Goal: Task Accomplishment & Management: Manage account settings

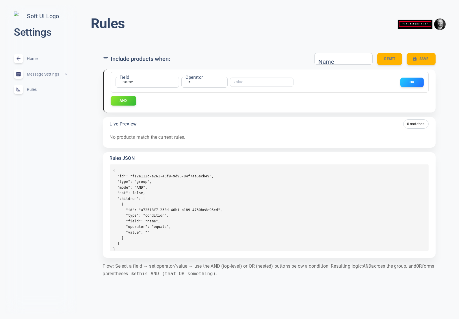
click at [31, 59] on span "Home" at bounding box center [48, 59] width 42 height 0
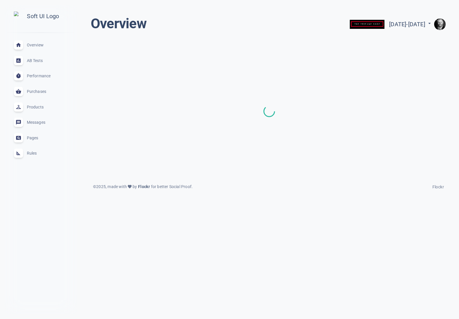
click at [31, 153] on span "Rules" at bounding box center [48, 153] width 42 height 0
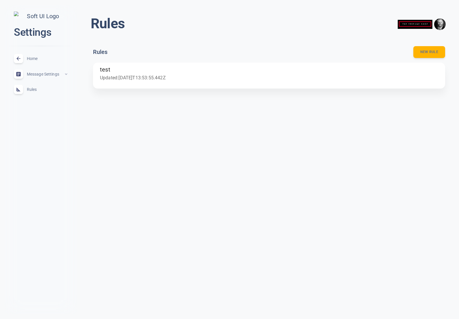
click at [148, 75] on p "Updated: 2025-09-16T13:53:55.442Z" at bounding box center [269, 78] width 338 height 8
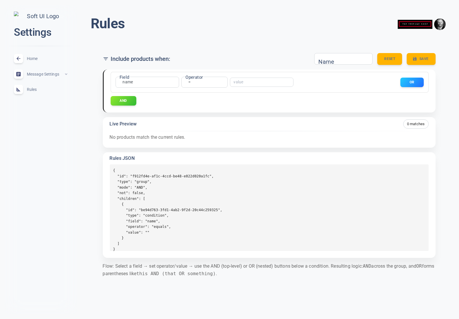
click at [52, 159] on div "close Settings Home expand_less Message Settings expand_less Rules expand_less" at bounding box center [41, 160] width 72 height 310
click at [30, 90] on span "Rules" at bounding box center [48, 90] width 42 height 0
click at [32, 59] on span "Home" at bounding box center [48, 59] width 42 height 0
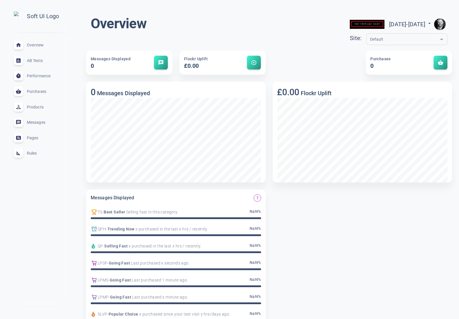
click at [30, 153] on span "Rules" at bounding box center [48, 153] width 42 height 0
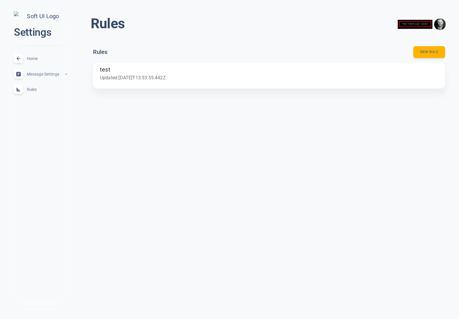
click at [161, 73] on h6 "test" at bounding box center [269, 70] width 338 height 10
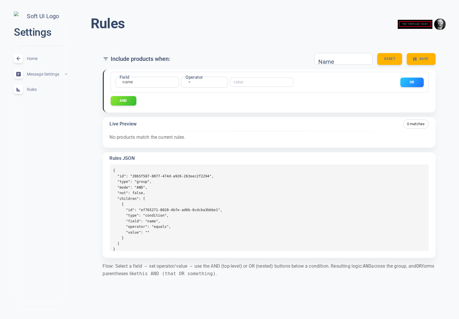
click at [34, 59] on span "Home" at bounding box center [48, 59] width 42 height 0
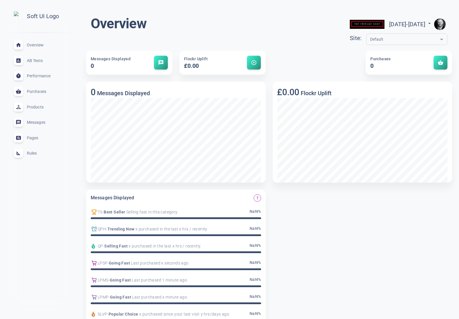
click at [34, 153] on span "Rules" at bounding box center [48, 153] width 42 height 0
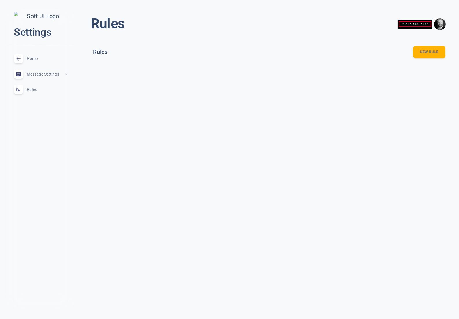
click at [422, 50] on button "New rule" at bounding box center [429, 52] width 32 height 12
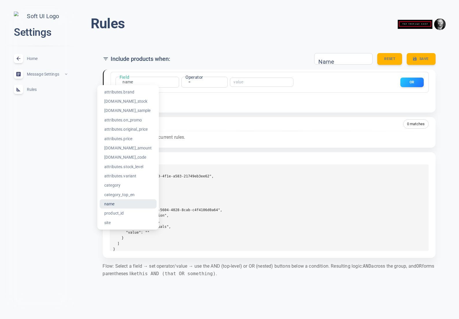
click at [133, 81] on body "close Settings Home expand_less Message Settings expand_less Rules expand_less …" at bounding box center [229, 146] width 459 height 303
click at [131, 92] on li "attributes.brand" at bounding box center [128, 92] width 57 height 9
type input "attributes.brand"
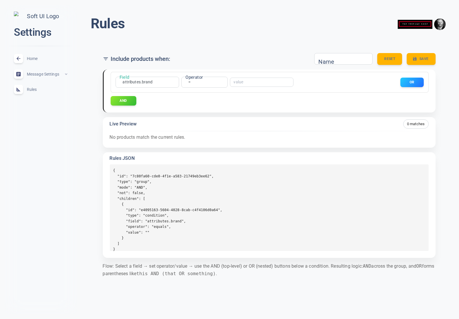
click at [191, 82] on body "close Settings Home expand_less Message Settings expand_less Rules expand_less …" at bounding box center [229, 146] width 459 height 303
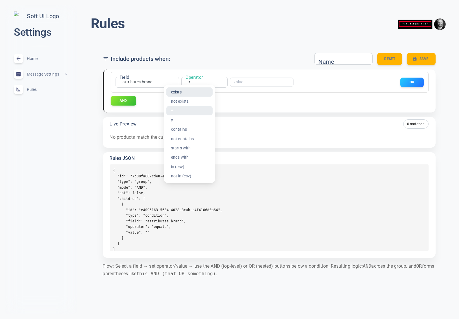
click at [190, 93] on li "exists" at bounding box center [189, 92] width 46 height 9
type input "exists"
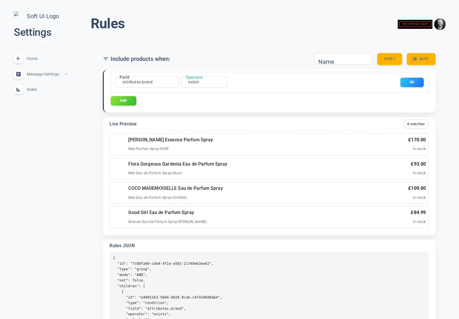
click at [328, 60] on div "Name Name" at bounding box center [343, 59] width 58 height 12
type input "test"
click at [426, 58] on button "Save" at bounding box center [420, 59] width 29 height 12
drag, startPoint x: 26, startPoint y: 92, endPoint x: 33, endPoint y: 92, distance: 6.9
click at [26, 92] on div "Rules expand_less" at bounding box center [40, 90] width 63 height 16
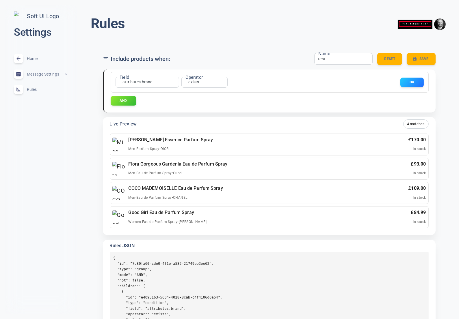
click at [35, 59] on span "Home" at bounding box center [48, 59] width 42 height 0
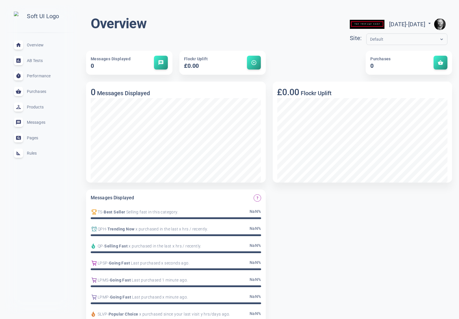
click at [27, 159] on div "Rules expand_less" at bounding box center [40, 154] width 63 height 16
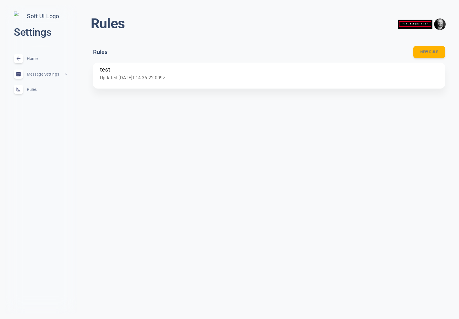
click at [257, 80] on p "Updated: 2025-09-16T14:36:22.009Z" at bounding box center [269, 78] width 338 height 8
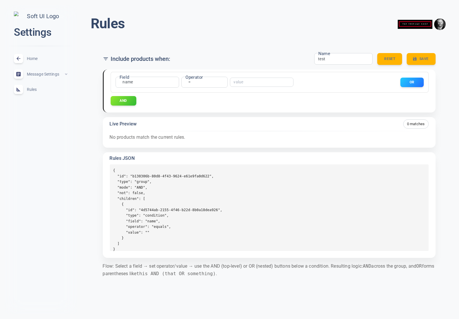
click at [35, 59] on span "Home" at bounding box center [48, 59] width 42 height 0
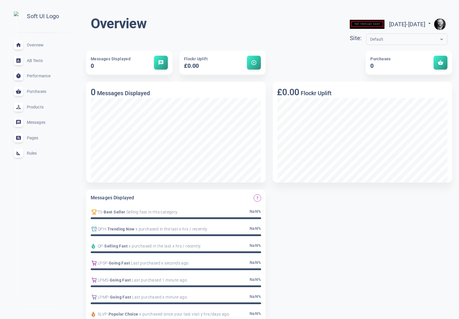
click at [35, 153] on span "Rules" at bounding box center [48, 153] width 42 height 0
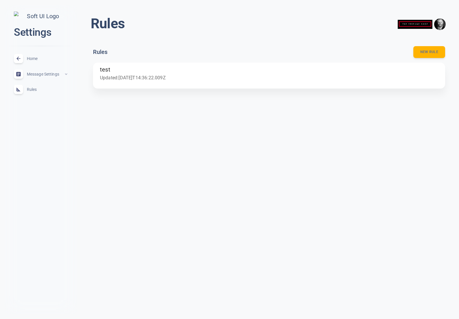
click at [255, 77] on p "Updated: 2025-09-16T14:36:22.009Z" at bounding box center [269, 78] width 338 height 8
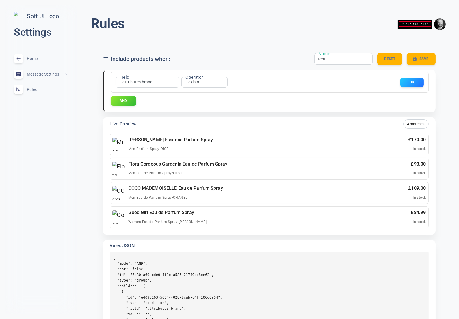
click at [343, 60] on input "test" at bounding box center [341, 59] width 46 height 6
type input "test2"
click at [421, 55] on button "Save" at bounding box center [420, 59] width 29 height 12
click at [39, 61] on div "Home expand_less" at bounding box center [40, 59] width 63 height 16
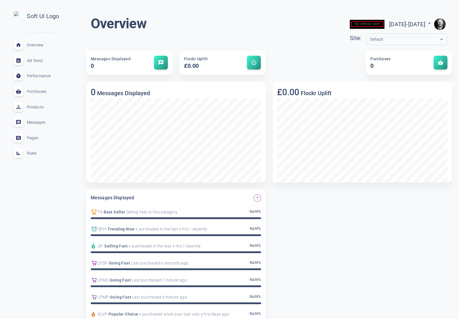
click at [35, 153] on span "Rules" at bounding box center [48, 153] width 42 height 0
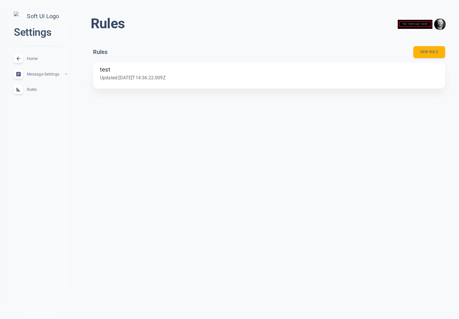
click at [33, 59] on span "Home" at bounding box center [48, 59] width 42 height 0
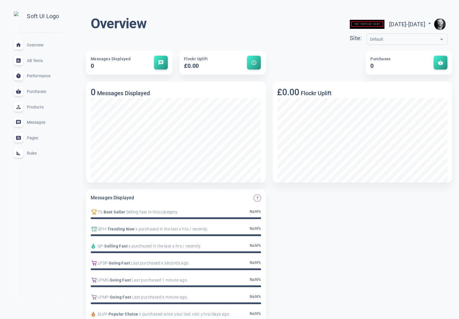
click at [34, 153] on span "Rules" at bounding box center [48, 153] width 42 height 0
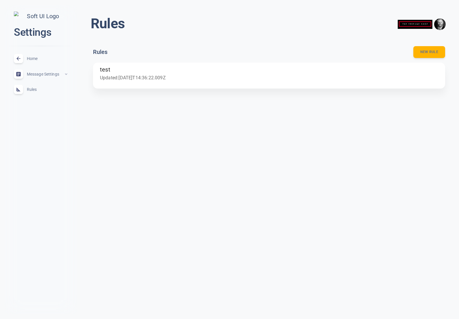
click at [181, 80] on p "Updated: 2025-09-16T14:36:22.009Z" at bounding box center [269, 78] width 338 height 8
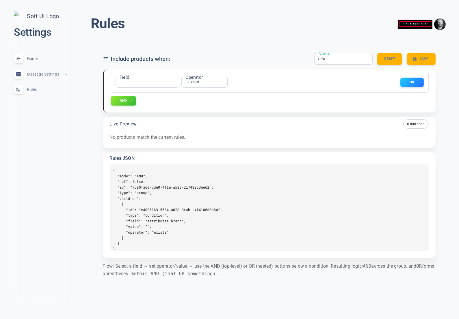
click at [332, 60] on input "test" at bounding box center [341, 59] width 46 height 6
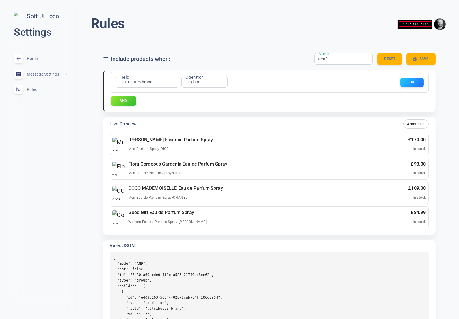
type input "test2"
click at [423, 60] on button "Save" at bounding box center [420, 59] width 29 height 12
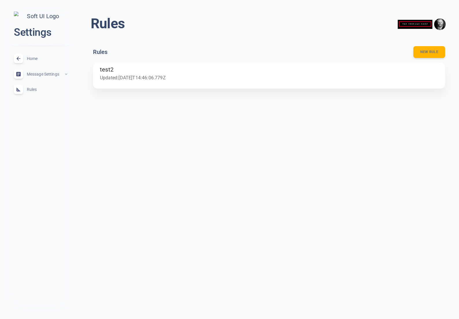
click at [143, 73] on h6 "test2" at bounding box center [269, 70] width 338 height 10
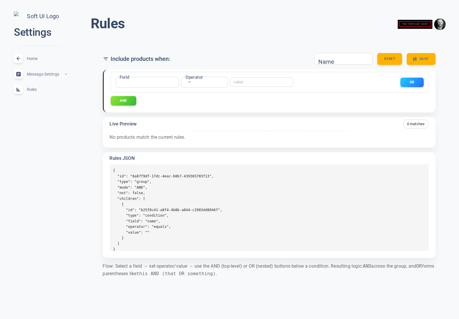
type input "test2"
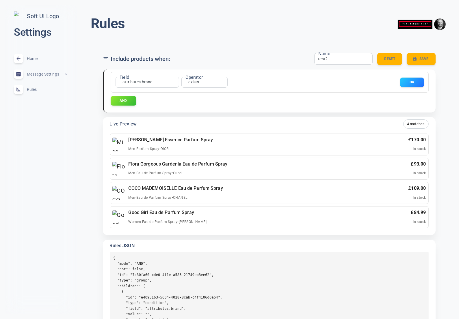
click at [412, 82] on button "OR" at bounding box center [412, 83] width 24 height 10
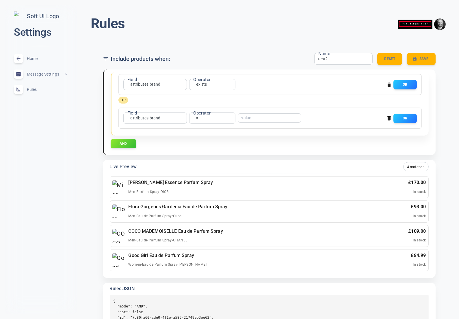
click at [143, 118] on body "close Settings Home expand_less Message Settings expand_less Rules expand_less …" at bounding box center [229, 212] width 459 height 434
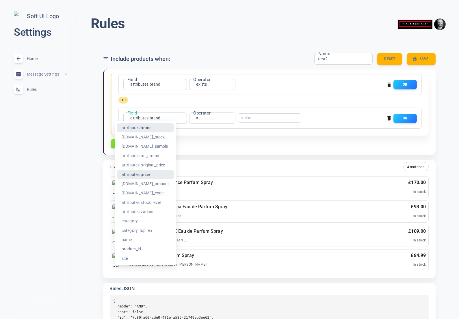
click at [143, 174] on li "attributes.price" at bounding box center [145, 174] width 57 height 9
type input "attributes.price"
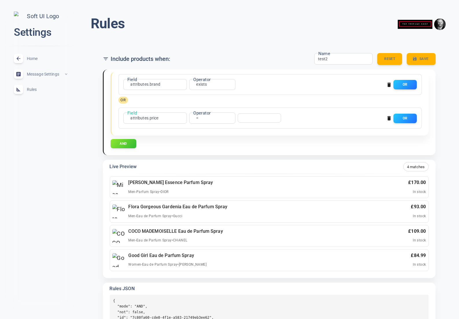
click at [196, 119] on body "close Settings Home expand_less Message Settings expand_less Rules expand_less …" at bounding box center [229, 212] width 459 height 434
drag, startPoint x: 189, startPoint y: 167, endPoint x: 225, endPoint y: 150, distance: 39.8
click at [190, 166] on li ">" at bounding box center [197, 165] width 46 height 9
type input "gt"
click at [258, 118] on input "number" at bounding box center [256, 118] width 31 height 4
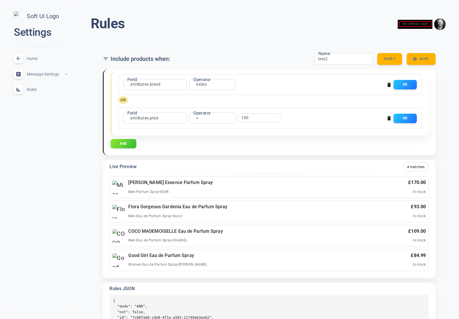
type input "100"
click at [205, 84] on body "close Settings Home expand_less Message Settings expand_less Rules expand_less …" at bounding box center [229, 212] width 459 height 434
click at [194, 133] on li "contains" at bounding box center [202, 131] width 46 height 9
type input "contains"
click at [259, 83] on input "text" at bounding box center [264, 85] width 46 height 4
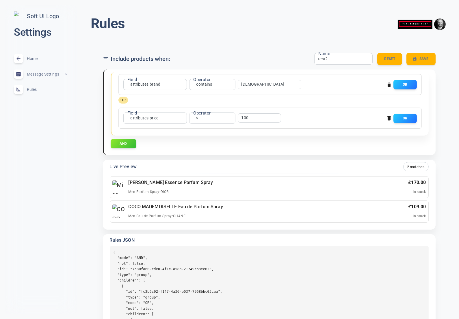
type input "Dio"
click at [415, 60] on icon "button" at bounding box center [414, 58] width 3 height 3
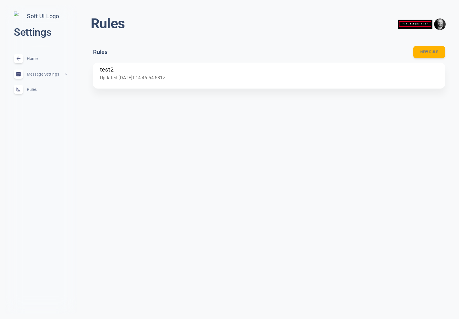
click at [168, 79] on p "Updated: 2025-09-16T14:46:54.581Z" at bounding box center [269, 78] width 338 height 8
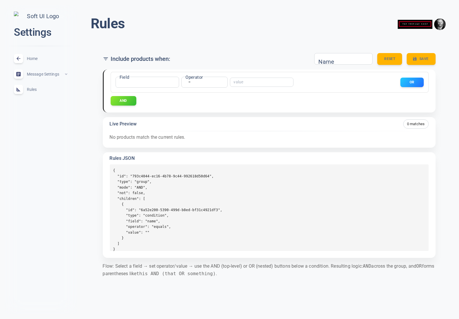
type input "test2"
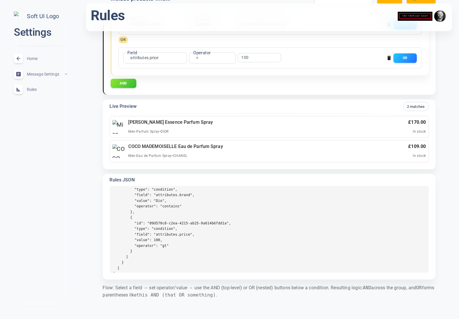
scroll to position [89, 0]
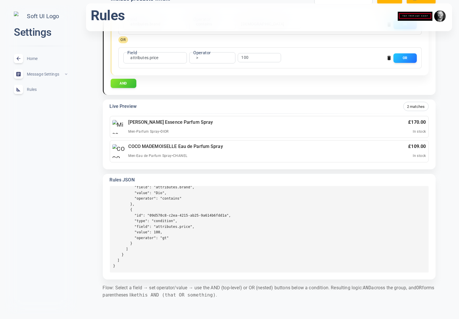
click at [191, 243] on pre "{ "mode": "AND", "not": false, "id": "7c80fa60-cde0-4f1e-a583-21749eb3ee62", "t…" at bounding box center [269, 229] width 319 height 87
click at [164, 249] on pre "{ "mode": "AND", "not": false, "id": "7c80fa60-cde0-4f1e-a583-21749eb3ee62", "t…" at bounding box center [269, 229] width 319 height 87
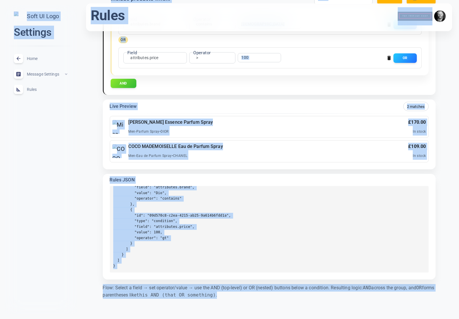
copy div "Settings Home expand_less Message Settings expand_less Rules expand_less Rules …"
click at [159, 249] on pre "{ "mode": "AND", "not": false, "id": "7c80fa60-cde0-4f1e-a583-21749eb3ee62", "t…" at bounding box center [269, 229] width 319 height 87
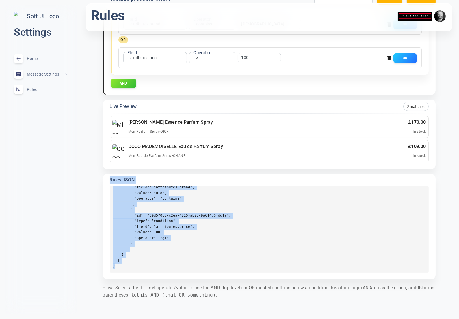
scroll to position [0, 0]
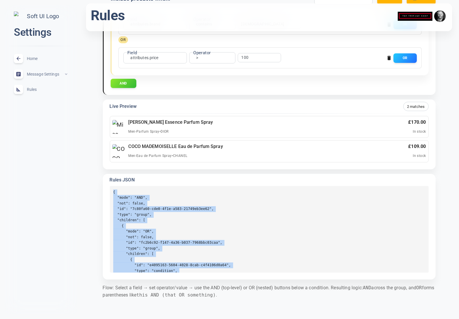
drag, startPoint x: 122, startPoint y: 266, endPoint x: 113, endPoint y: 192, distance: 74.5
click at [113, 192] on pre "{ "mode": "AND", "not": false, "id": "7c80fa60-cde0-4f1e-a583-21749eb3ee62", "t…" at bounding box center [269, 229] width 319 height 87
copy pre "{ "mode": "AND", "not": false, "id": "7c80fa60-cde0-4f1e-a583-21749eb3ee62", "t…"
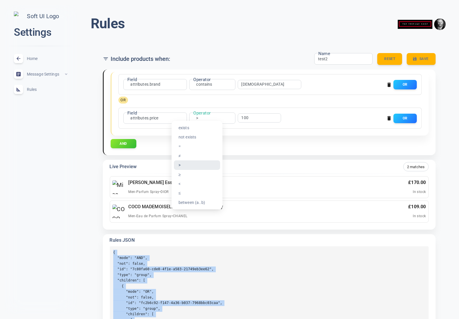
click at [198, 119] on body "close Settings Home expand_less Message Settings expand_less Rules expand_less …" at bounding box center [229, 187] width 459 height 385
click at [202, 203] on li "between (a..b)" at bounding box center [197, 202] width 46 height 9
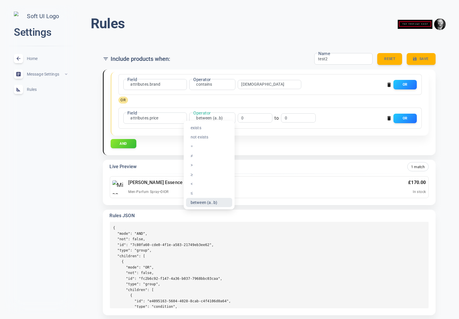
click at [211, 115] on body "close Settings Home expand_less Message Settings expand_less Rules expand_less …" at bounding box center [229, 175] width 459 height 361
click at [205, 145] on li "=" at bounding box center [209, 146] width 46 height 9
type input "equals"
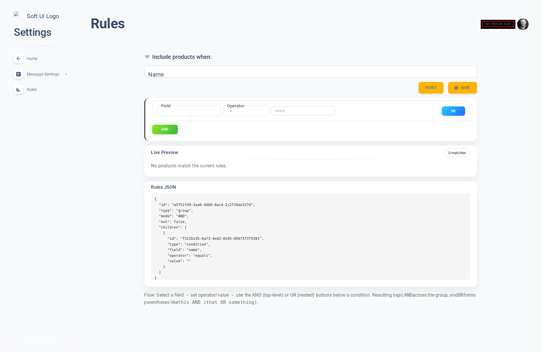
type input "test2"
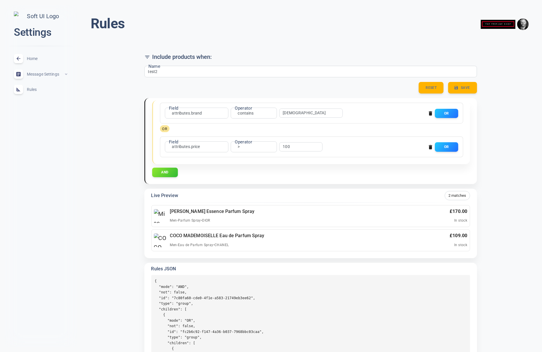
drag, startPoint x: 40, startPoint y: 60, endPoint x: 32, endPoint y: 60, distance: 8.4
click at [40, 60] on div "Home expand_less" at bounding box center [40, 59] width 63 height 16
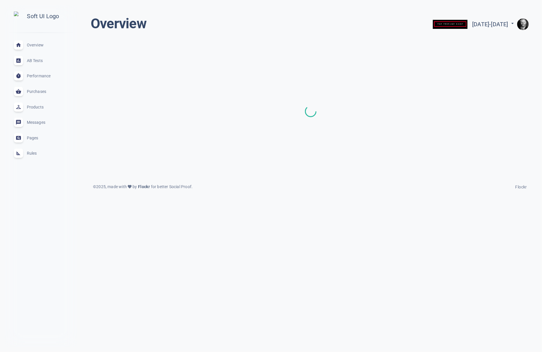
click at [33, 153] on span "Rules" at bounding box center [48, 153] width 42 height 0
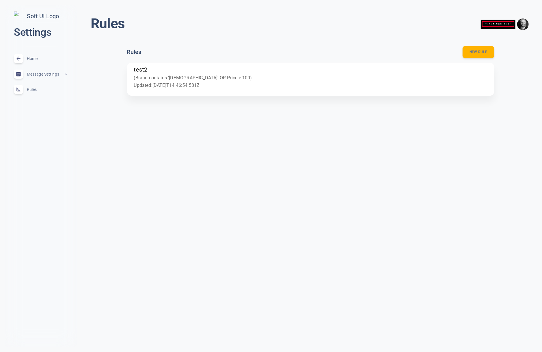
click at [188, 77] on p "(Brand contains 'Dio' OR Price > 100)" at bounding box center [311, 78] width 354 height 8
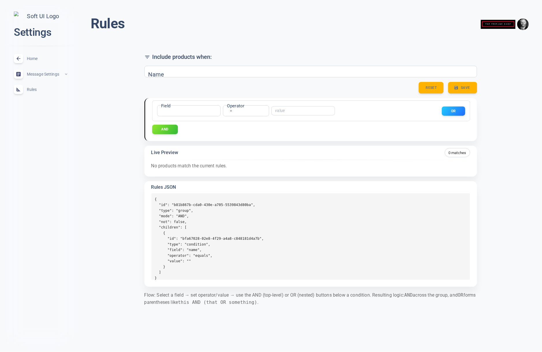
type input "test2"
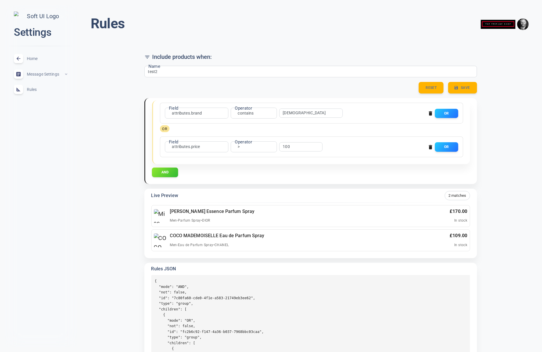
click at [167, 173] on button "AND" at bounding box center [165, 173] width 26 height 10
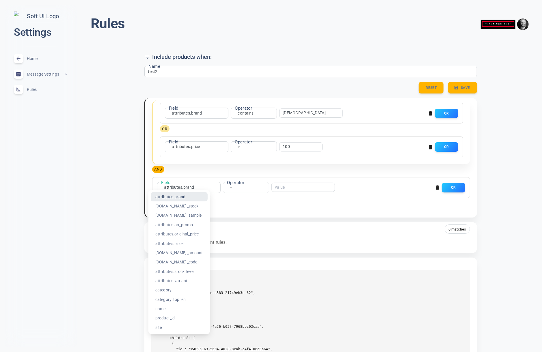
click at [185, 186] on body "close Settings Home expand_less Message Settings expand_less Rules expand_less …" at bounding box center [271, 199] width 542 height 408
click at [198, 251] on li "attributes.promo_amount" at bounding box center [179, 252] width 57 height 9
type input "attributes.promo_amount"
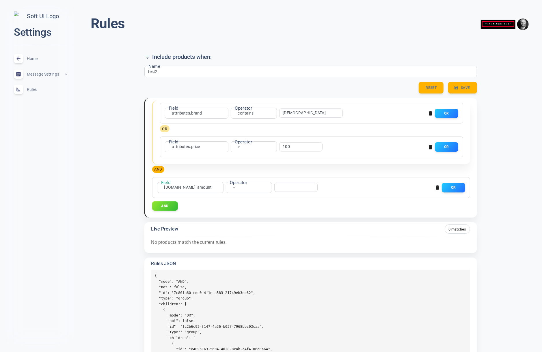
click at [234, 185] on label "Operator" at bounding box center [238, 183] width 17 height 6
click at [237, 188] on body "close Settings Home expand_less Message Settings expand_less Rules expand_less …" at bounding box center [271, 199] width 542 height 408
click at [228, 197] on li "exists" at bounding box center [233, 196] width 46 height 9
type input "exists"
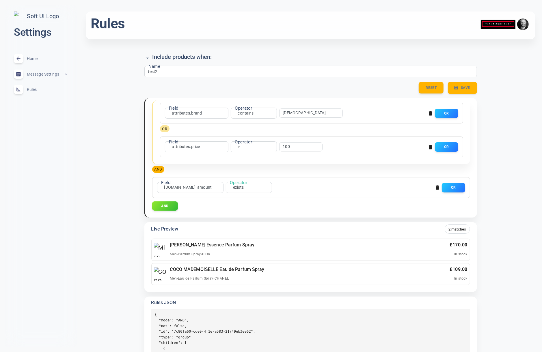
click at [459, 85] on button "Save" at bounding box center [462, 88] width 29 height 12
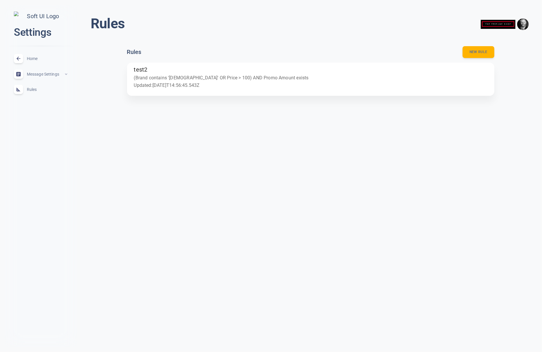
click at [225, 79] on p "(Brand contains 'Dio' OR Price > 100) AND Promo Amount exists" at bounding box center [311, 78] width 354 height 8
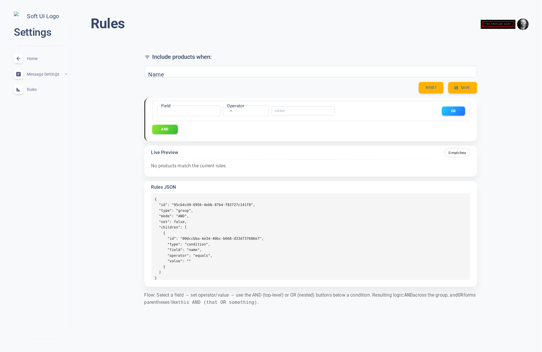
type input "test2"
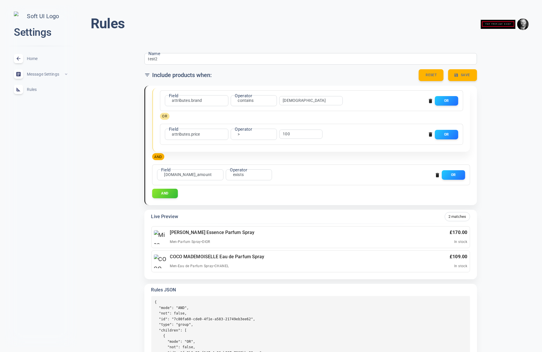
click at [27, 90] on span "Rules" at bounding box center [48, 90] width 42 height 0
click at [459, 76] on button "Save" at bounding box center [462, 75] width 29 height 12
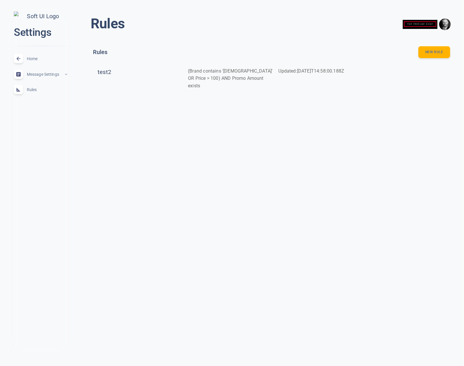
click at [212, 75] on p "(Brand contains 'Dio' OR Price > 100) AND Promo Amount exists" at bounding box center [231, 78] width 86 height 22
click at [230, 70] on p "(Brand contains 'Dio' OR Price > 100) AND Promo Amount exists" at bounding box center [231, 78] width 86 height 22
click at [315, 79] on div "Updated: 2025-09-16T14:58:00.188Z" at bounding box center [319, 76] width 90 height 27
click at [324, 75] on div "Updated: 2025-09-16T14:58:00.188Z" at bounding box center [319, 76] width 90 height 27
click at [401, 71] on div "test2 (Brand contains 'Dio' OR Price > 100) AND Promo Amount exists Updated: 20…" at bounding box center [274, 76] width 362 height 27
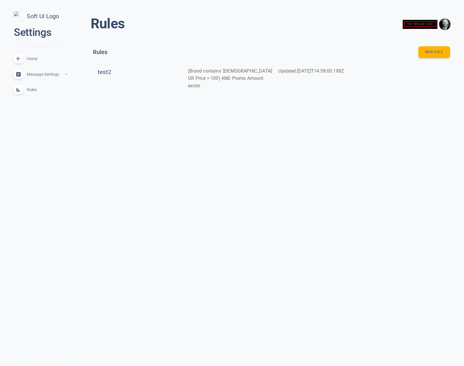
drag, startPoint x: 383, startPoint y: 73, endPoint x: 268, endPoint y: 77, distance: 115.4
click at [383, 73] on div "test2 (Brand contains 'Dio' OR Price > 100) AND Promo Amount exists Updated: 20…" at bounding box center [274, 76] width 362 height 27
click at [107, 74] on h6 "test2" at bounding box center [141, 72] width 86 height 10
click at [157, 105] on html "close Settings Home expand_less Message Settings expand_less Rules expand_less …" at bounding box center [232, 52] width 464 height 105
click at [428, 56] on button "New rule" at bounding box center [434, 52] width 32 height 12
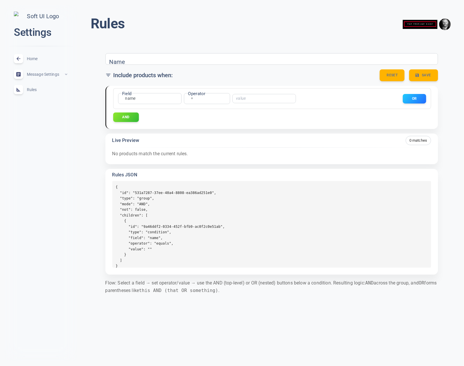
click at [144, 61] on input "Name" at bounding box center [132, 59] width 46 height 6
type input "rule 2"
click at [134, 96] on body "close Settings Home expand_less Message Settings expand_less Rules expand_less …" at bounding box center [232, 154] width 464 height 319
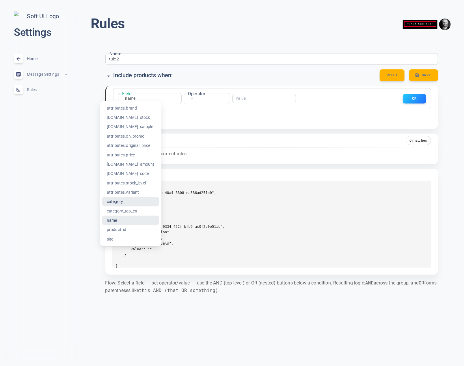
click at [127, 202] on li "category" at bounding box center [130, 201] width 57 height 9
type input "category"
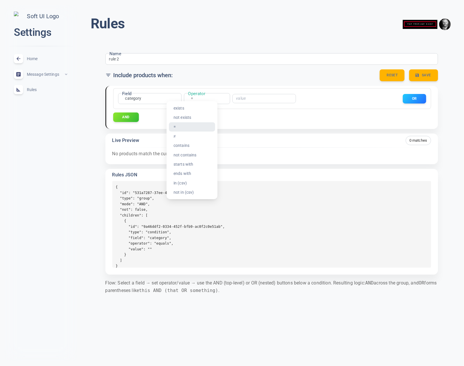
click at [192, 99] on body "close Settings Home expand_less Message Settings expand_less Rules expand_less …" at bounding box center [232, 154] width 464 height 319
click at [189, 108] on li "exists" at bounding box center [192, 107] width 46 height 9
type input "exists"
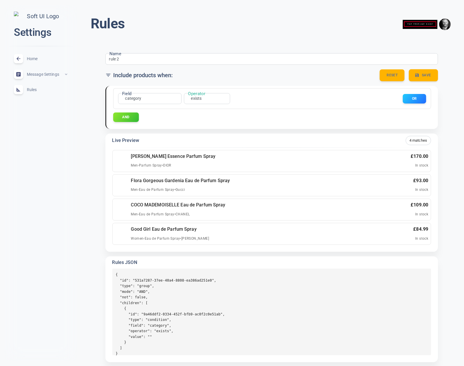
click at [420, 75] on button "Save" at bounding box center [423, 75] width 29 height 12
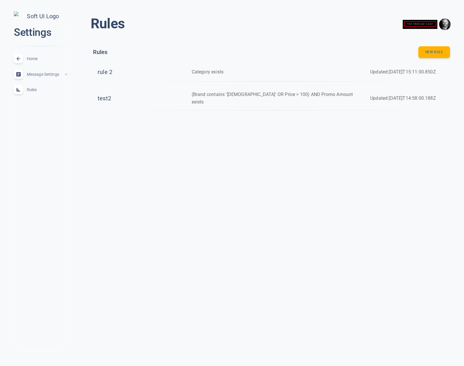
drag, startPoint x: 205, startPoint y: 93, endPoint x: 205, endPoint y: 96, distance: 3.5
click at [205, 93] on p "(Brand contains 'Dio' OR Price > 100) AND Promo Amount exists" at bounding box center [276, 98] width 169 height 15
drag, startPoint x: 104, startPoint y: 168, endPoint x: 129, endPoint y: 124, distance: 50.8
click at [104, 129] on html "close Settings Home expand_less Message Settings expand_less Rules expand_less …" at bounding box center [232, 64] width 464 height 129
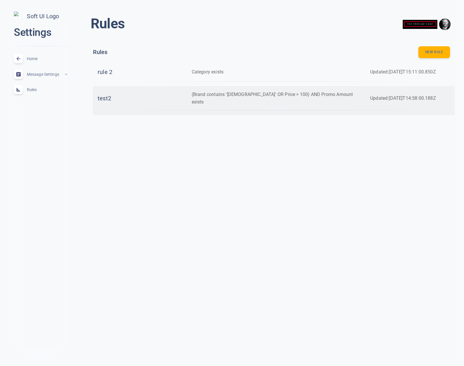
click at [242, 96] on p "(Brand contains 'Dio' OR Price > 100) AND Promo Amount exists" at bounding box center [276, 98] width 169 height 15
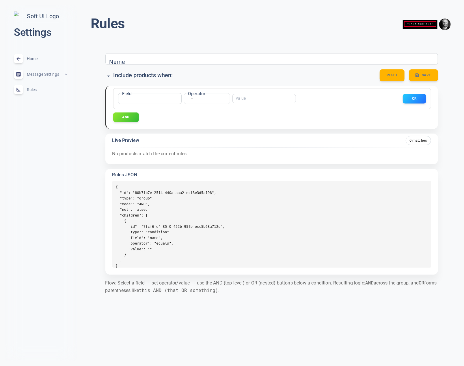
type input "test2"
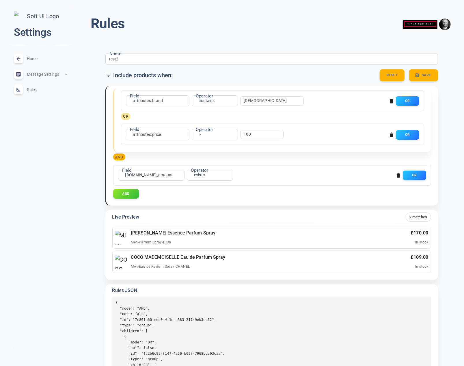
click at [32, 90] on span "Rules" at bounding box center [48, 90] width 42 height 0
click at [36, 90] on span "Rules" at bounding box center [48, 90] width 42 height 0
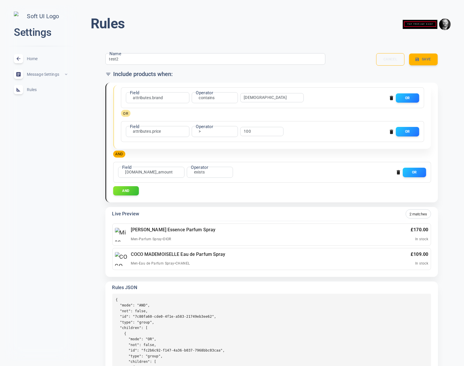
click at [396, 72] on div "Include products when:" at bounding box center [271, 74] width 333 height 8
click at [131, 191] on button "AND" at bounding box center [126, 191] width 26 height 10
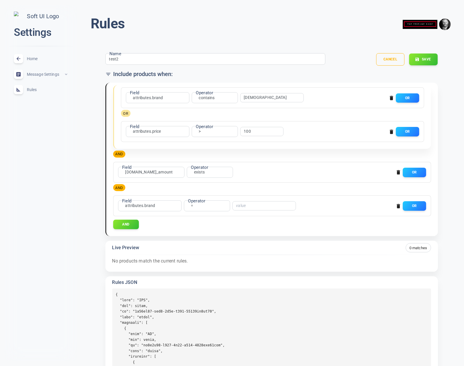
drag, startPoint x: 397, startPoint y: 204, endPoint x: 363, endPoint y: 200, distance: 34.0
click at [397, 204] on icon "button" at bounding box center [399, 206] width 6 height 6
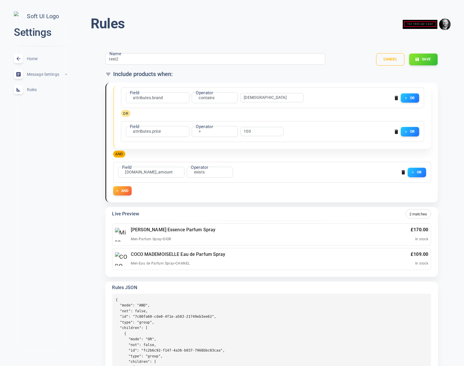
click at [263, 96] on input "Dio" at bounding box center [267, 98] width 46 height 4
type input "Dior"
click at [425, 60] on button "Save" at bounding box center [423, 59] width 29 height 12
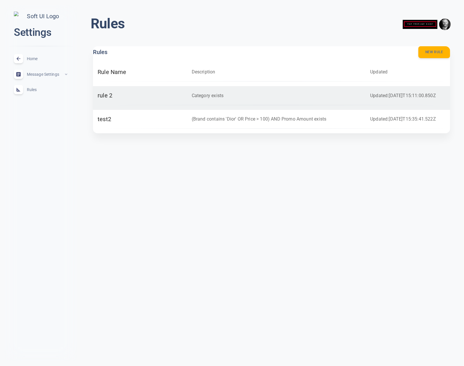
click at [178, 92] on h6 "rule 2" at bounding box center [140, 96] width 85 height 10
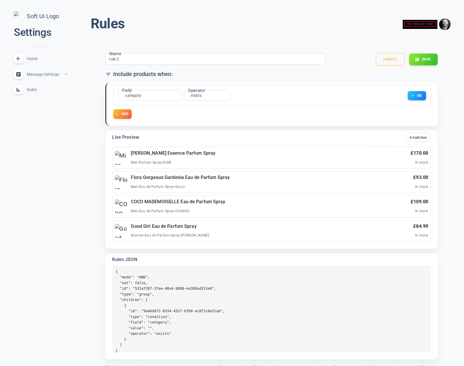
click at [393, 59] on button "Cancel" at bounding box center [390, 59] width 29 height 13
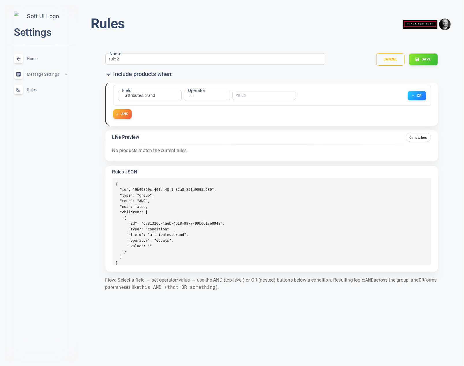
click at [32, 58] on div "Home expand_less" at bounding box center [40, 59] width 63 height 16
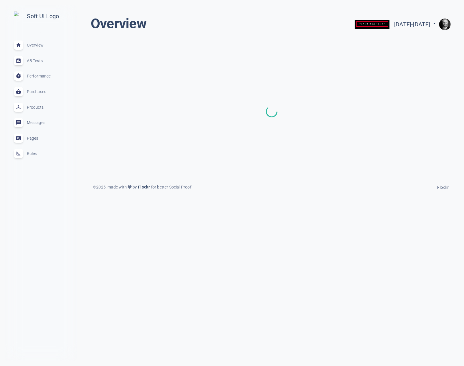
click at [35, 153] on span "Rules" at bounding box center [48, 153] width 42 height 0
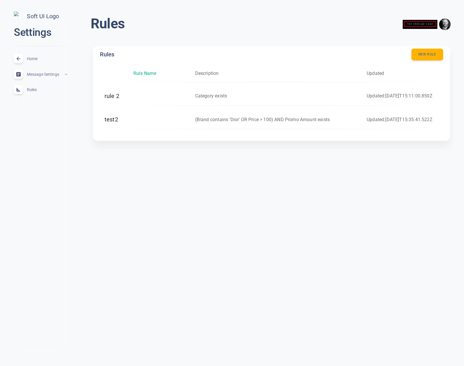
drag, startPoint x: 125, startPoint y: 88, endPoint x: 146, endPoint y: 70, distance: 27.7
click at [126, 88] on div "rule 2 Category exists Updated: 2025-09-16T15:11:00.850Z" at bounding box center [274, 99] width 348 height 24
click at [212, 159] on html "close Settings Home expand_less Message Settings expand_less Rules expand_less …" at bounding box center [232, 79] width 464 height 159
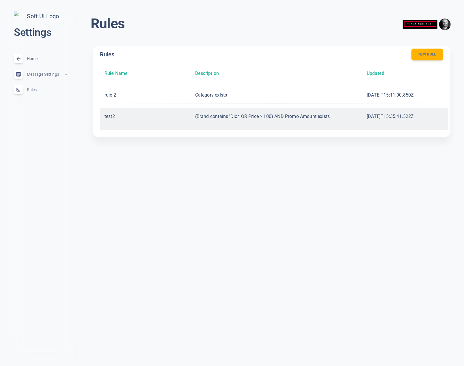
click at [235, 117] on p "(Brand contains 'Dior' OR Price > 100) AND Promo Amount exists" at bounding box center [276, 117] width 162 height 8
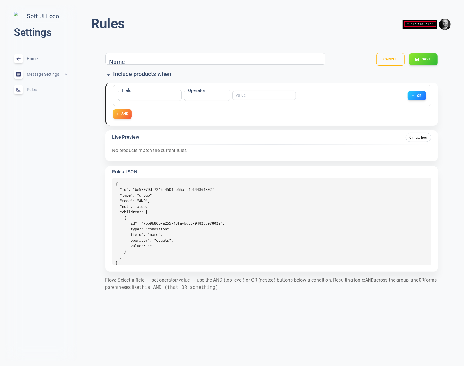
type input "test2"
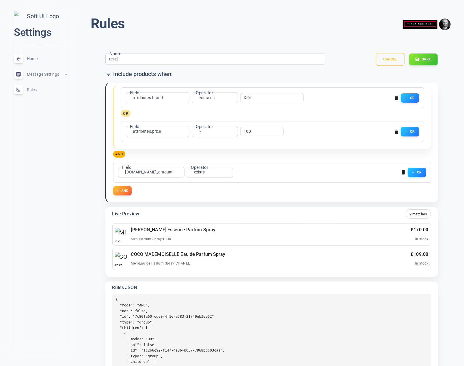
click at [386, 60] on button "Cancel" at bounding box center [390, 59] width 29 height 13
click at [393, 55] on button "Cancel" at bounding box center [390, 59] width 29 height 13
click at [25, 56] on div "Home expand_less" at bounding box center [40, 59] width 63 height 16
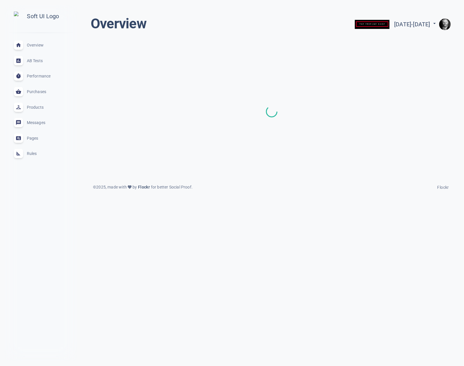
click at [33, 153] on span "Rules" at bounding box center [48, 153] width 42 height 0
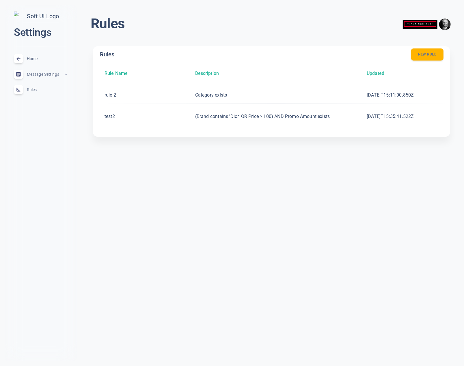
click at [425, 56] on button "New rule" at bounding box center [427, 55] width 32 height 12
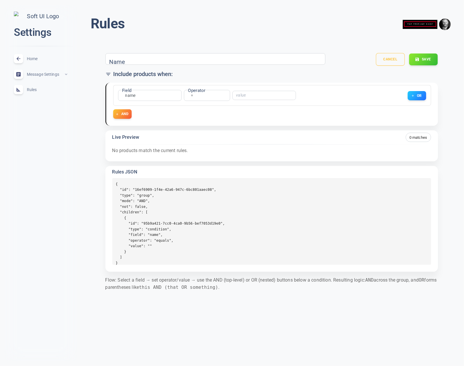
click at [392, 57] on button "Cancel" at bounding box center [390, 59] width 29 height 13
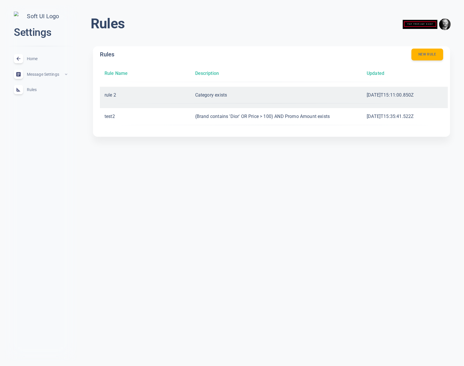
click at [233, 95] on p "Category exists" at bounding box center [276, 95] width 162 height 8
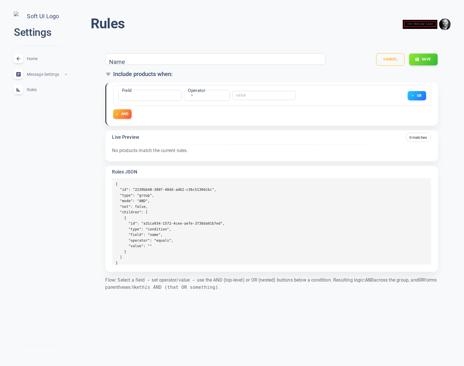
type input "rule 2"
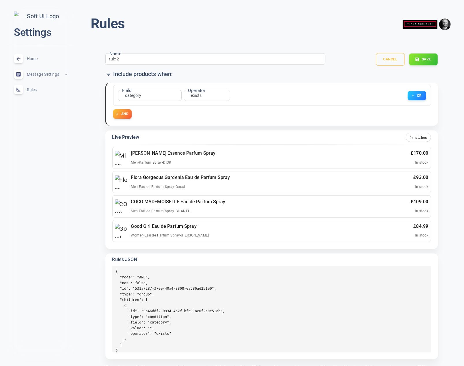
click at [392, 57] on button "Cancel" at bounding box center [390, 59] width 29 height 13
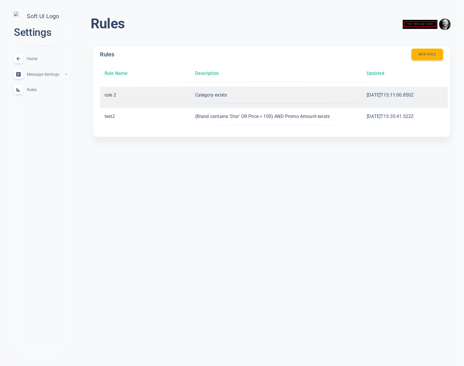
click at [371, 99] on div "rule 2 Category exists 2025-09-16T15:11:00.850Z" at bounding box center [274, 98] width 348 height 22
click at [395, 95] on p "2025-09-16T15:11:00.850Z" at bounding box center [407, 95] width 81 height 8
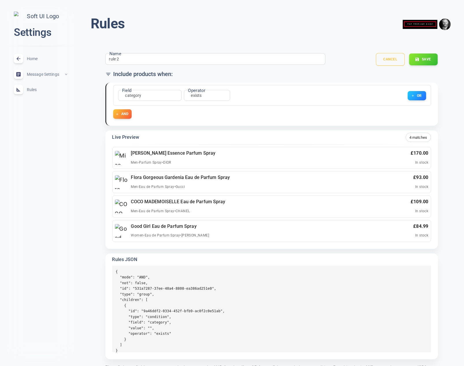
click at [399, 62] on button "Cancel" at bounding box center [390, 59] width 29 height 13
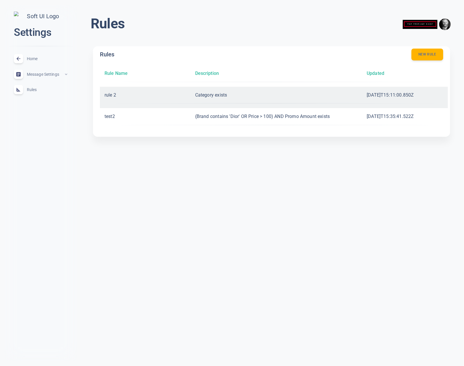
click at [342, 99] on div "rule 2 Category exists 2025-09-16T15:11:00.850Z" at bounding box center [274, 98] width 348 height 22
click at [208, 97] on p "Category exists" at bounding box center [276, 95] width 162 height 8
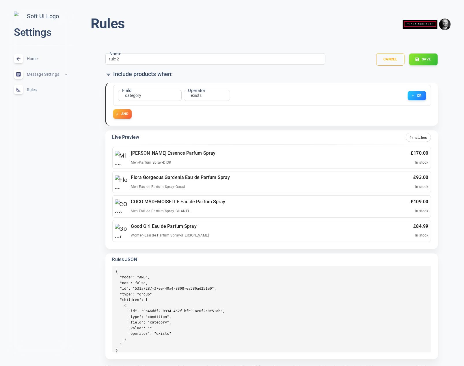
click at [131, 57] on input "rule 2" at bounding box center [132, 59] width 46 height 6
type input "rule new"
click at [421, 63] on button "Save" at bounding box center [423, 59] width 29 height 12
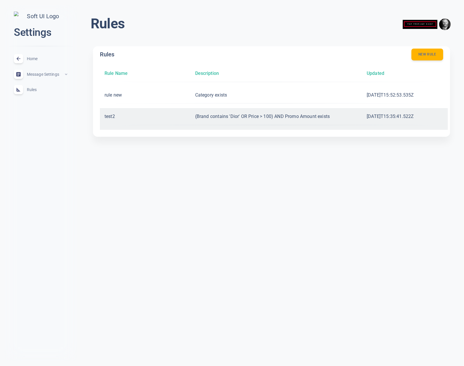
drag, startPoint x: 427, startPoint y: 115, endPoint x: 366, endPoint y: 117, distance: 61.3
click at [366, 117] on div "test2 (Brand contains 'Dior' OR Price > 100) AND Promo Amount exists 2025-09-16…" at bounding box center [276, 117] width 343 height 8
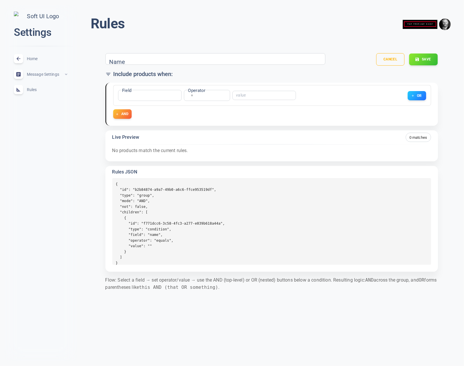
type input "test2"
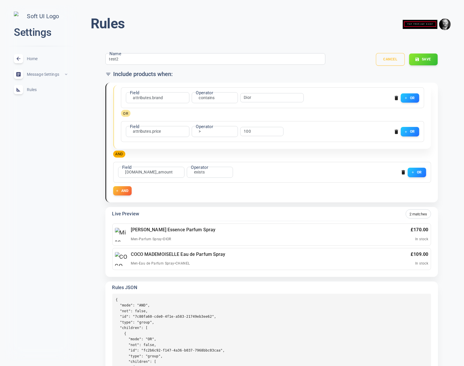
click at [394, 61] on button "Cancel" at bounding box center [390, 59] width 29 height 13
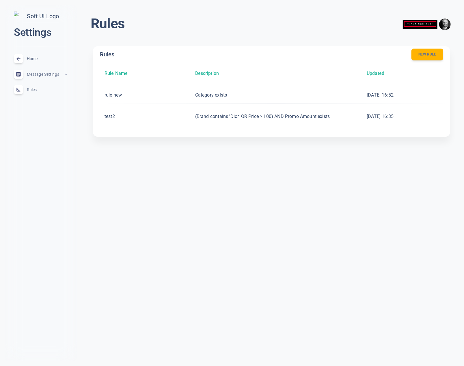
click at [153, 155] on html "close Settings Home expand_less Message Settings expand_less Rules expand_less …" at bounding box center [232, 77] width 464 height 155
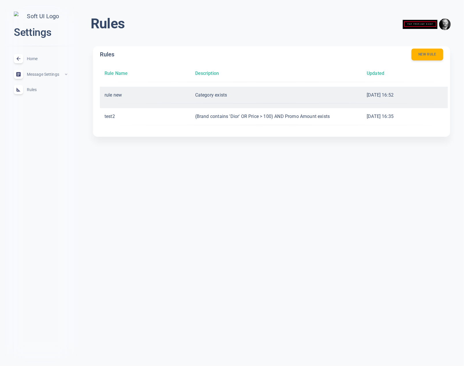
click at [286, 98] on p "Category exists" at bounding box center [276, 95] width 162 height 8
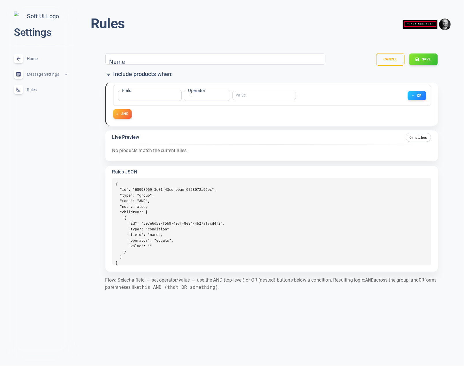
type input "rule new"
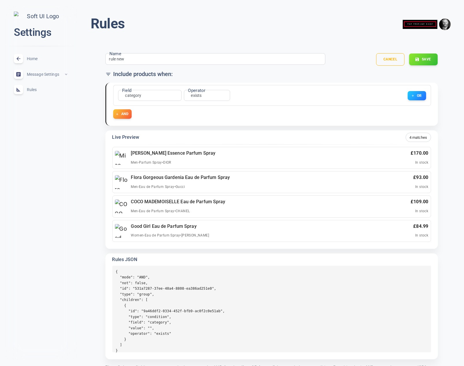
click at [144, 39] on header "Rules menu" at bounding box center [271, 26] width 371 height 28
click at [119, 73] on input "checkbox" at bounding box center [122, 74] width 14 height 5
click at [122, 74] on input "checkbox" at bounding box center [122, 74] width 14 height 5
click at [122, 73] on input "checkbox" at bounding box center [122, 74] width 14 height 5
click at [117, 69] on div "Name rule new Name" at bounding box center [213, 60] width 225 height 22
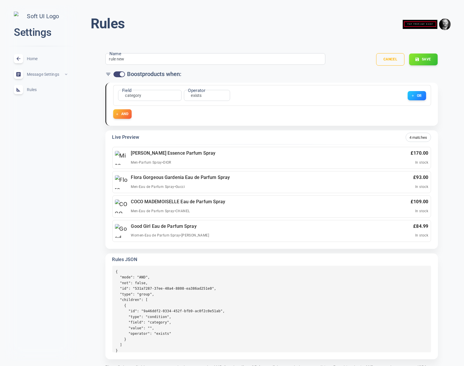
click at [119, 73] on input "checkbox" at bounding box center [122, 74] width 14 height 5
click at [120, 73] on input "checkbox" at bounding box center [122, 74] width 14 height 5
click at [123, 72] on input "checkbox" at bounding box center [122, 74] width 14 height 5
click at [121, 72] on input "checkbox" at bounding box center [116, 74] width 14 height 5
click at [120, 73] on input "checkbox" at bounding box center [122, 74] width 14 height 5
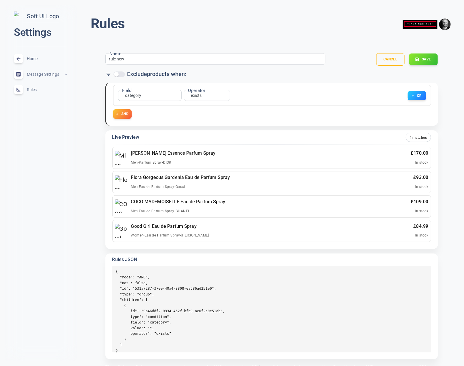
click at [120, 73] on input "checkbox" at bounding box center [116, 74] width 14 height 5
click at [123, 74] on input "checkbox" at bounding box center [122, 74] width 14 height 5
click at [123, 74] on input "checkbox" at bounding box center [116, 74] width 14 height 5
click at [123, 74] on input "checkbox" at bounding box center [122, 74] width 14 height 5
click at [120, 74] on input "checkbox" at bounding box center [116, 74] width 14 height 5
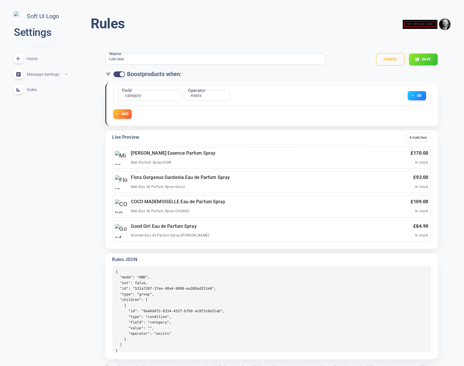
click at [120, 74] on input "checkbox" at bounding box center [122, 74] width 14 height 5
click at [120, 74] on input "checkbox" at bounding box center [116, 74] width 14 height 5
click at [120, 74] on input "checkbox" at bounding box center [122, 74] width 14 height 5
click at [120, 74] on input "checkbox" at bounding box center [116, 74] width 14 height 5
click at [122, 73] on input "checkbox" at bounding box center [122, 74] width 14 height 5
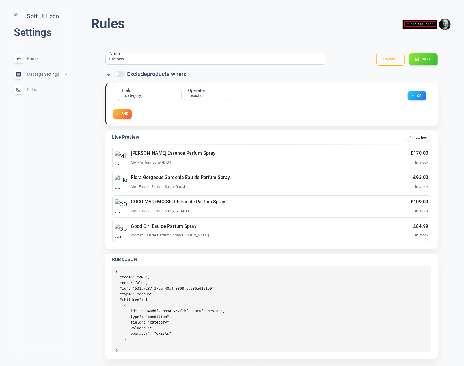
click at [121, 75] on input "checkbox" at bounding box center [116, 74] width 14 height 5
click at [122, 74] on input "checkbox" at bounding box center [122, 74] width 14 height 5
click at [118, 75] on input "checkbox" at bounding box center [116, 74] width 14 height 5
click at [117, 74] on input "checkbox" at bounding box center [122, 74] width 14 height 5
click at [117, 74] on input "checkbox" at bounding box center [116, 74] width 14 height 5
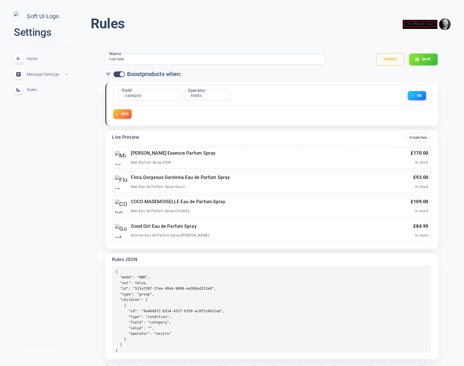
click at [117, 74] on input "checkbox" at bounding box center [122, 74] width 14 height 5
click at [117, 74] on input "checkbox" at bounding box center [116, 74] width 14 height 5
checkbox input "true"
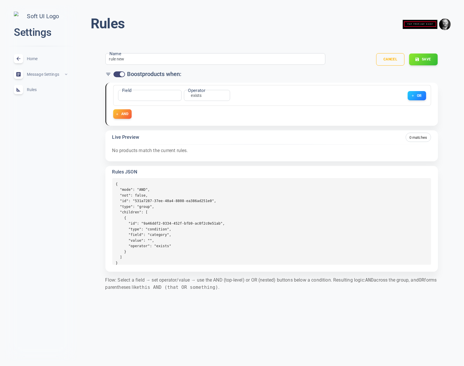
click at [399, 74] on div "Boost products when:" at bounding box center [271, 74] width 333 height 8
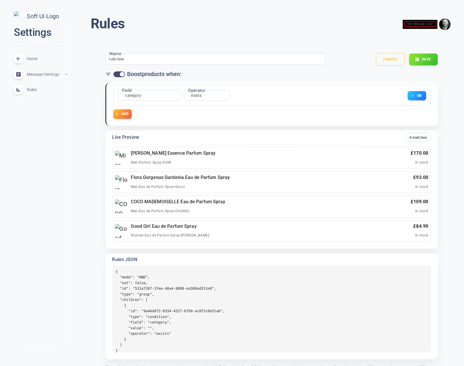
click at [399, 58] on button "Cancel" at bounding box center [390, 59] width 29 height 13
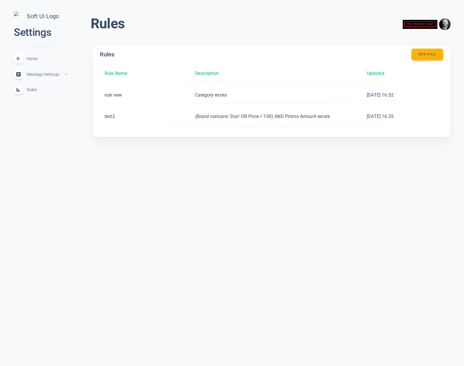
drag, startPoint x: 34, startPoint y: 64, endPoint x: 34, endPoint y: 91, distance: 27.2
click at [34, 59] on span "Home" at bounding box center [48, 59] width 42 height 0
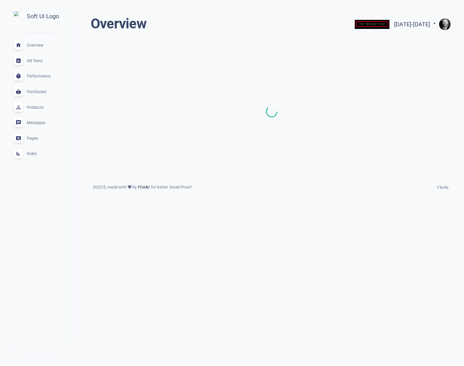
click at [33, 153] on span "Rules" at bounding box center [48, 153] width 42 height 0
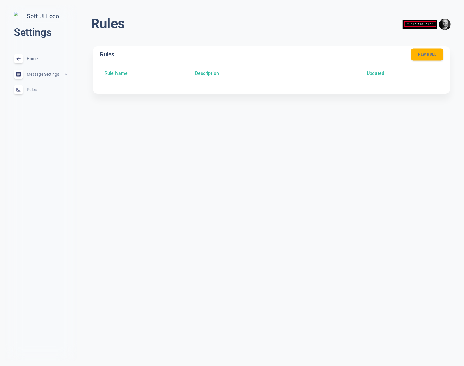
click at [424, 53] on button "New rule" at bounding box center [427, 55] width 32 height 12
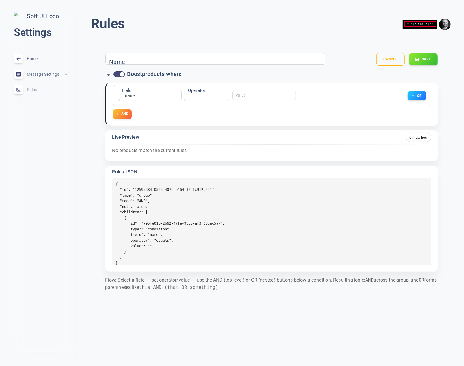
click at [35, 59] on span "Home" at bounding box center [48, 59] width 42 height 0
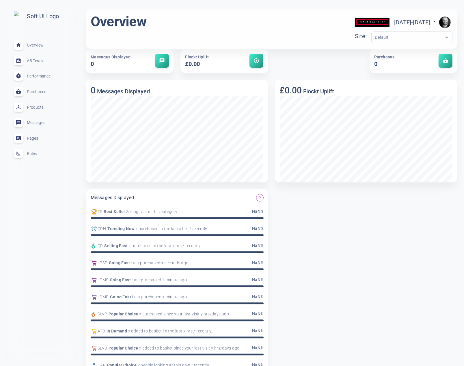
scroll to position [2, 0]
click at [29, 153] on span "Rules" at bounding box center [48, 153] width 42 height 0
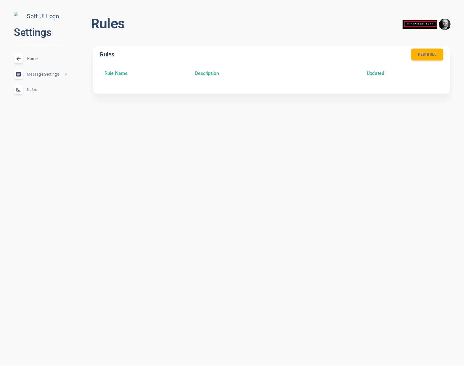
click at [434, 56] on button "New rule" at bounding box center [427, 55] width 32 height 12
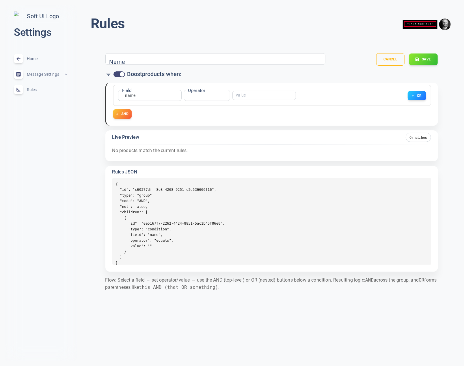
click at [253, 221] on pre "{ "id": "c60377df-f8e8-4268-9251-c2d536666f16", "type": "group", "mode": "AND",…" at bounding box center [271, 221] width 319 height 87
click at [226, 229] on pre "{ "id": "c60377df-f8e8-4268-9251-c2d536666f16", "type": "group", "mode": "AND",…" at bounding box center [271, 221] width 319 height 87
click at [185, 235] on pre "{ "id": "c60377df-f8e8-4268-9251-c2d536666f16", "type": "group", "mode": "AND",…" at bounding box center [271, 221] width 319 height 87
click at [396, 56] on button "Cancel" at bounding box center [390, 59] width 29 height 13
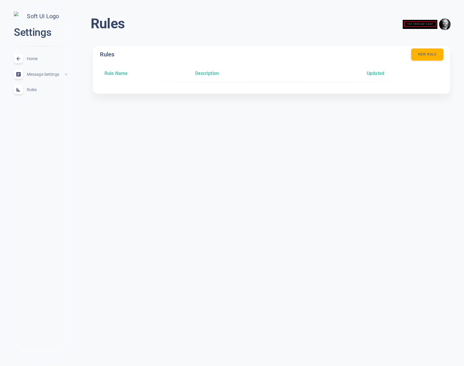
click at [436, 53] on button "New rule" at bounding box center [427, 55] width 32 height 12
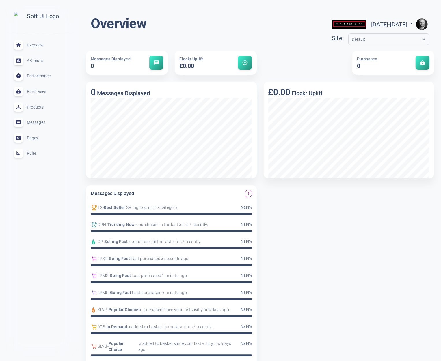
click at [38, 158] on div "Rules expand_less" at bounding box center [40, 154] width 63 height 16
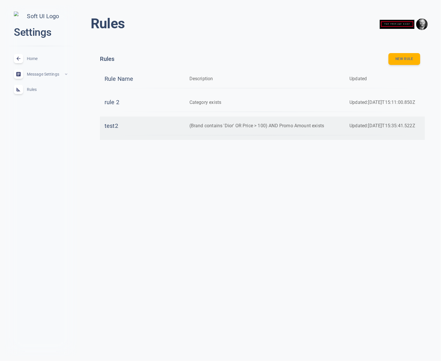
click at [144, 131] on h6 "test2" at bounding box center [142, 126] width 75 height 10
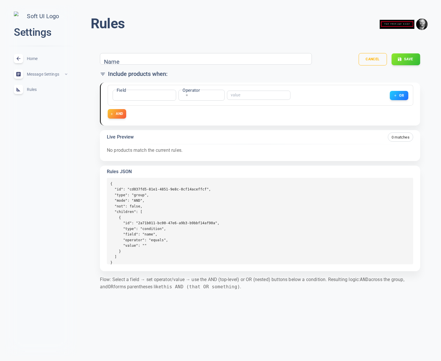
type input "test2"
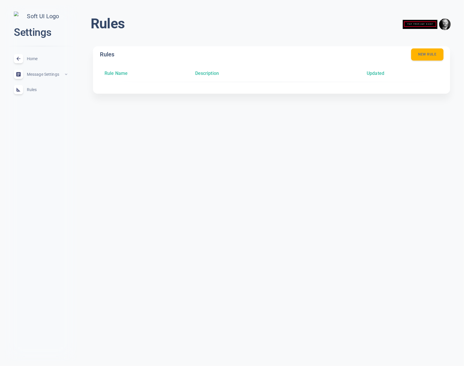
click at [436, 50] on button "New rule" at bounding box center [427, 55] width 32 height 12
click at [434, 53] on button "New rule" at bounding box center [427, 55] width 32 height 12
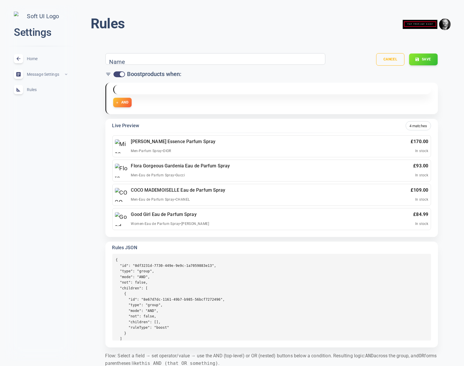
click at [36, 57] on div "Home expand_less" at bounding box center [40, 59] width 63 height 16
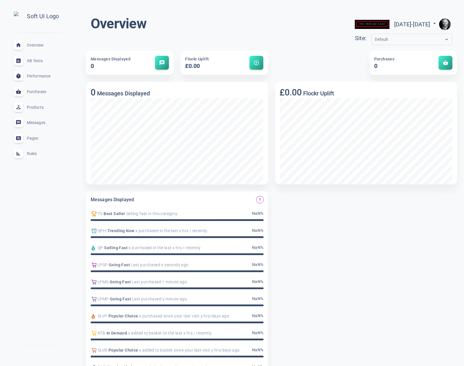
click at [38, 156] on div "Rules expand_less" at bounding box center [40, 154] width 63 height 16
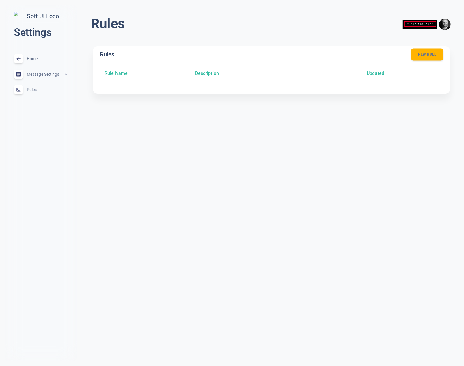
click at [426, 53] on button "New rule" at bounding box center [427, 55] width 32 height 12
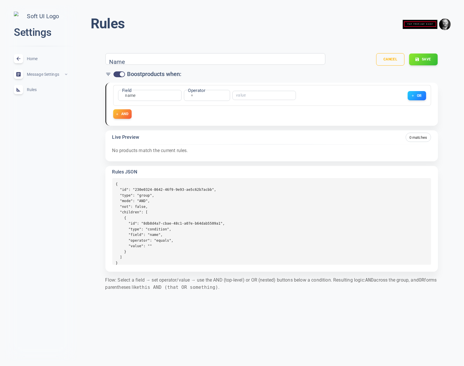
click at [218, 108] on div "Field name name Field Operator = equals Operator ​ OR AND" at bounding box center [272, 102] width 318 height 34
click at [152, 96] on div "name name Field" at bounding box center [150, 95] width 64 height 11
click at [131, 96] on body "close Settings Home expand_less Message Settings expand_less Rules expand_less …" at bounding box center [232, 153] width 464 height 316
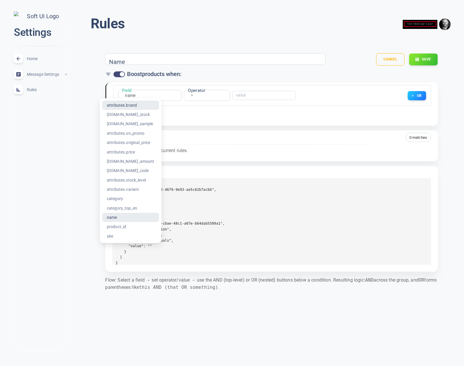
click at [133, 103] on li "attributes.brand" at bounding box center [130, 105] width 57 height 9
type input "attributes.brand"
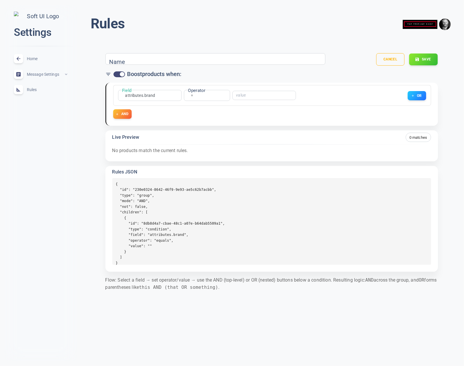
click at [238, 97] on div "​" at bounding box center [265, 95] width 64 height 9
type input "ddd"
click at [125, 115] on button "AND" at bounding box center [122, 114] width 19 height 10
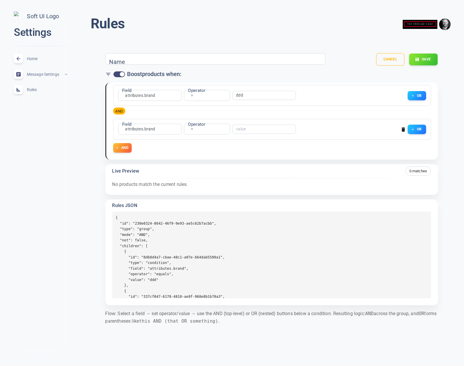
drag, startPoint x: 401, startPoint y: 128, endPoint x: 412, endPoint y: 112, distance: 19.5
click at [401, 128] on icon "button" at bounding box center [404, 130] width 6 height 6
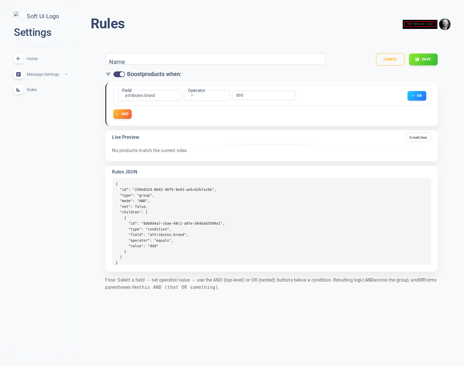
click at [419, 97] on button "OR" at bounding box center [417, 96] width 19 height 10
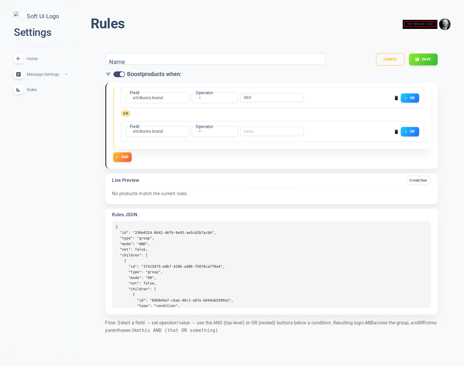
click at [120, 75] on input "checkbox" at bounding box center [122, 74] width 14 height 5
click at [121, 75] on input "checkbox" at bounding box center [116, 74] width 14 height 5
click at [121, 75] on input "checkbox" at bounding box center [122, 74] width 14 height 5
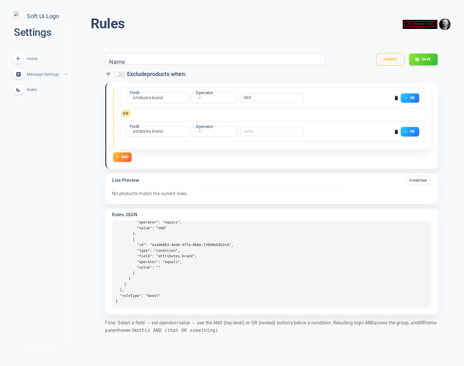
click at [118, 74] on input "checkbox" at bounding box center [116, 74] width 14 height 5
click at [118, 74] on input "checkbox" at bounding box center [122, 74] width 14 height 5
click at [118, 74] on input "checkbox" at bounding box center [116, 74] width 14 height 5
checkbox input "true"
click at [35, 59] on span "Home" at bounding box center [48, 59] width 42 height 0
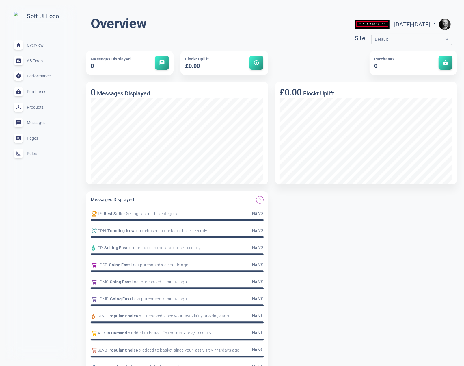
click at [35, 153] on span "Rules" at bounding box center [48, 153] width 42 height 0
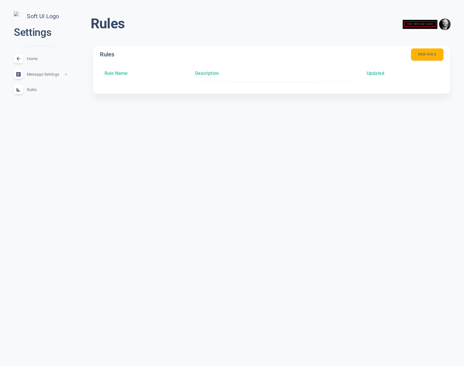
click at [420, 57] on button "New rule" at bounding box center [427, 55] width 32 height 12
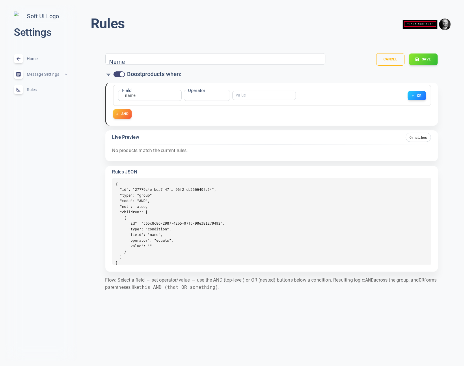
click at [119, 73] on input "checkbox" at bounding box center [122, 74] width 14 height 5
click at [119, 74] on input "checkbox" at bounding box center [116, 74] width 14 height 5
click at [119, 74] on input "checkbox" at bounding box center [122, 74] width 14 height 5
click at [119, 74] on input "checkbox" at bounding box center [116, 74] width 14 height 5
checkbox input "true"
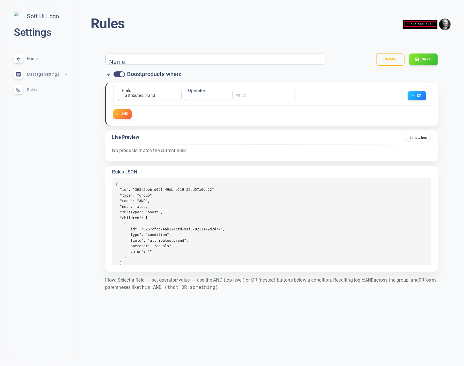
click at [32, 88] on div "Rules expand_less" at bounding box center [40, 90] width 63 height 16
click at [382, 62] on button "Cancel" at bounding box center [390, 59] width 29 height 13
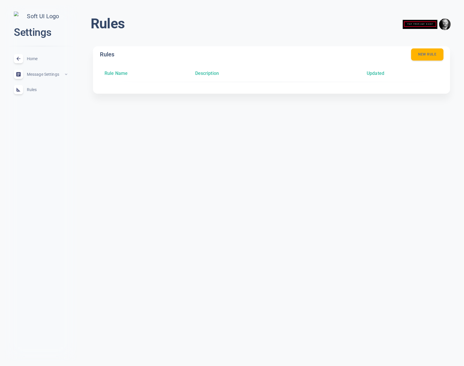
click at [427, 54] on button "New rule" at bounding box center [427, 55] width 32 height 12
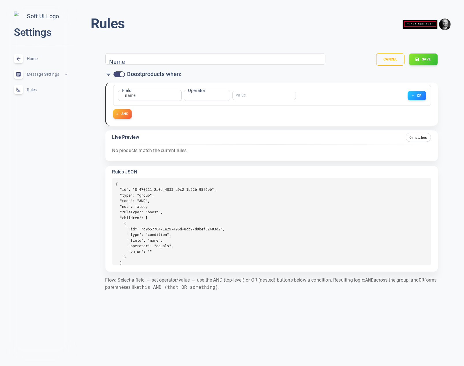
click at [120, 75] on input "checkbox" at bounding box center [122, 74] width 14 height 5
click at [120, 75] on input "checkbox" at bounding box center [116, 74] width 14 height 5
click at [120, 75] on input "checkbox" at bounding box center [122, 74] width 14 height 5
checkbox input "false"
click at [132, 97] on body "close Settings Home expand_less Message Settings expand_less Rules expand_less …" at bounding box center [232, 153] width 464 height 316
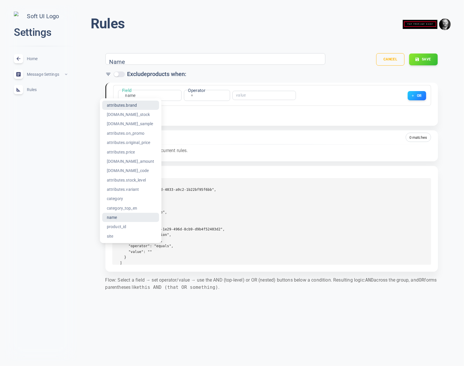
click at [134, 107] on li "attributes.brand" at bounding box center [130, 105] width 57 height 9
type input "attributes.brand"
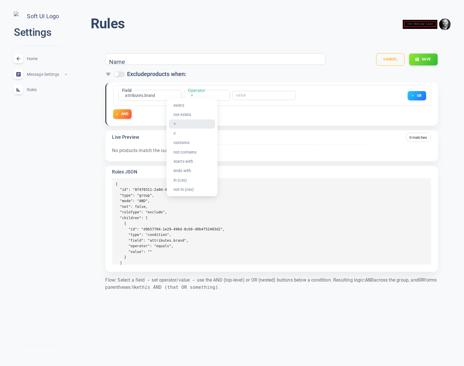
click at [195, 95] on body "close Settings Home expand_less Message Settings expand_less Rules expand_less …" at bounding box center [232, 153] width 464 height 316
click at [190, 106] on li "exists" at bounding box center [192, 105] width 46 height 9
type input "exists"
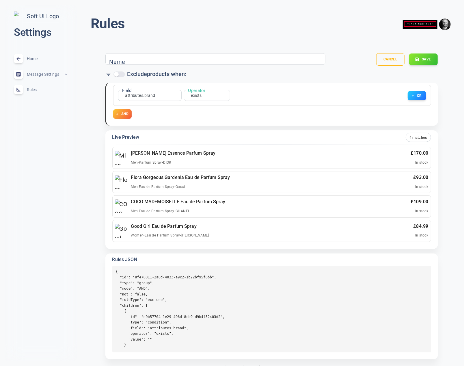
click at [116, 114] on icon "button" at bounding box center [117, 113] width 3 height 3
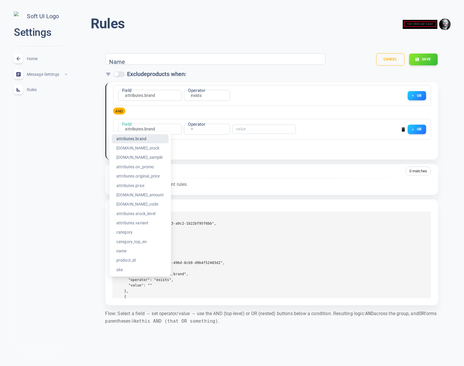
click at [139, 129] on body "close Settings Home expand_less Message Settings expand_less Rules expand_less …" at bounding box center [232, 170] width 464 height 350
click at [139, 186] on li "attributes.price" at bounding box center [140, 185] width 57 height 9
type input "attributes.price"
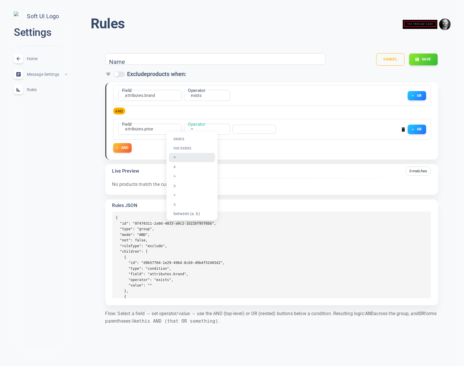
click at [191, 128] on body "close Settings Home expand_less Message Settings expand_less Rules expand_less …" at bounding box center [232, 170] width 464 height 350
drag, startPoint x: 183, startPoint y: 174, endPoint x: 222, endPoint y: 146, distance: 47.5
click at [185, 174] on li ">" at bounding box center [192, 175] width 46 height 9
type input "gt"
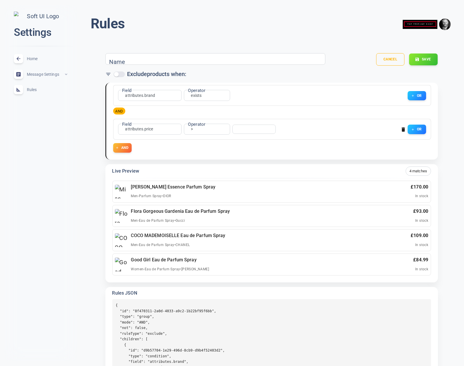
click at [246, 130] on input "number" at bounding box center [251, 129] width 31 height 4
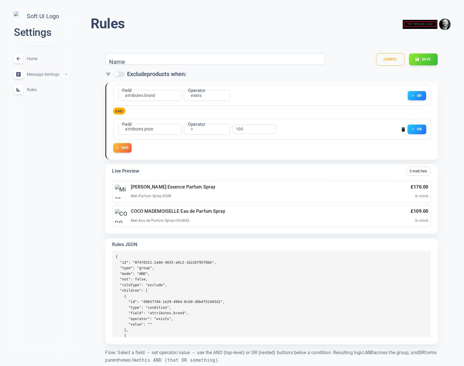
type input "100"
click at [420, 129] on button "OR" at bounding box center [417, 129] width 19 height 10
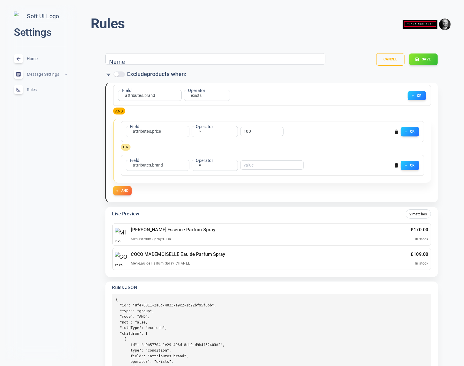
click at [167, 165] on div "attributes.brand attributes.brand Field" at bounding box center [158, 165] width 64 height 11
click at [152, 162] on body "close Settings Home expand_less Message Settings expand_less Rules expand_less …" at bounding box center [232, 211] width 464 height 432
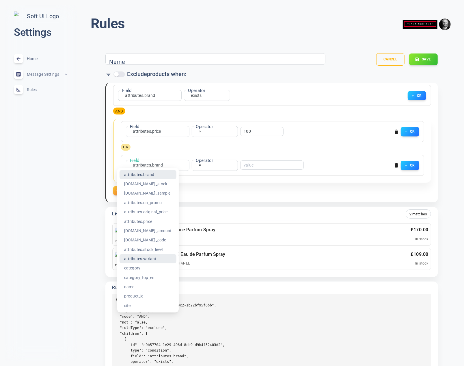
click at [152, 258] on li "attributes.variant" at bounding box center [148, 258] width 57 height 9
type input "attributes.variant"
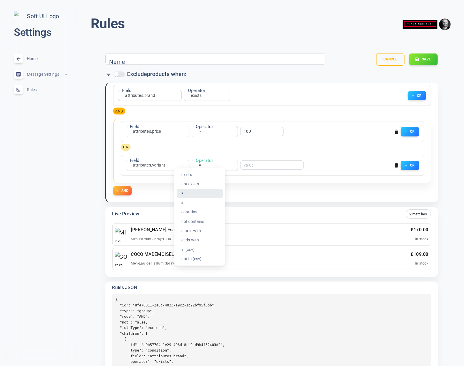
click at [201, 164] on body "close Settings Home expand_less Message Settings expand_less Rules expand_less …" at bounding box center [232, 211] width 464 height 432
click at [198, 185] on li "not exists" at bounding box center [200, 183] width 46 height 9
type input "not_exists"
click at [429, 62] on button "Save" at bounding box center [423, 59] width 29 height 12
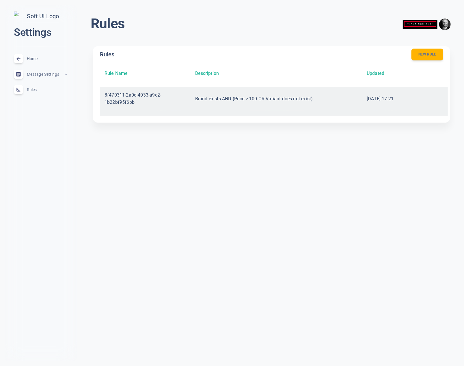
click at [129, 98] on p "8f470311-2a0d-4033-a9c2-1b22bf95f6bb" at bounding box center [145, 98] width 81 height 15
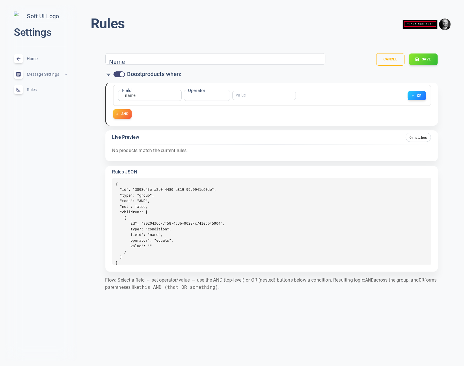
checkbox input "false"
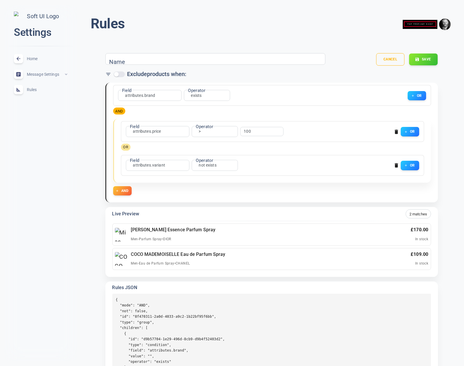
click at [125, 62] on div "Name" at bounding box center [215, 59] width 220 height 12
type input "a"
type input "[PERSON_NAME]"
click at [423, 60] on button "Save" at bounding box center [423, 59] width 29 height 12
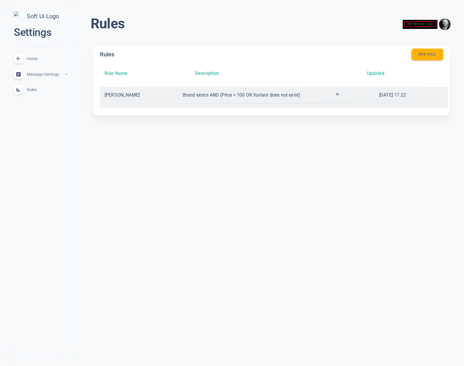
click at [223, 94] on p "Brand exists AND (Price > 100 OR Variant does not exist)" at bounding box center [254, 95] width 143 height 8
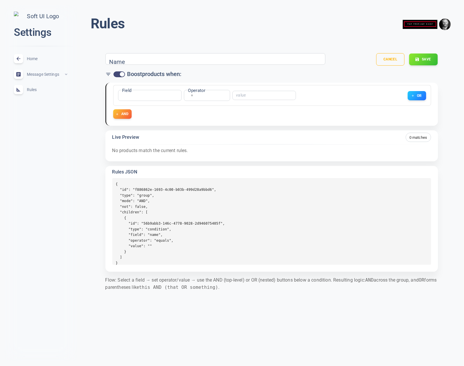
type input "[PERSON_NAME]"
checkbox input "false"
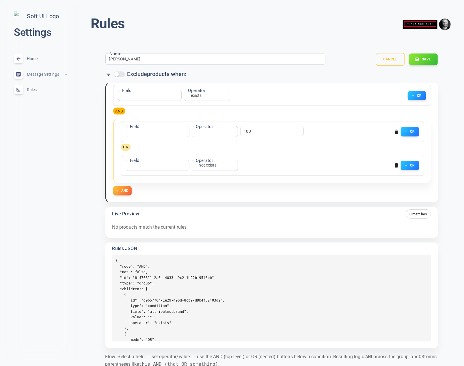
click at [385, 56] on button "Cancel" at bounding box center [390, 59] width 29 height 13
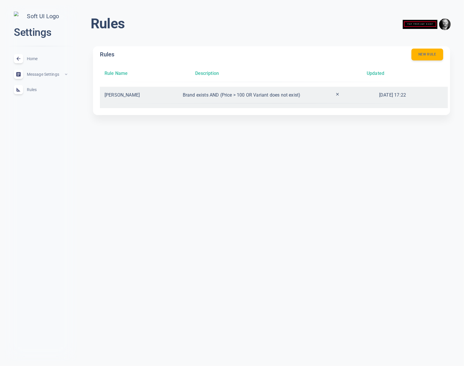
click at [300, 95] on p "Brand exists AND (Price > 100 OR Variant does not exist)" at bounding box center [254, 95] width 143 height 8
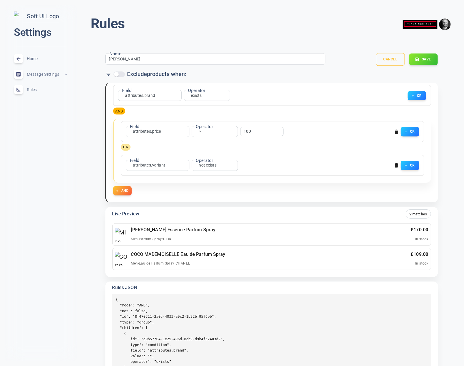
click at [389, 63] on button "Cancel" at bounding box center [390, 59] width 29 height 13
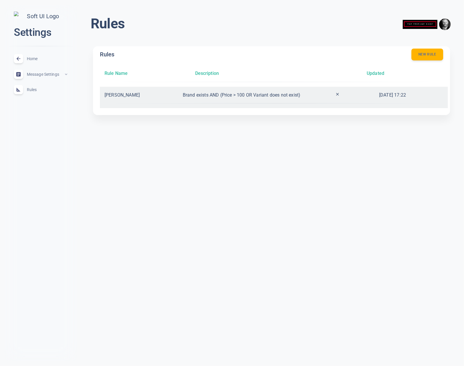
click at [383, 98] on p "[DATE] 17:22" at bounding box center [413, 95] width 69 height 8
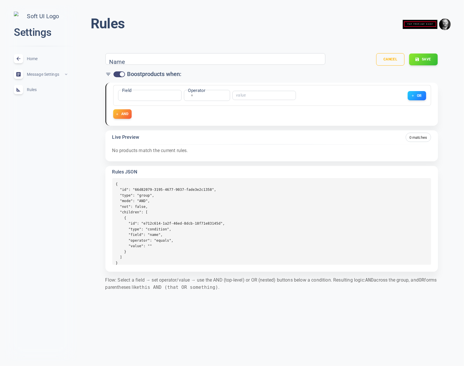
type input "[PERSON_NAME]"
checkbox input "false"
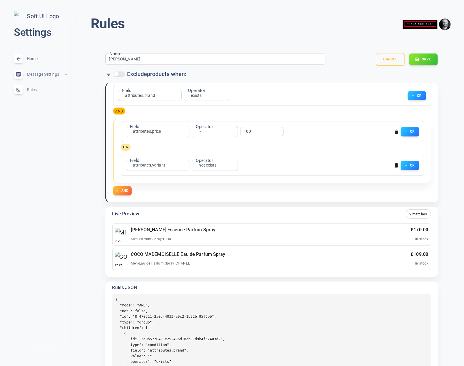
click at [391, 60] on button "Cancel" at bounding box center [390, 59] width 29 height 13
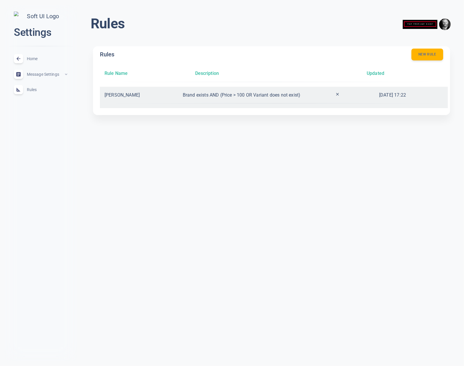
click at [281, 93] on p "Brand exists AND (Price > 100 OR Variant does not exist)" at bounding box center [254, 95] width 143 height 8
click at [309, 91] on p "Brand exists AND (Price > 100 OR Variant does not exist)" at bounding box center [254, 95] width 143 height 8
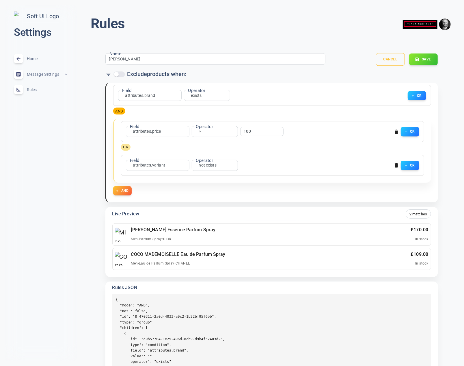
click at [393, 58] on button "Cancel" at bounding box center [390, 59] width 29 height 13
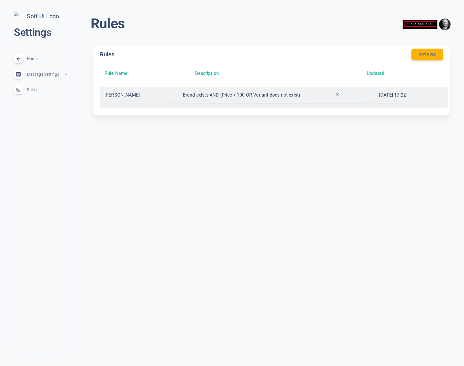
click at [286, 94] on p "Brand exists AND (Price > 100 OR Variant does not exist)" at bounding box center [254, 95] width 143 height 8
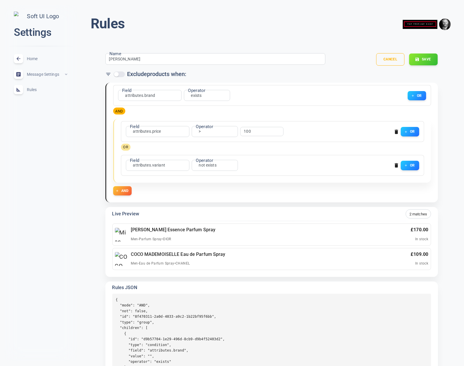
type input "[PERSON_NAME]"
click at [122, 74] on input "checkbox" at bounding box center [116, 74] width 14 height 5
checkbox input "true"
click at [425, 62] on button "Save" at bounding box center [423, 59] width 29 height 12
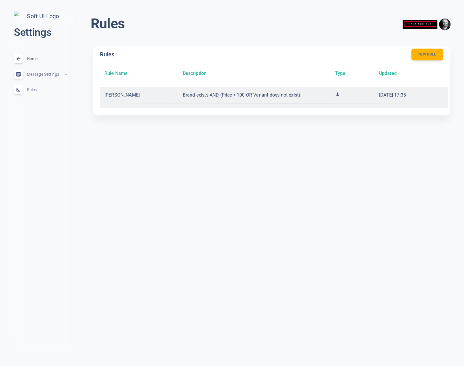
click at [296, 90] on div "[PERSON_NAME] exists AND (Price > 100 OR Variant does not exist) [DATE] 17:35" at bounding box center [274, 98] width 348 height 22
click at [289, 96] on p "Brand exists AND (Price > 100 OR Variant does not exist)" at bounding box center [254, 95] width 143 height 8
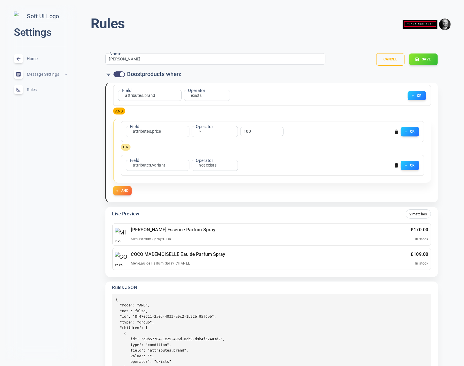
click at [118, 73] on input "checkbox" at bounding box center [122, 74] width 14 height 5
checkbox input "false"
click at [433, 60] on button "Save" at bounding box center [423, 59] width 29 height 12
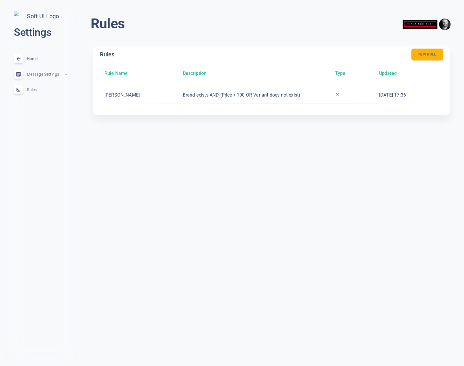
click at [294, 133] on html "close Settings Home expand_less Message Settings expand_less Rules expand_less …" at bounding box center [232, 66] width 464 height 133
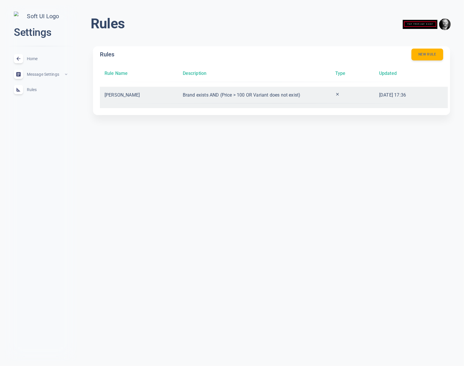
click at [381, 95] on time "[DATE] 17:36" at bounding box center [392, 94] width 27 height 5
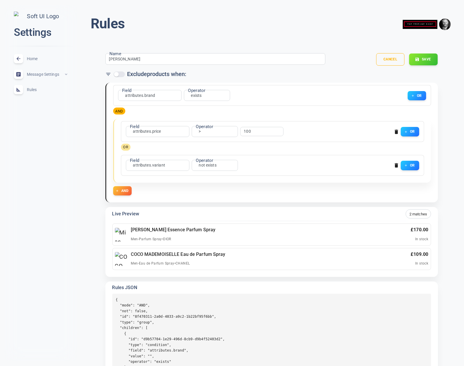
click at [121, 74] on input "checkbox" at bounding box center [116, 74] width 14 height 5
checkbox input "true"
click at [425, 58] on button "Save" at bounding box center [423, 59] width 29 height 12
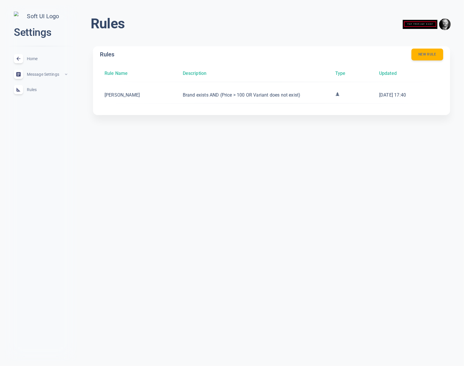
click at [222, 133] on html "close Settings Home expand_less Message Settings expand_less Rules expand_less …" at bounding box center [232, 66] width 464 height 133
click at [304, 40] on div "Rules New rule Rule Name Description Type Updated [PERSON_NAME] exists AND (Pri…" at bounding box center [271, 82] width 371 height 87
click at [193, 135] on html "close Settings Home expand_less Message Settings expand_less Rules expand_less …" at bounding box center [232, 67] width 464 height 135
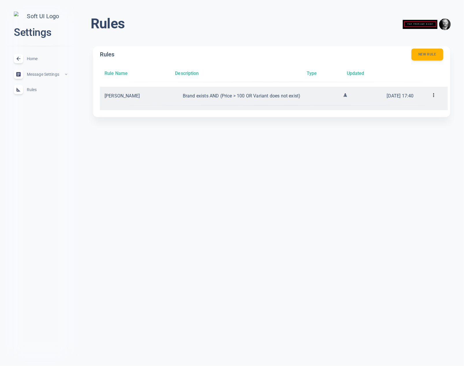
click at [433, 97] on icon at bounding box center [434, 95] width 6 height 6
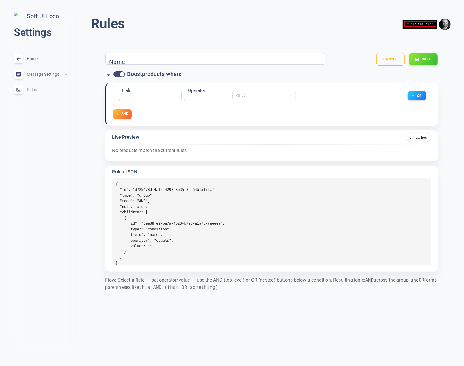
type input "[PERSON_NAME]"
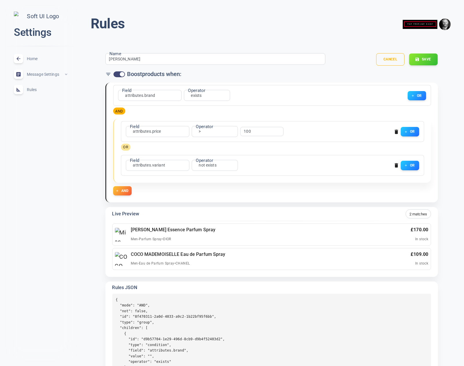
click at [34, 90] on span "Rules" at bounding box center [48, 90] width 42 height 0
click at [389, 61] on button "Cancel" at bounding box center [390, 59] width 29 height 13
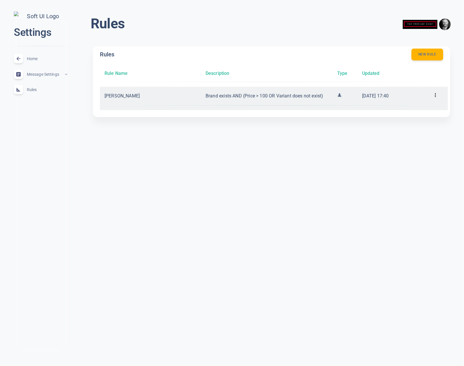
click at [130, 96] on p "[PERSON_NAME]" at bounding box center [151, 96] width 92 height 8
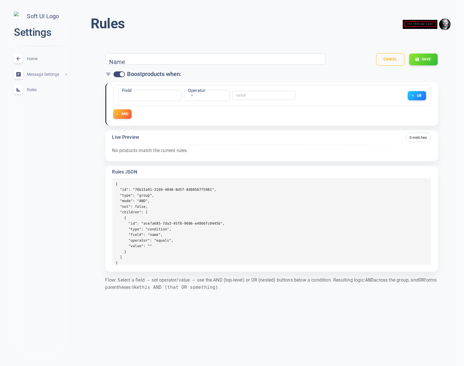
type input "[PERSON_NAME]"
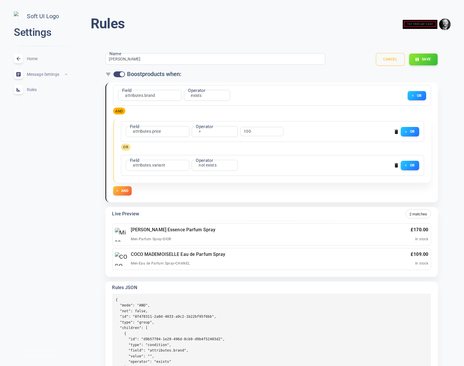
click at [386, 59] on button "Cancel" at bounding box center [390, 59] width 29 height 13
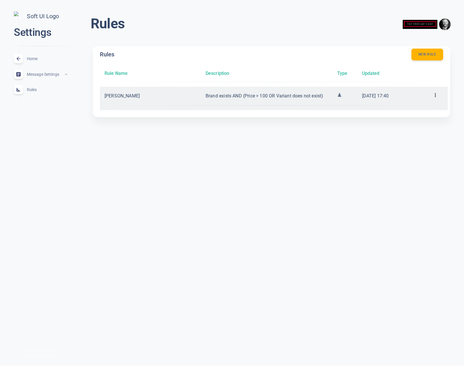
click at [252, 98] on p "Brand exists AND (Price > 100 OR Variant does not exist)" at bounding box center [267, 96] width 122 height 8
click at [224, 96] on p "Brand exists AND (Price > 100 OR Variant does not exist)" at bounding box center [267, 96] width 122 height 8
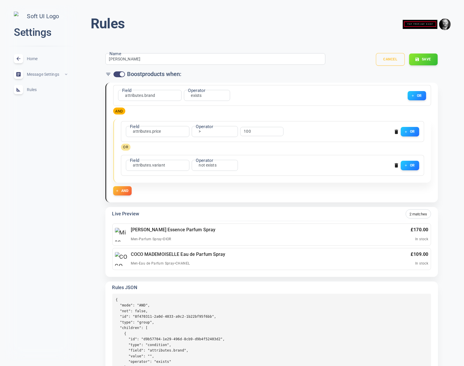
click at [387, 59] on button "Cancel" at bounding box center [390, 59] width 29 height 13
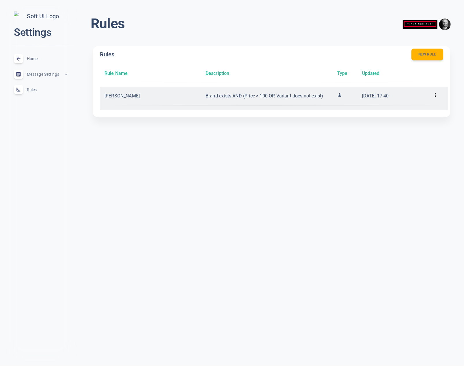
click at [434, 95] on icon at bounding box center [436, 95] width 6 height 6
click at [434, 93] on icon at bounding box center [436, 95] width 6 height 6
click at [441, 96] on div at bounding box center [440, 96] width 15 height 10
click at [435, 96] on icon at bounding box center [436, 95] width 6 height 6
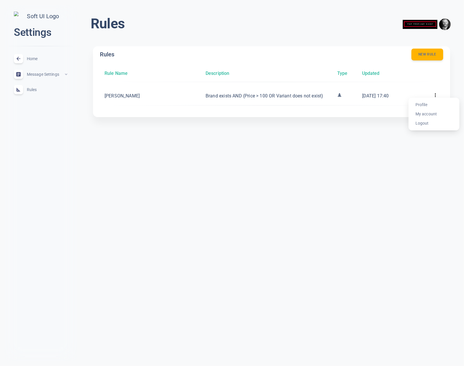
click at [395, 125] on div at bounding box center [232, 183] width 464 height 366
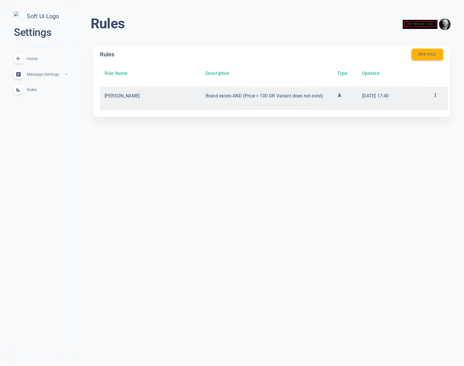
click at [434, 93] on icon at bounding box center [436, 95] width 6 height 6
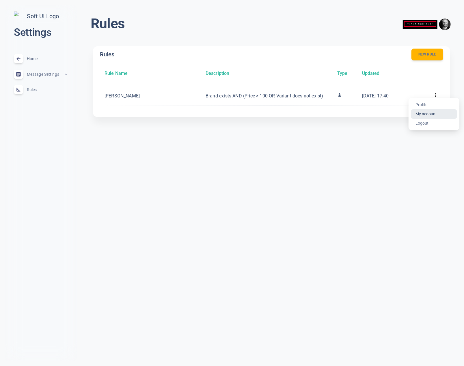
click at [424, 109] on li "My account" at bounding box center [434, 113] width 46 height 9
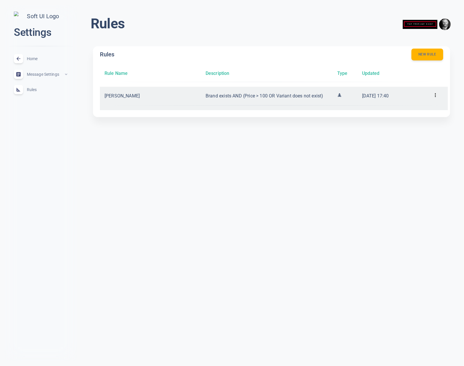
click at [434, 93] on icon at bounding box center [436, 95] width 6 height 6
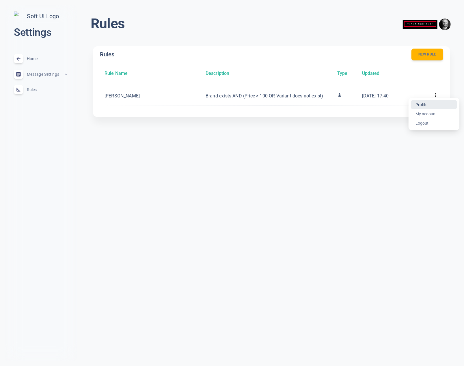
click at [424, 102] on li "Profile" at bounding box center [434, 104] width 46 height 9
click at [419, 131] on div "Rules menu Rules New rule Rule Name Description Type Updated gareth Brand exist…" at bounding box center [271, 70] width 385 height 131
click at [224, 135] on html "close Settings Home expand_less Message Settings expand_less Rules expand_less …" at bounding box center [232, 67] width 464 height 135
click at [202, 135] on html "close Settings Home expand_less Message Settings expand_less Rules expand_less …" at bounding box center [232, 67] width 464 height 135
click at [171, 128] on div "Rules New rule Rule Name Description Type Updated gareth Brand exists AND (Pric…" at bounding box center [271, 83] width 371 height 89
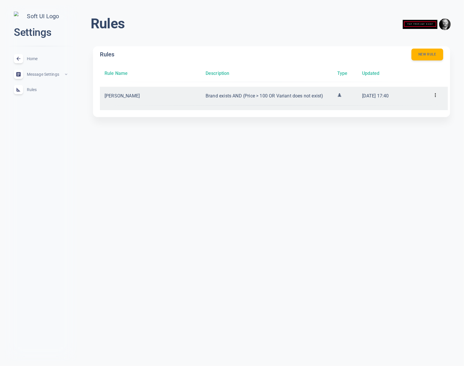
click at [436, 94] on icon at bounding box center [436, 95] width 6 height 6
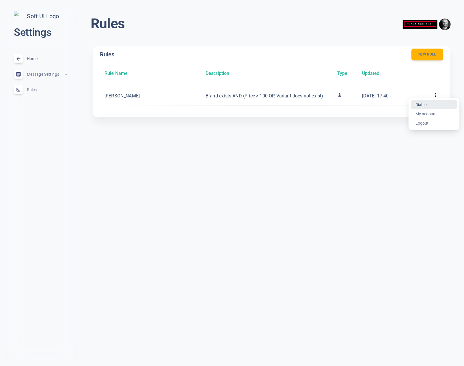
click at [427, 104] on li "Diable" at bounding box center [434, 104] width 46 height 9
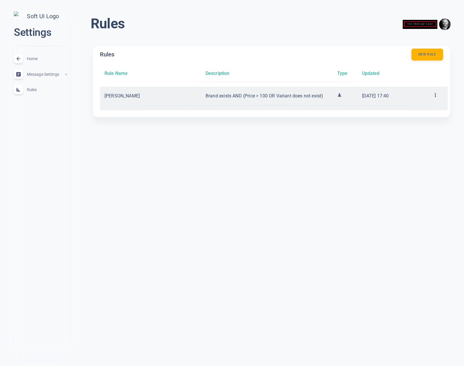
click at [440, 93] on div at bounding box center [440, 96] width 15 height 10
click at [435, 94] on icon at bounding box center [436, 95] width 6 height 6
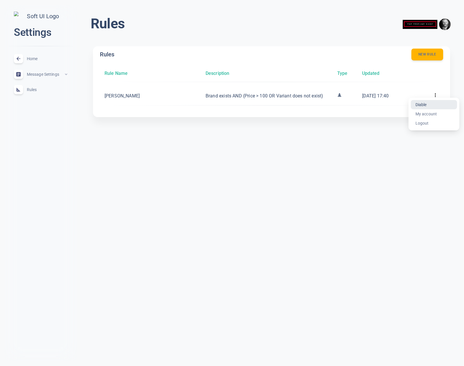
click at [428, 104] on li "Diable" at bounding box center [434, 104] width 46 height 9
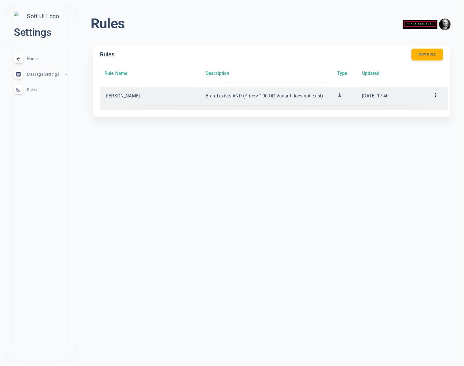
click at [434, 94] on icon at bounding box center [436, 95] width 6 height 6
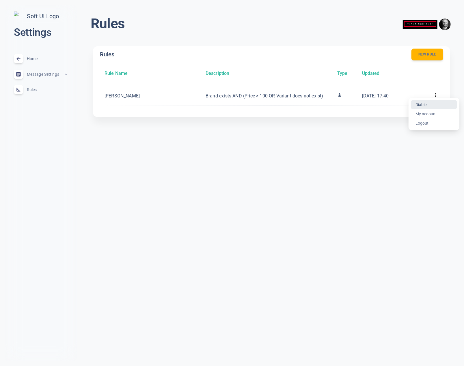
click at [424, 105] on li "Diable" at bounding box center [434, 104] width 46 height 9
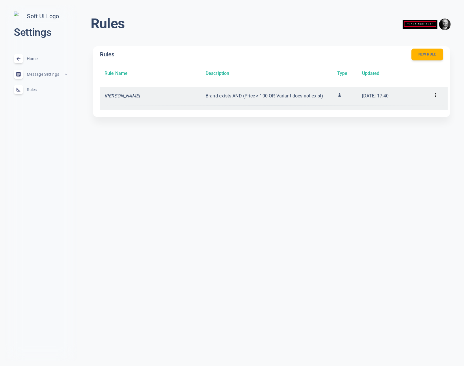
click at [436, 91] on div at bounding box center [440, 96] width 15 height 10
click at [436, 95] on icon at bounding box center [435, 95] width 1 height 4
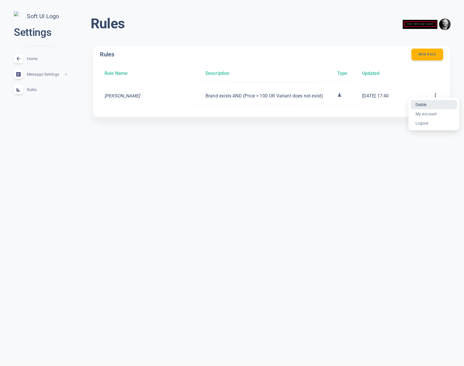
click at [424, 105] on li "Diable" at bounding box center [434, 104] width 46 height 9
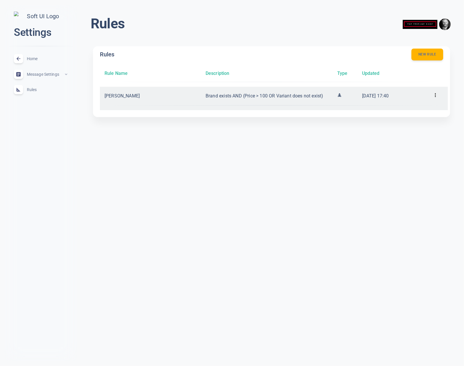
click at [436, 92] on icon at bounding box center [436, 95] width 6 height 6
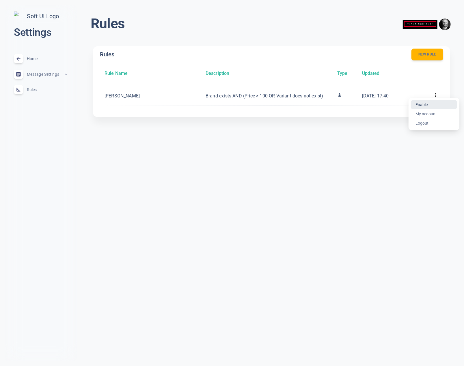
click at [424, 106] on li "Enable" at bounding box center [434, 104] width 46 height 9
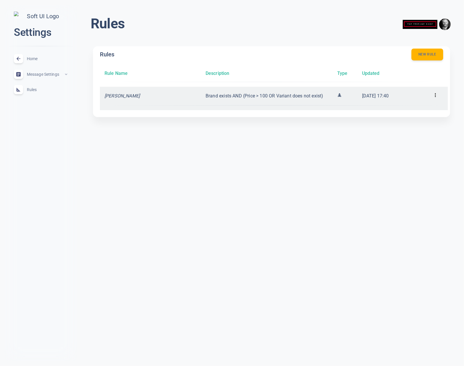
click at [436, 94] on icon at bounding box center [436, 95] width 6 height 6
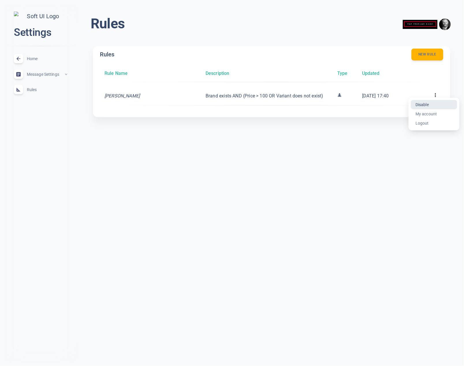
click at [432, 104] on li "Disable" at bounding box center [434, 104] width 46 height 9
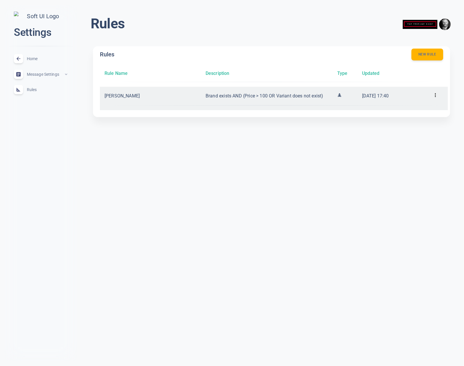
click at [438, 94] on icon at bounding box center [436, 95] width 6 height 6
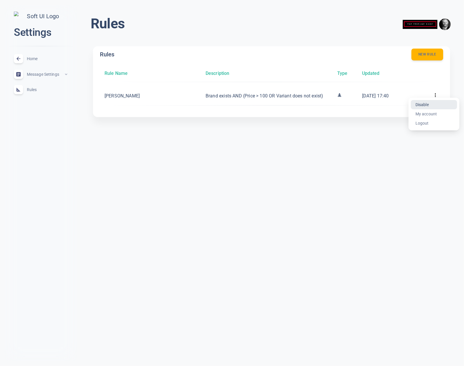
click at [427, 103] on li "Disable" at bounding box center [434, 104] width 46 height 9
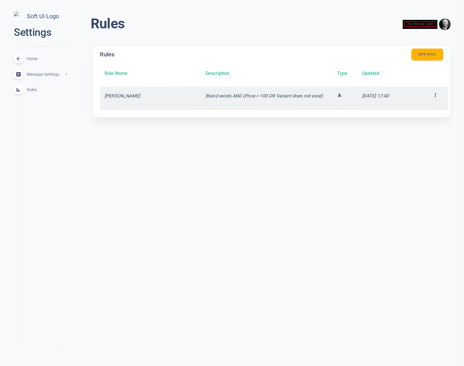
click at [438, 92] on icon at bounding box center [436, 95] width 6 height 6
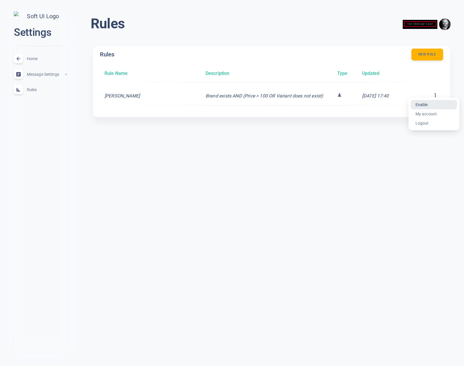
click at [426, 104] on li "Enable" at bounding box center [434, 104] width 46 height 9
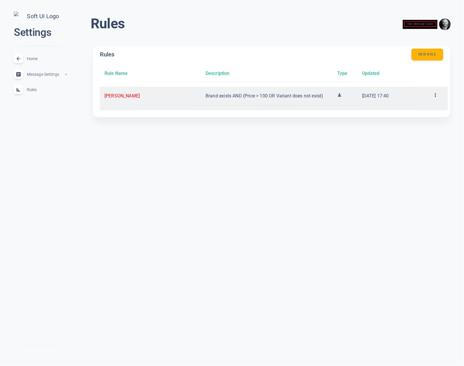
click at [436, 93] on icon at bounding box center [435, 95] width 1 height 4
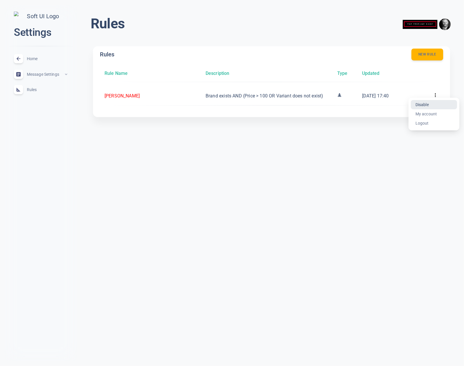
click at [430, 105] on li "Disable" at bounding box center [434, 104] width 46 height 9
click at [214, 135] on html "close Settings Home expand_less Message Settings expand_less Rules expand_less …" at bounding box center [232, 67] width 464 height 135
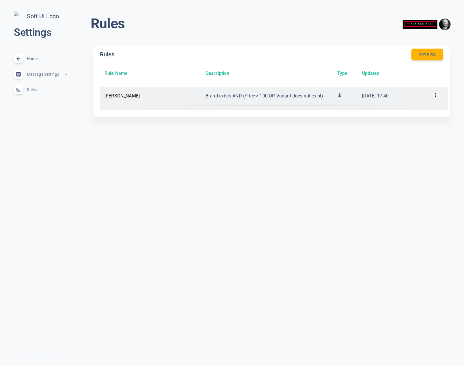
click at [438, 92] on icon at bounding box center [436, 95] width 6 height 6
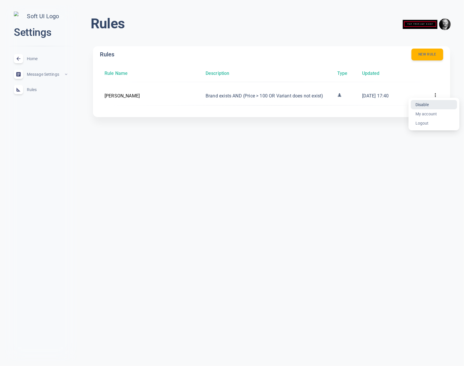
click at [427, 105] on li "Disable" at bounding box center [434, 104] width 46 height 9
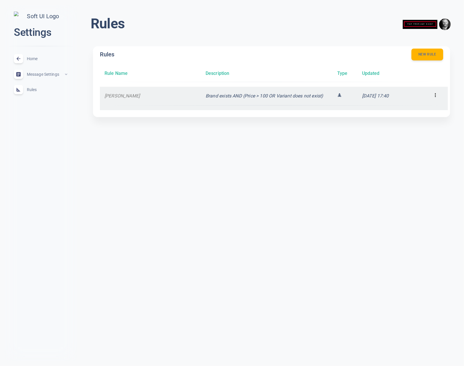
click at [436, 92] on icon at bounding box center [436, 95] width 6 height 6
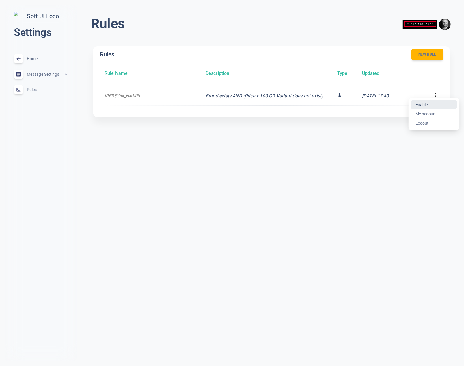
click at [427, 105] on li "Enable" at bounding box center [434, 104] width 46 height 9
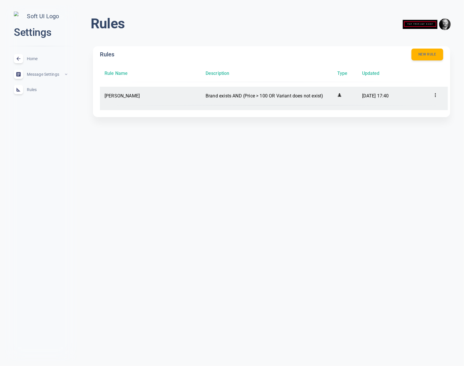
click at [438, 94] on icon at bounding box center [436, 95] width 6 height 6
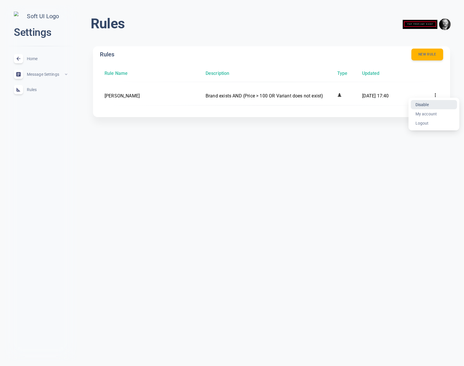
click at [427, 105] on li "Disable" at bounding box center [434, 104] width 46 height 9
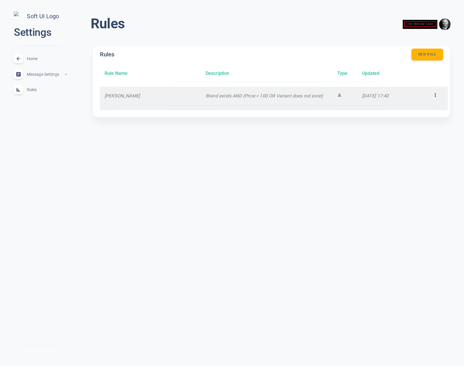
click at [435, 94] on icon at bounding box center [436, 95] width 6 height 6
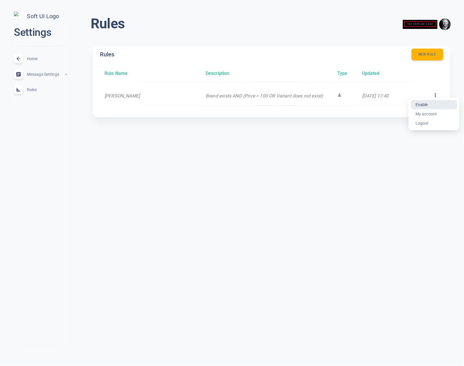
click at [427, 105] on li "Enable" at bounding box center [434, 104] width 46 height 9
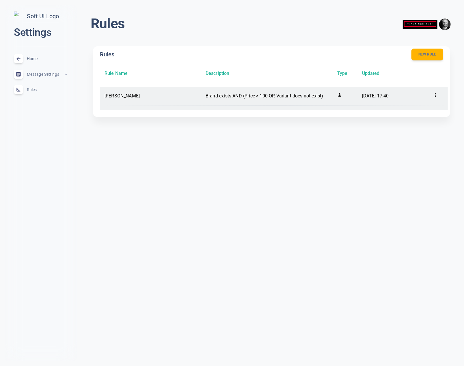
click at [436, 94] on icon at bounding box center [436, 95] width 6 height 6
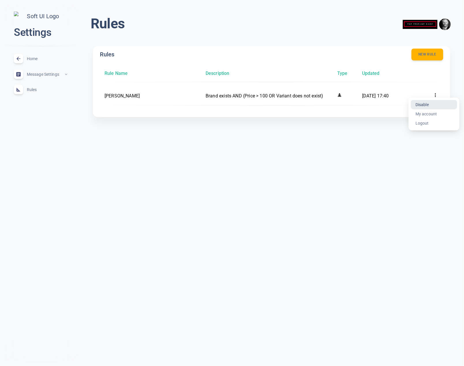
click at [429, 105] on li "Disable" at bounding box center [434, 104] width 46 height 9
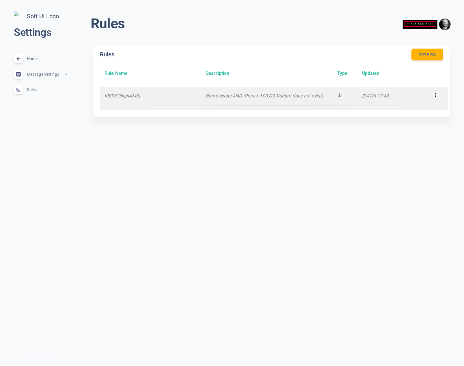
click at [371, 95] on time "16 Sept 2025, 17:40" at bounding box center [375, 95] width 27 height 5
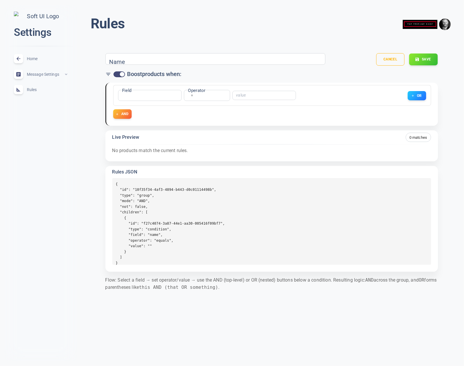
type input "gareth"
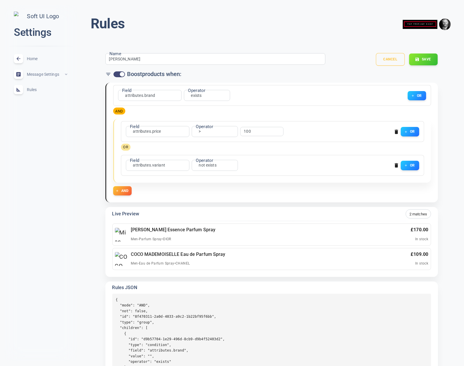
click at [383, 64] on button "Cancel" at bounding box center [390, 59] width 29 height 13
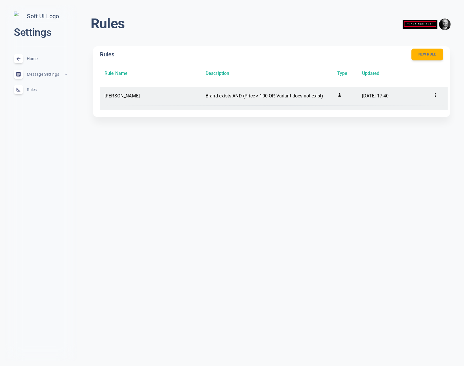
click at [438, 96] on icon at bounding box center [436, 95] width 6 height 6
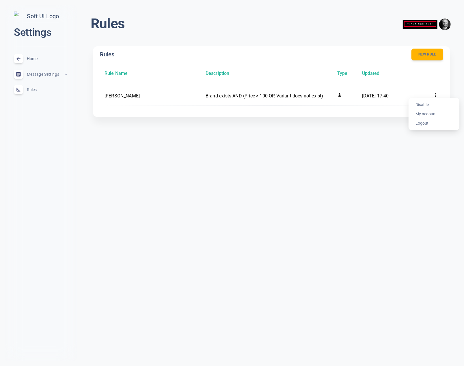
click at [438, 94] on div at bounding box center [232, 183] width 464 height 366
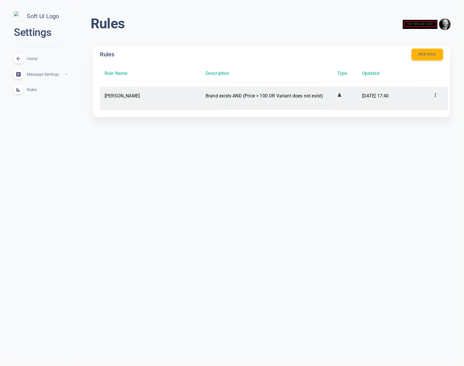
click at [437, 95] on icon at bounding box center [436, 95] width 6 height 6
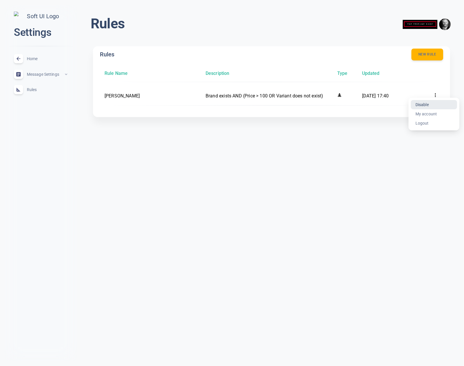
click at [425, 105] on li "Disable" at bounding box center [434, 104] width 46 height 9
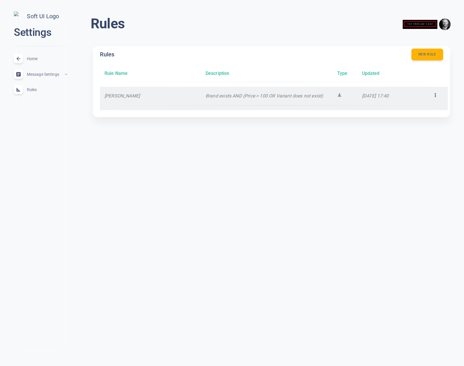
click at [437, 93] on icon at bounding box center [436, 95] width 6 height 6
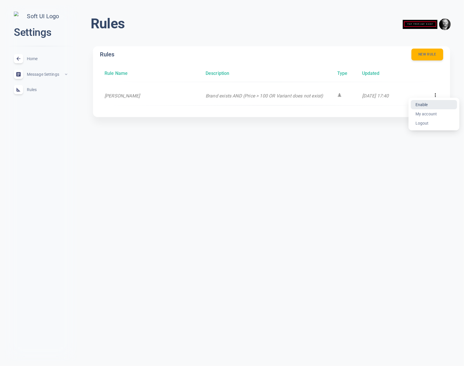
click at [425, 104] on li "Enable" at bounding box center [434, 104] width 46 height 9
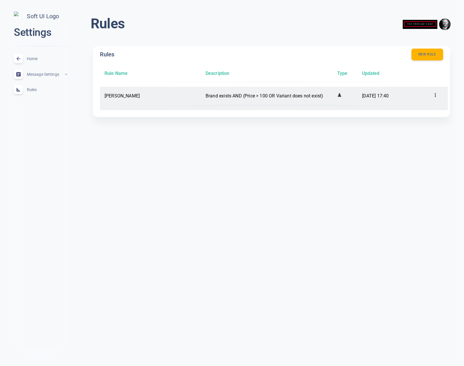
click at [434, 93] on icon at bounding box center [436, 95] width 6 height 6
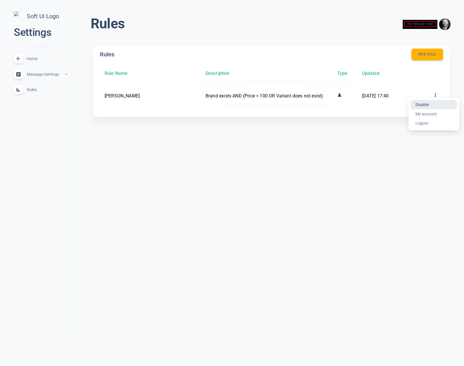
click at [430, 105] on li "Disable" at bounding box center [434, 104] width 46 height 9
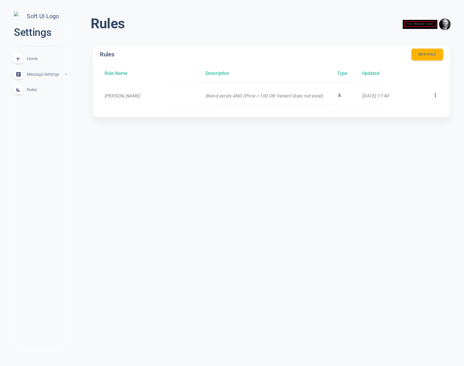
click at [391, 135] on html "close Settings Home expand_less Message Settings expand_less Rules expand_less …" at bounding box center [232, 67] width 464 height 135
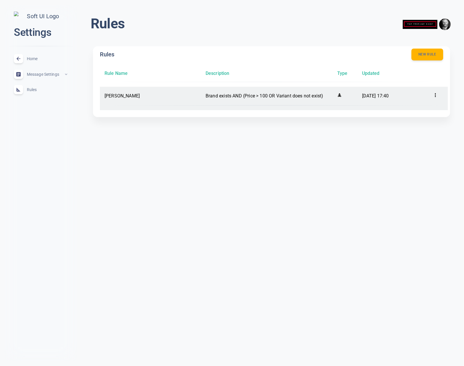
click at [434, 94] on icon at bounding box center [436, 95] width 6 height 6
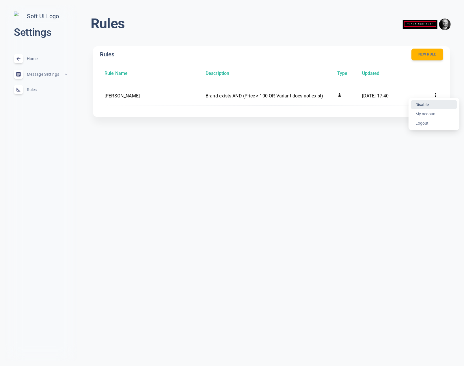
click at [424, 107] on li "Disable" at bounding box center [434, 104] width 46 height 9
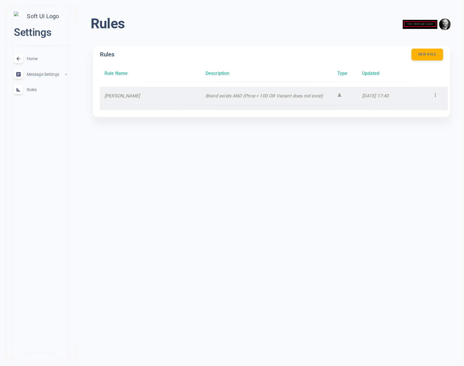
click at [438, 92] on icon at bounding box center [436, 95] width 6 height 6
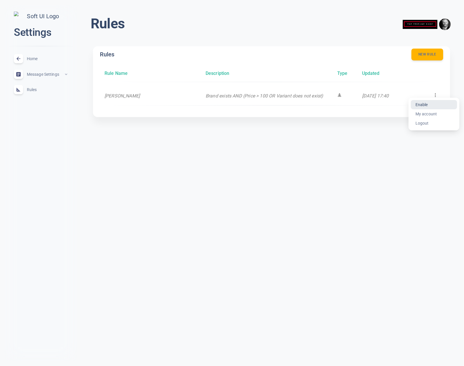
click at [424, 103] on li "Enable" at bounding box center [434, 104] width 46 height 9
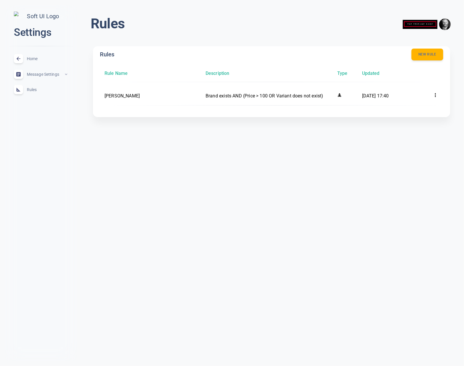
drag, startPoint x: 385, startPoint y: 153, endPoint x: 148, endPoint y: 169, distance: 237.2
click at [385, 135] on html "close Settings Home expand_less Message Settings expand_less Rules expand_less …" at bounding box center [232, 67] width 464 height 135
click at [33, 59] on span "Home" at bounding box center [48, 59] width 42 height 0
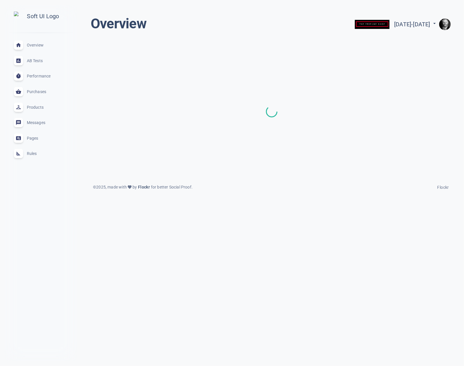
click at [33, 153] on span "Rules" at bounding box center [48, 153] width 42 height 0
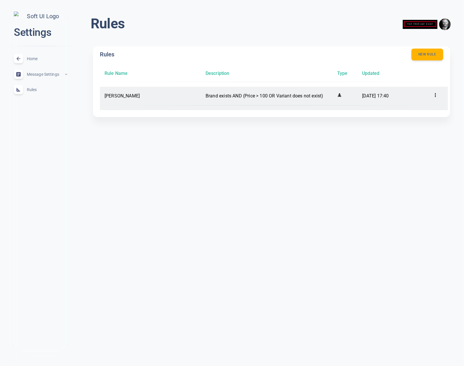
click at [435, 94] on icon at bounding box center [436, 95] width 6 height 6
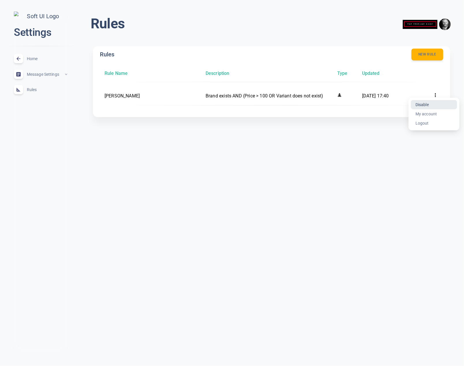
click at [426, 104] on li "Disable" at bounding box center [434, 104] width 46 height 9
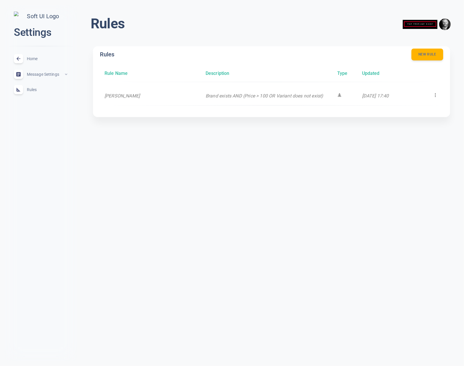
click at [31, 59] on span "Home" at bounding box center [48, 59] width 42 height 0
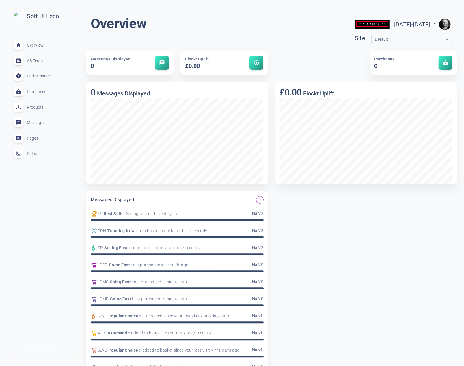
click at [34, 153] on span "Rules" at bounding box center [48, 153] width 42 height 0
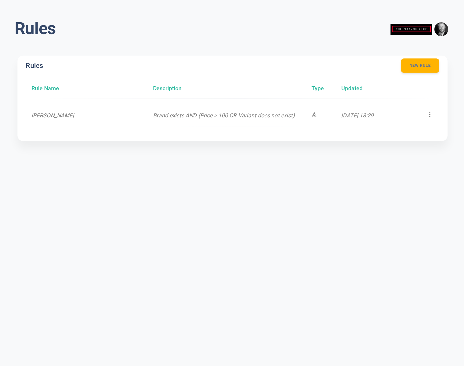
click at [424, 83] on div "Rule Name Description Type Updated" at bounding box center [274, 76] width 348 height 22
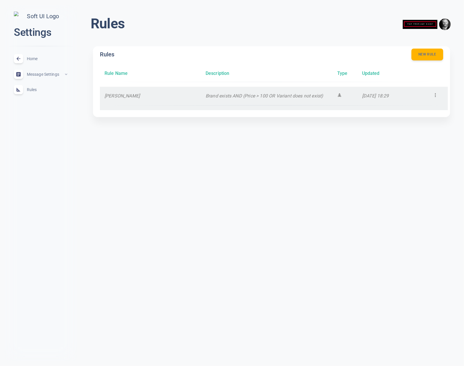
click at [435, 94] on icon at bounding box center [436, 95] width 6 height 6
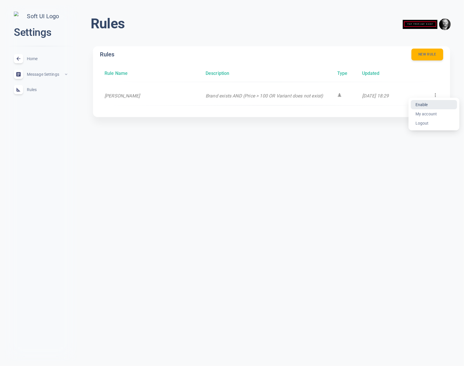
click at [421, 103] on li "Enable" at bounding box center [434, 104] width 46 height 9
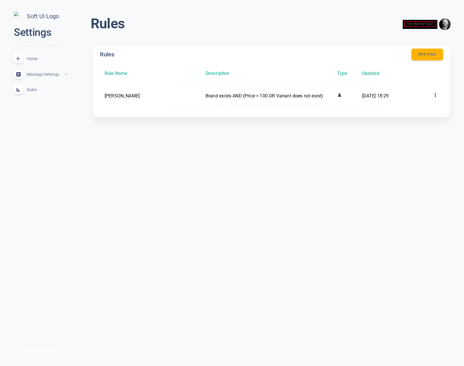
click at [416, 135] on html "close Settings Home expand_less Message Settings expand_less Rules expand_less …" at bounding box center [232, 67] width 464 height 135
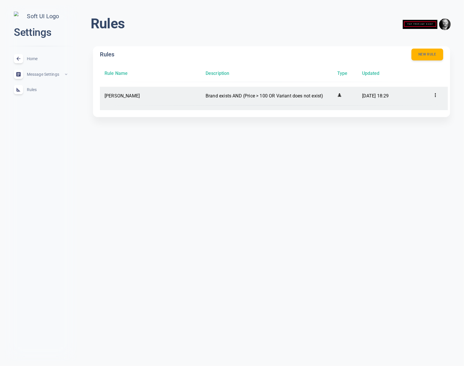
click at [434, 96] on icon at bounding box center [436, 95] width 6 height 6
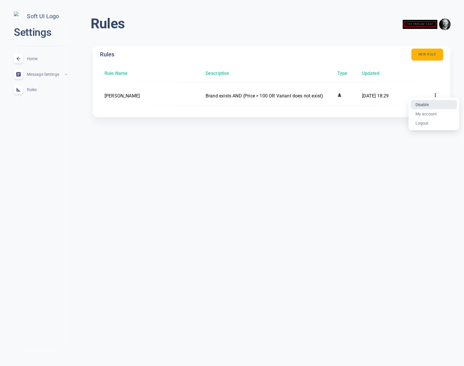
click at [430, 105] on li "Disable" at bounding box center [434, 104] width 46 height 9
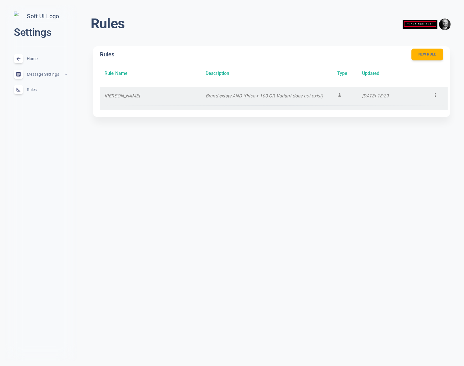
click at [436, 96] on icon at bounding box center [436, 95] width 6 height 6
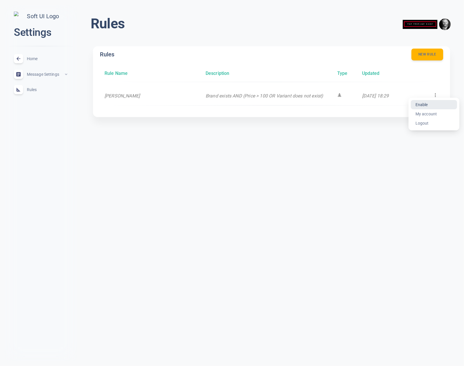
click at [430, 105] on li "Enable" at bounding box center [434, 104] width 46 height 9
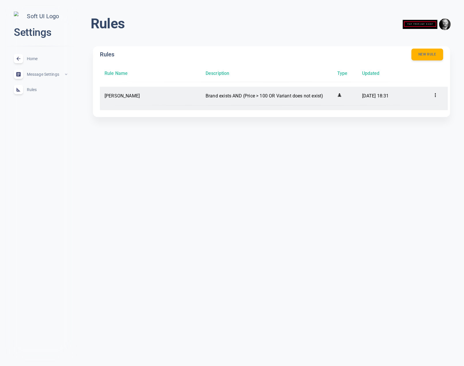
click at [436, 93] on icon at bounding box center [436, 95] width 6 height 6
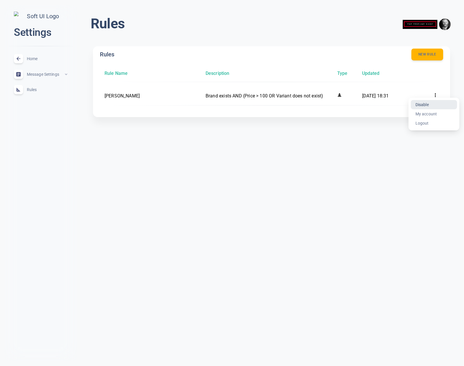
click at [424, 105] on li "Disable" at bounding box center [434, 104] width 46 height 9
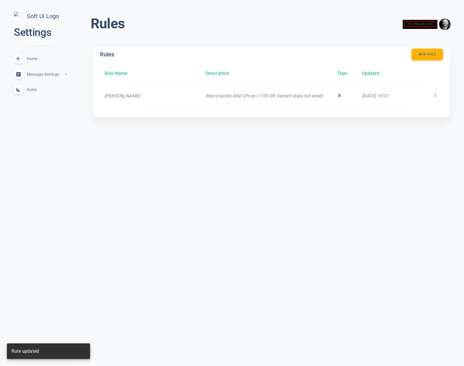
click at [253, 135] on html "close Settings Home expand_less Message Settings expand_less Rules expand_less …" at bounding box center [232, 67] width 464 height 135
click at [36, 59] on span "Home" at bounding box center [48, 59] width 42 height 0
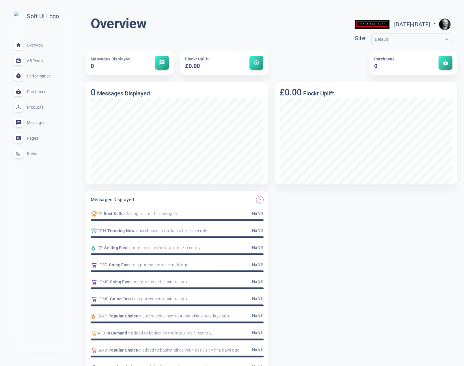
click at [32, 153] on span "Rules" at bounding box center [48, 153] width 42 height 0
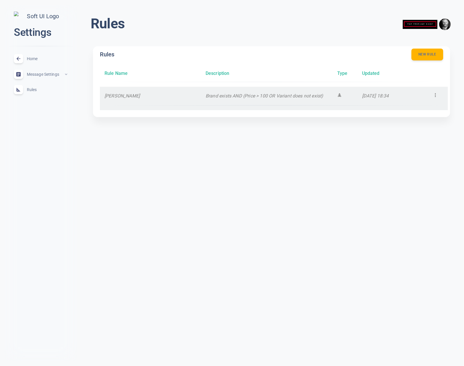
click at [435, 94] on icon at bounding box center [436, 95] width 6 height 6
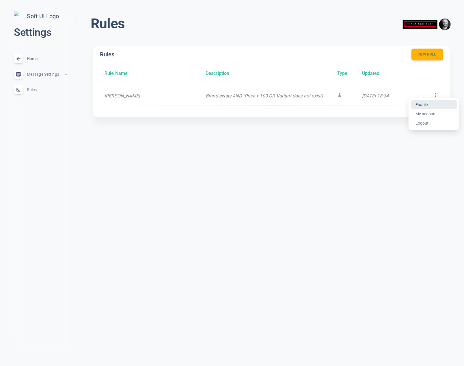
click at [427, 105] on li "Enable" at bounding box center [434, 104] width 46 height 9
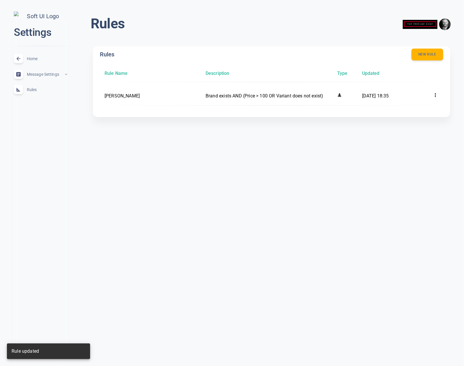
click at [31, 59] on span "Home" at bounding box center [48, 59] width 42 height 0
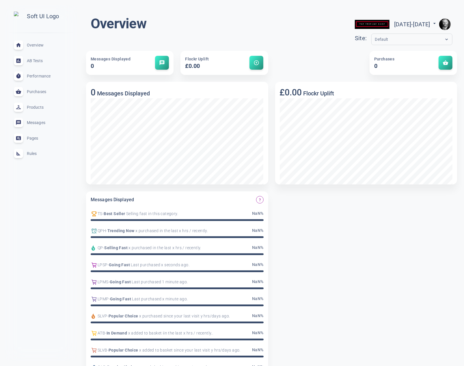
click at [38, 158] on div "Rules expand_less" at bounding box center [40, 154] width 63 height 16
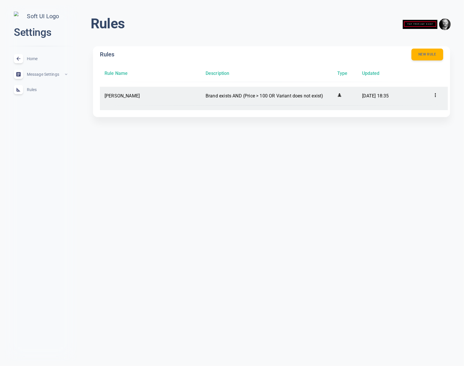
click at [439, 94] on div at bounding box center [440, 96] width 15 height 10
click at [435, 95] on icon at bounding box center [436, 95] width 6 height 6
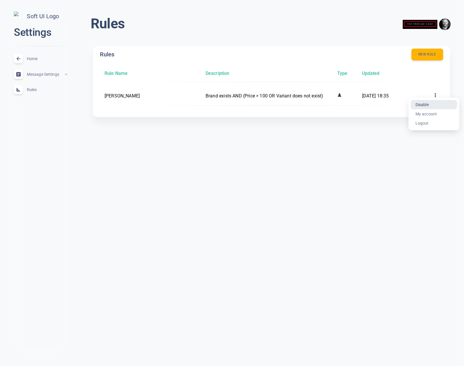
click at [423, 104] on li "Disable" at bounding box center [434, 104] width 46 height 9
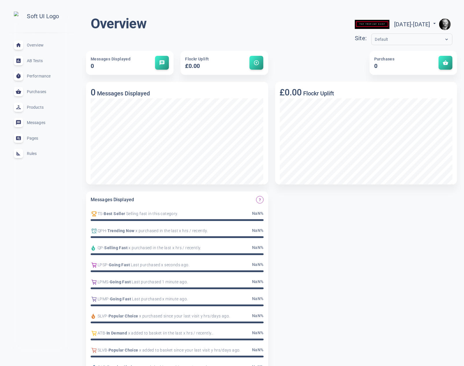
click at [38, 156] on div "Rules expand_less" at bounding box center [40, 154] width 63 height 16
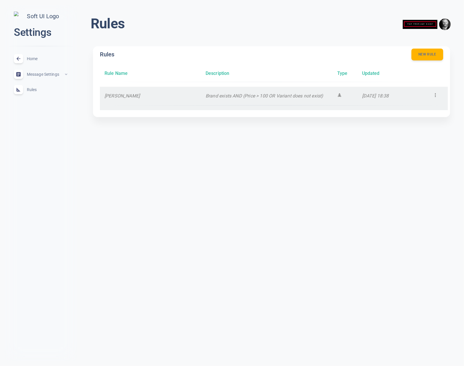
click at [437, 94] on icon at bounding box center [436, 95] width 6 height 6
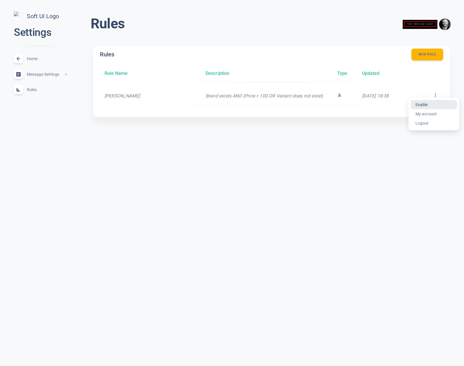
click at [425, 104] on li "Enable" at bounding box center [434, 104] width 46 height 9
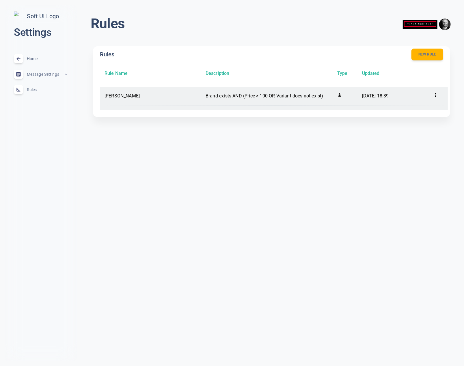
click at [434, 97] on icon at bounding box center [436, 95] width 6 height 6
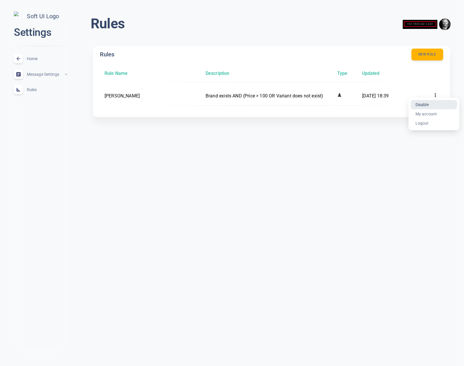
click at [425, 105] on li "Disable" at bounding box center [434, 104] width 46 height 9
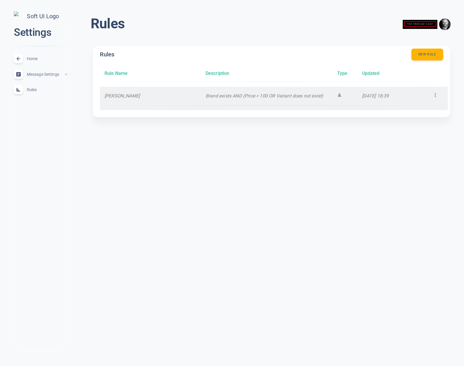
click at [436, 93] on icon at bounding box center [436, 95] width 6 height 6
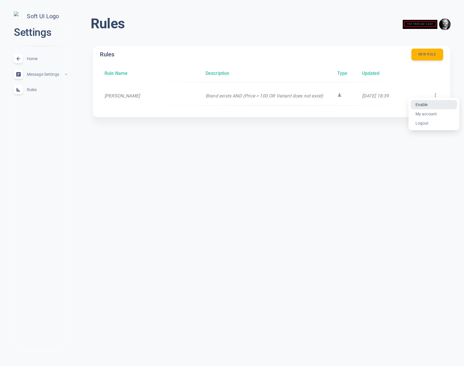
click at [430, 103] on li "Enable" at bounding box center [434, 104] width 46 height 9
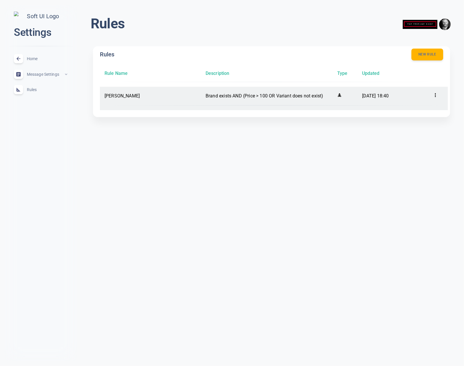
click at [438, 94] on icon at bounding box center [436, 95] width 6 height 6
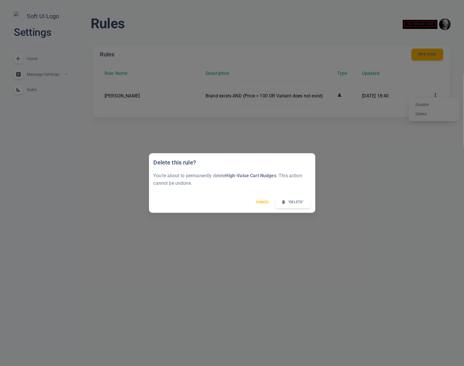
click at [352, 193] on div "Delete this rule? You’re about to permanently delete High-Value Cart Nudges . T…" at bounding box center [232, 183] width 464 height 366
click at [262, 201] on button "Cancel" at bounding box center [262, 202] width 21 height 8
click at [263, 202] on button "Cancel" at bounding box center [262, 202] width 21 height 8
click at [369, 177] on div "Delete this rule? You’re about to permanently delete High-Value Cart Nudges . T…" at bounding box center [232, 183] width 464 height 366
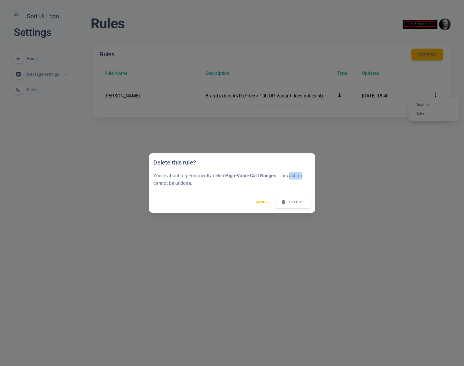
click at [369, 177] on div "Delete this rule? You’re about to permanently delete High-Value Cart Nudges . T…" at bounding box center [232, 183] width 464 height 366
click at [408, 147] on div "Delete this rule? You’re about to permanently delete High-Value Cart Nudges . T…" at bounding box center [232, 183] width 464 height 366
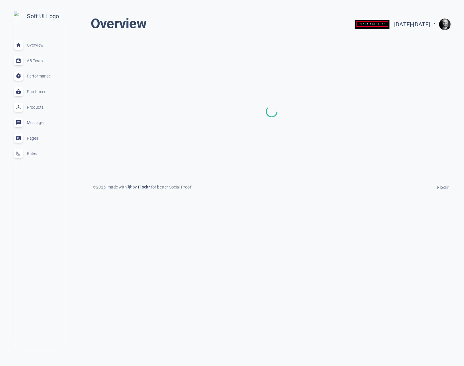
click at [34, 153] on span "Rules" at bounding box center [48, 153] width 42 height 0
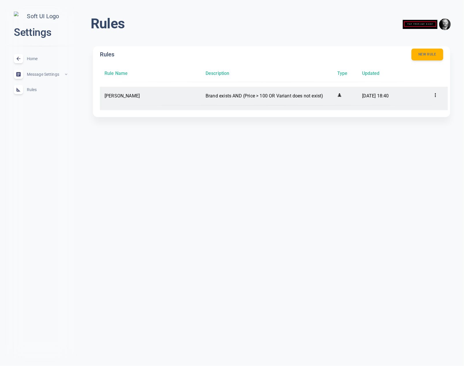
click at [434, 96] on icon at bounding box center [436, 95] width 6 height 6
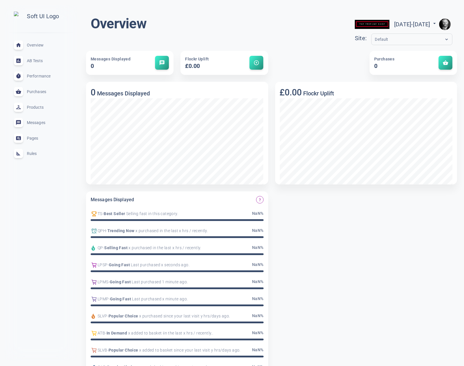
click at [29, 153] on span "Rules" at bounding box center [48, 153] width 42 height 0
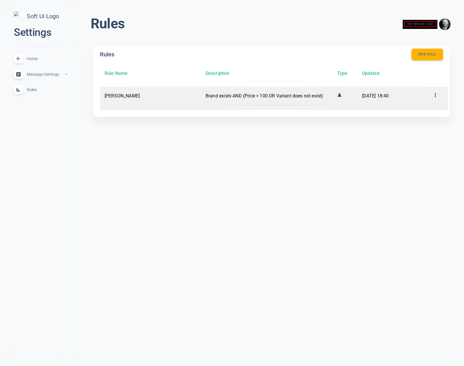
click at [435, 93] on icon at bounding box center [436, 95] width 6 height 6
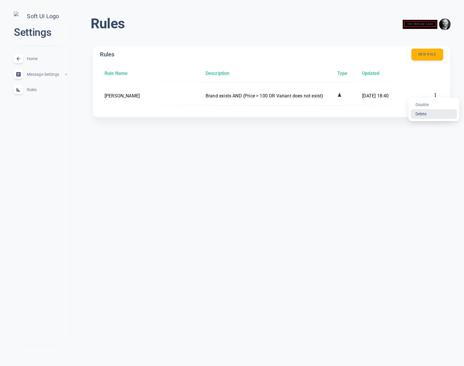
click at [419, 114] on li "Delete" at bounding box center [434, 113] width 46 height 9
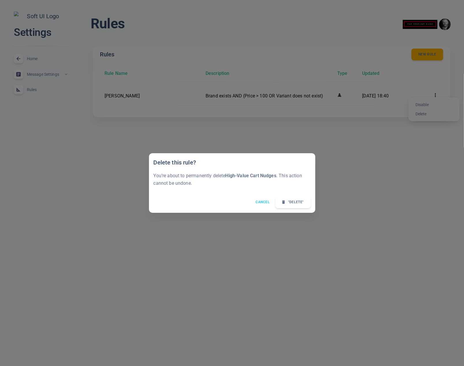
click at [265, 203] on button "Cancel" at bounding box center [262, 202] width 21 height 8
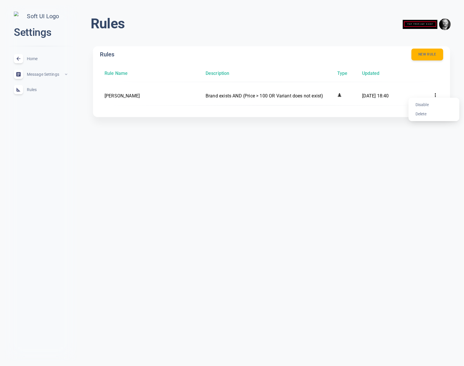
click at [377, 165] on div at bounding box center [232, 183] width 464 height 366
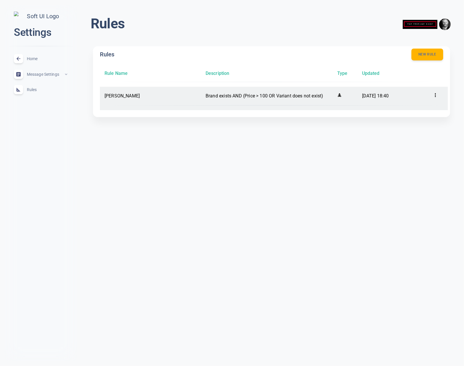
click at [438, 94] on icon at bounding box center [436, 95] width 6 height 6
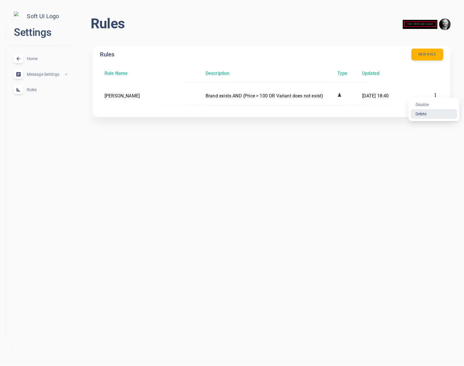
click at [423, 114] on li "Delete" at bounding box center [434, 113] width 46 height 9
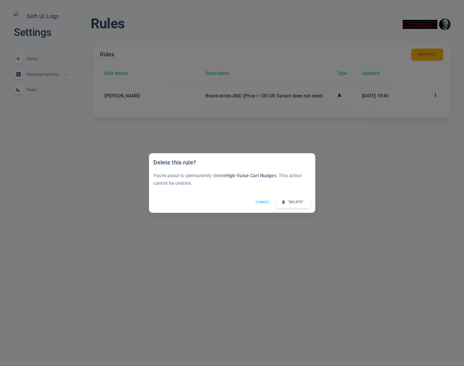
click at [260, 202] on button "Cancel" at bounding box center [262, 202] width 21 height 8
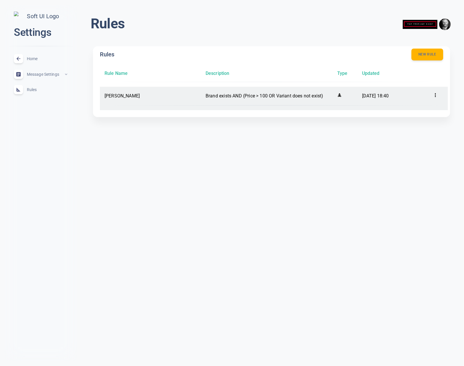
click at [435, 95] on icon at bounding box center [436, 95] width 6 height 6
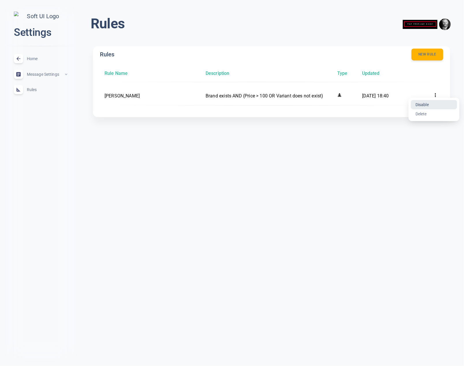
click at [429, 105] on li "Disable" at bounding box center [434, 104] width 46 height 9
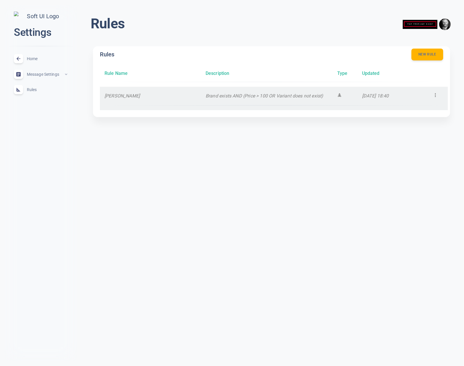
click at [436, 93] on icon at bounding box center [436, 95] width 6 height 6
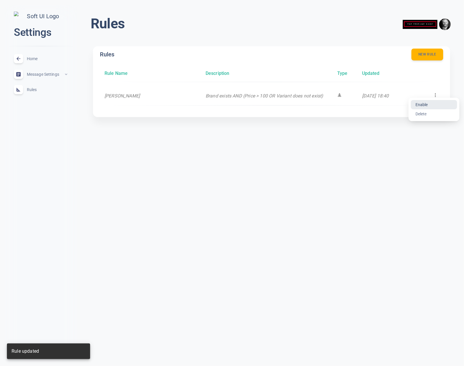
click at [427, 104] on li "Enable" at bounding box center [434, 104] width 46 height 9
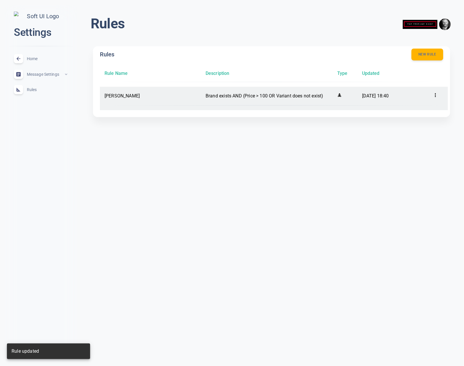
click at [438, 96] on icon at bounding box center [436, 95] width 6 height 6
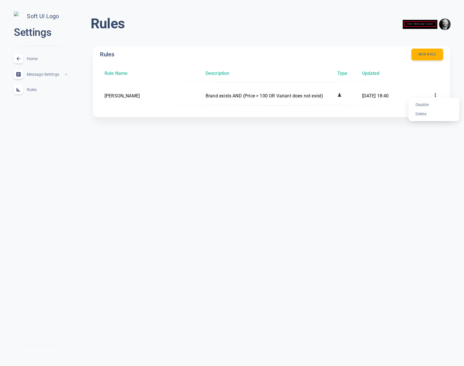
click at [412, 164] on div at bounding box center [232, 183] width 464 height 366
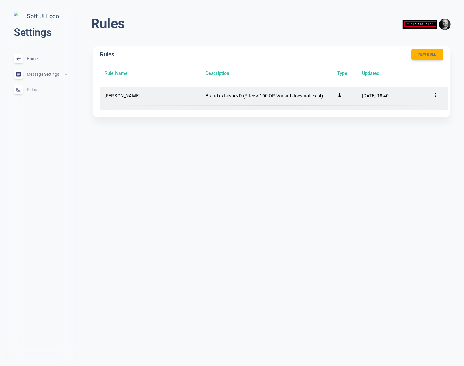
click at [435, 95] on icon at bounding box center [436, 95] width 6 height 6
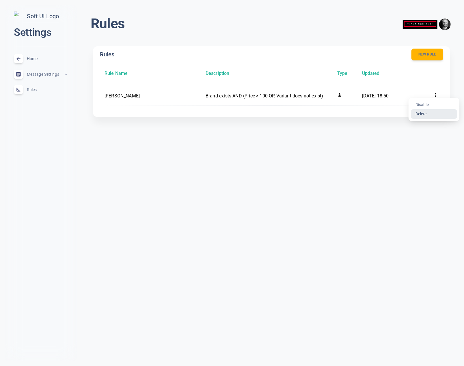
click at [423, 113] on li "Delete" at bounding box center [434, 113] width 46 height 9
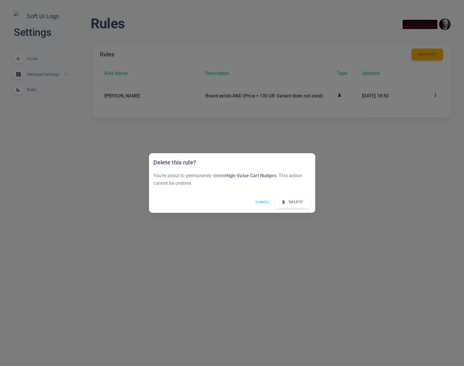
click at [261, 201] on button "Cancel" at bounding box center [262, 202] width 21 height 8
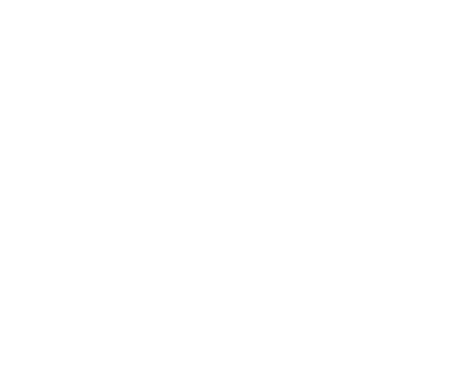
click at [181, 2] on html at bounding box center [232, 1] width 464 height 2
click at [279, 2] on html at bounding box center [232, 1] width 464 height 2
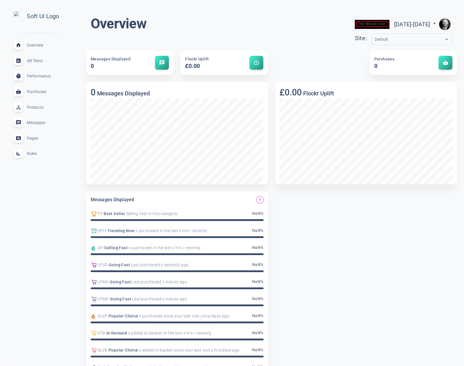
click at [32, 153] on span "Rules" at bounding box center [48, 153] width 42 height 0
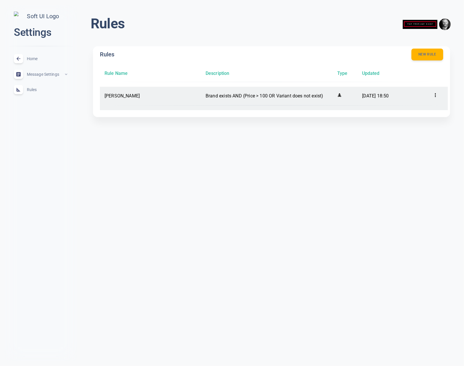
click at [436, 92] on icon at bounding box center [436, 95] width 6 height 6
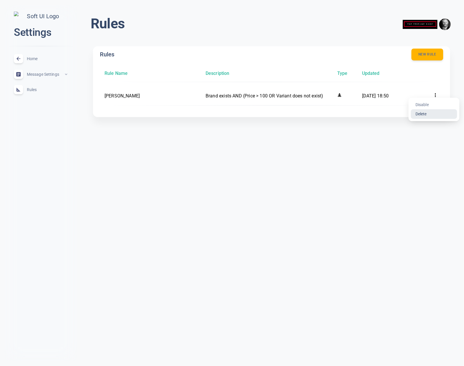
click at [421, 115] on li "Delete" at bounding box center [434, 113] width 46 height 9
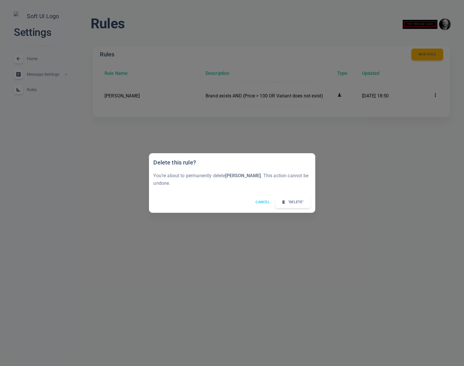
click at [261, 199] on button "Cancel" at bounding box center [262, 202] width 21 height 8
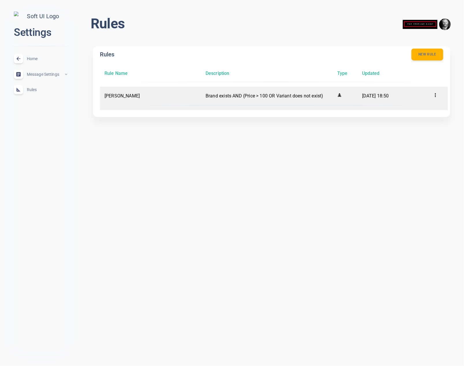
click at [433, 95] on icon at bounding box center [436, 95] width 6 height 6
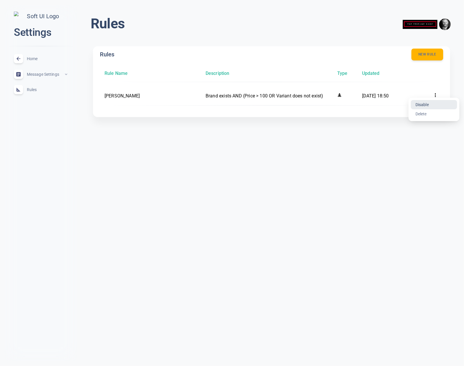
click at [429, 104] on li "Disable" at bounding box center [434, 104] width 46 height 9
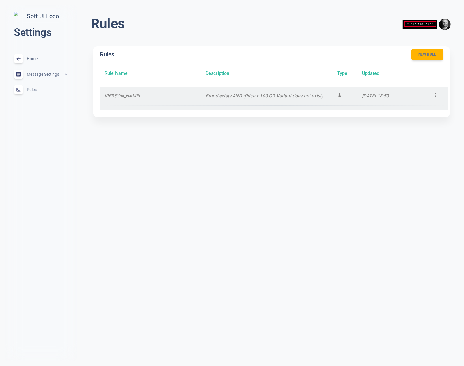
click at [436, 91] on div at bounding box center [440, 96] width 15 height 10
click at [437, 92] on icon at bounding box center [436, 95] width 6 height 6
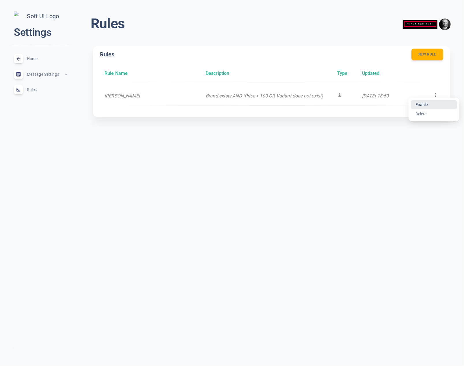
click at [424, 106] on li "Enable" at bounding box center [434, 104] width 46 height 9
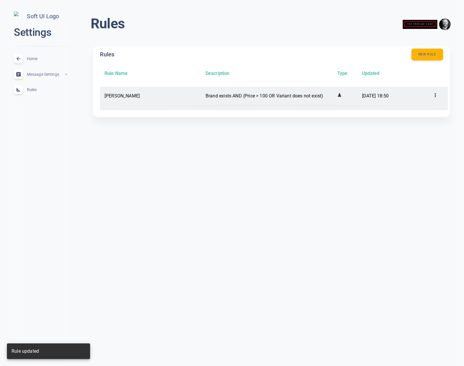
click at [436, 96] on icon at bounding box center [436, 95] width 6 height 6
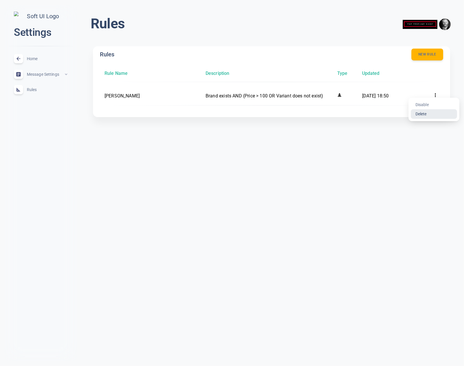
click at [423, 114] on li "Delete" at bounding box center [434, 113] width 46 height 9
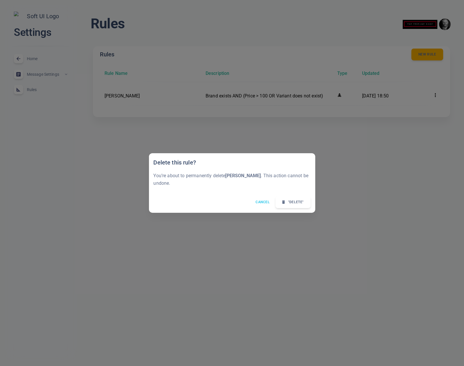
click at [258, 199] on button "Cancel" at bounding box center [262, 202] width 21 height 8
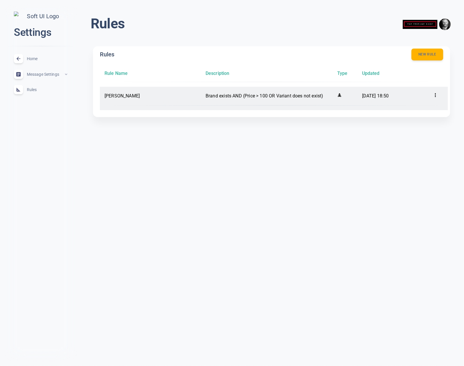
click at [435, 95] on icon at bounding box center [436, 95] width 6 height 6
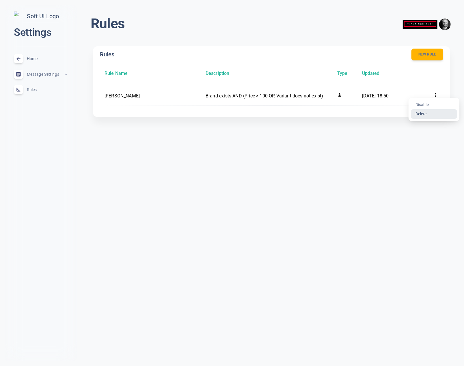
click at [423, 113] on li "Delete" at bounding box center [434, 113] width 46 height 9
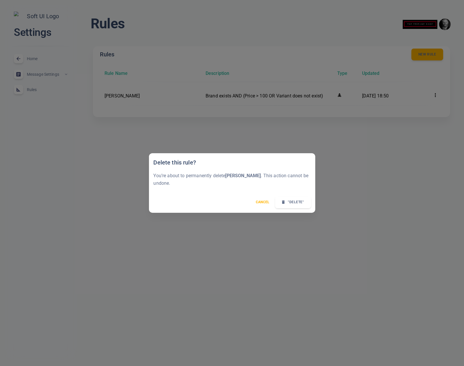
click at [289, 199] on button ""Delete"" at bounding box center [293, 202] width 36 height 12
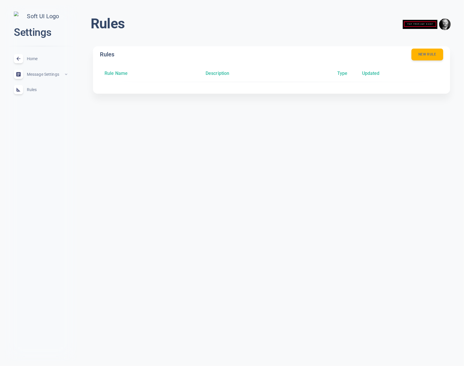
click at [337, 112] on html "close Settings Home expand_less Message Settings expand_less Rules expand_less …" at bounding box center [232, 56] width 464 height 112
click at [428, 56] on button "New rule" at bounding box center [427, 55] width 32 height 12
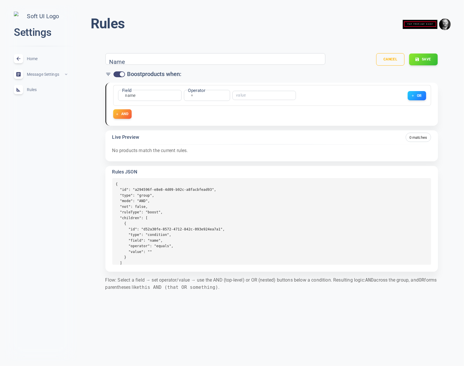
click at [126, 62] on div "Name" at bounding box center [215, 59] width 220 height 12
type input "Gareth"
click at [421, 63] on button "Save" at bounding box center [423, 59] width 29 height 12
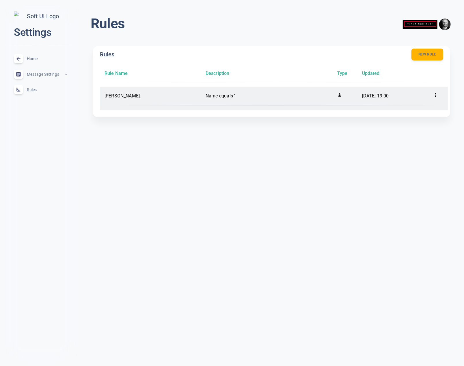
click at [437, 94] on icon at bounding box center [436, 95] width 6 height 6
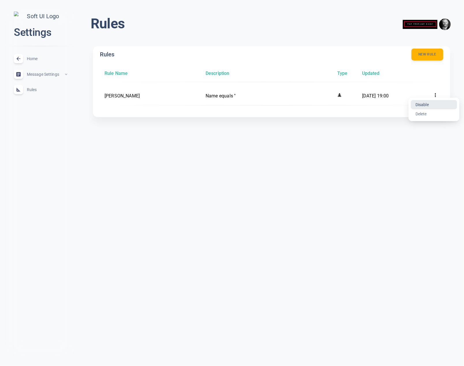
click at [427, 104] on li "Disable" at bounding box center [434, 104] width 46 height 9
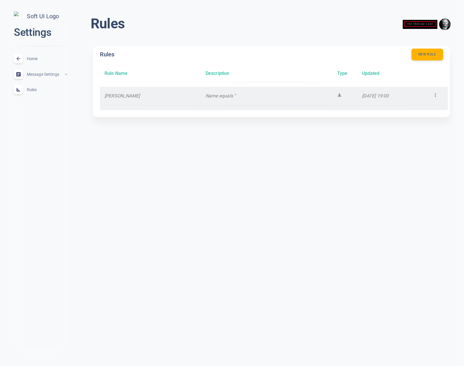
click at [436, 93] on icon at bounding box center [435, 95] width 1 height 4
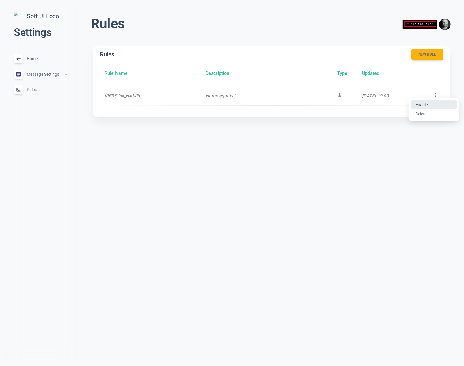
click at [425, 107] on li "Enable" at bounding box center [434, 104] width 46 height 9
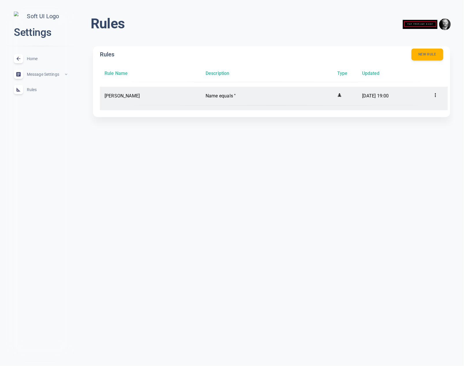
click at [436, 95] on icon at bounding box center [435, 95] width 1 height 4
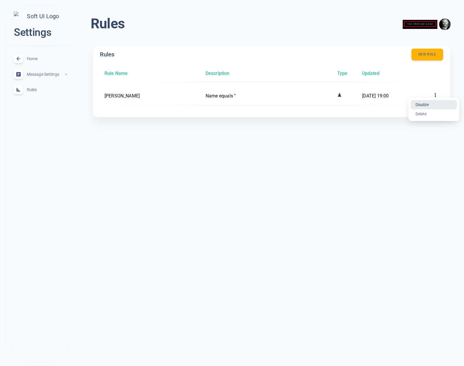
click at [428, 104] on li "Disable" at bounding box center [434, 104] width 46 height 9
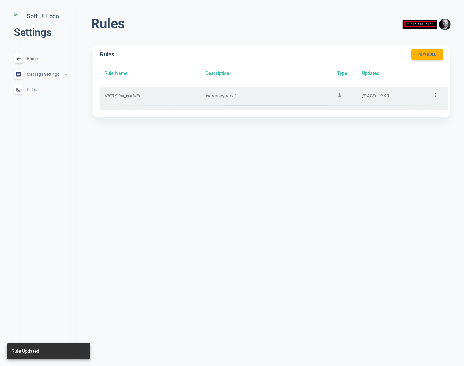
click at [436, 95] on icon at bounding box center [435, 95] width 1 height 4
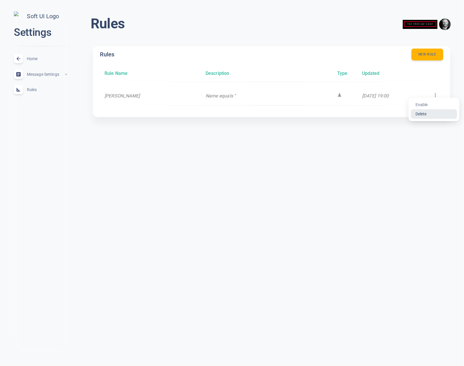
click at [424, 113] on li "Delete" at bounding box center [434, 113] width 46 height 9
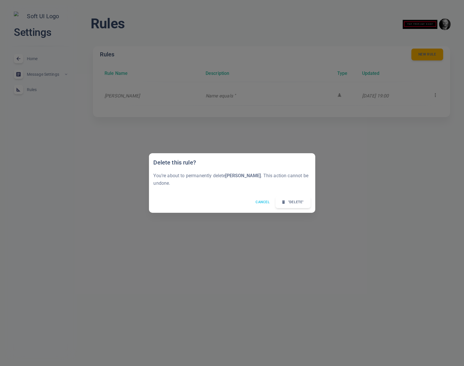
click at [264, 198] on button "Cancel" at bounding box center [262, 202] width 21 height 8
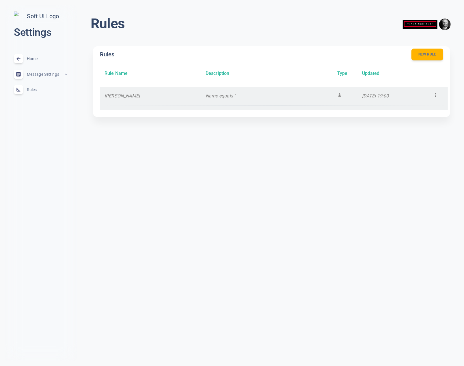
click at [434, 92] on icon at bounding box center [436, 95] width 6 height 6
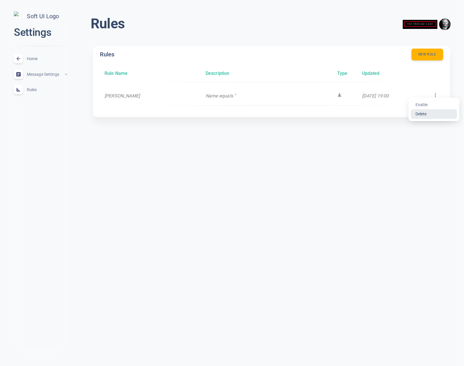
click at [420, 114] on li "Delete" at bounding box center [434, 113] width 46 height 9
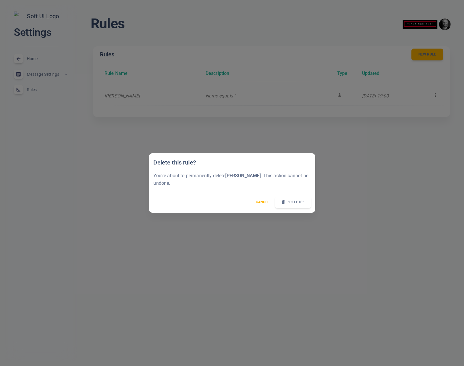
click at [289, 200] on button ""Delete"" at bounding box center [293, 202] width 36 height 12
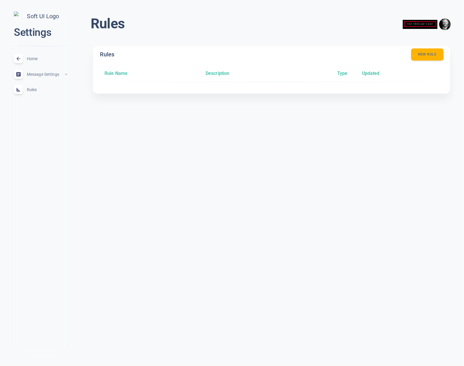
click at [430, 51] on button "New rule" at bounding box center [427, 55] width 32 height 12
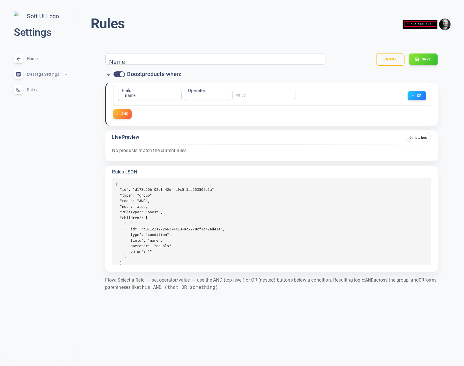
click at [127, 63] on div "Name" at bounding box center [215, 59] width 220 height 12
type input "one"
click at [432, 58] on button "Save" at bounding box center [423, 59] width 29 height 12
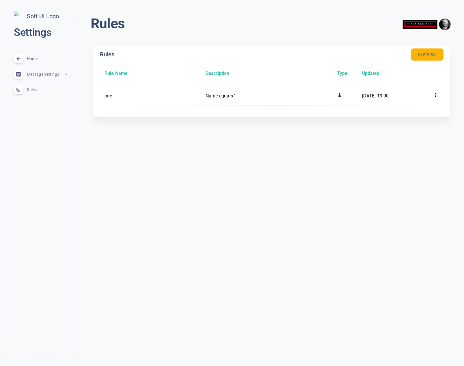
click at [433, 53] on button "New rule" at bounding box center [427, 55] width 32 height 12
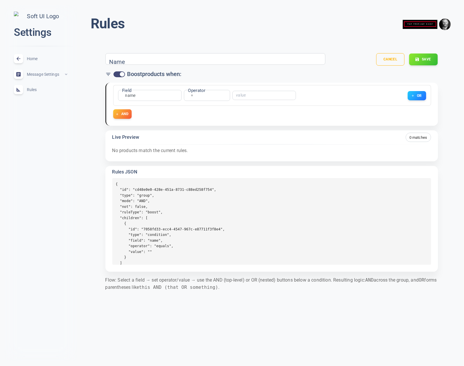
click at [122, 60] on input "Name" at bounding box center [132, 59] width 46 height 6
type input "two"
click at [427, 58] on button "Save" at bounding box center [423, 59] width 29 height 12
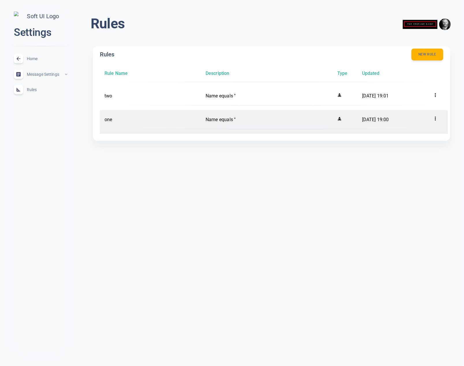
click at [436, 118] on icon at bounding box center [436, 119] width 6 height 6
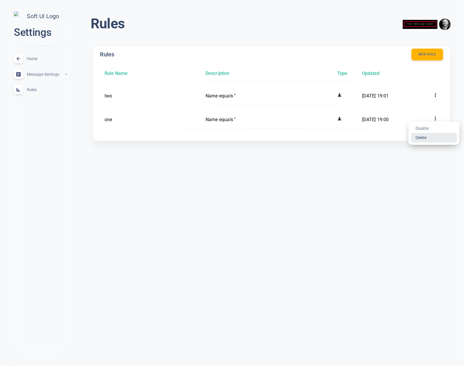
click at [432, 138] on li "Delete" at bounding box center [434, 137] width 46 height 9
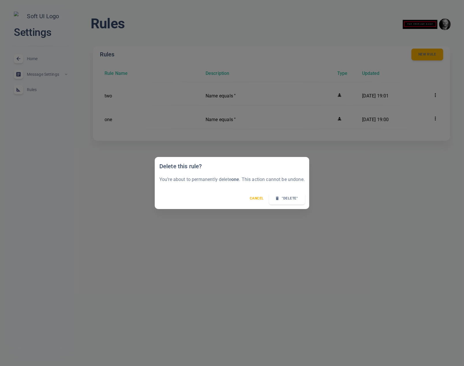
click at [289, 198] on button ""Delete"" at bounding box center [287, 198] width 36 height 12
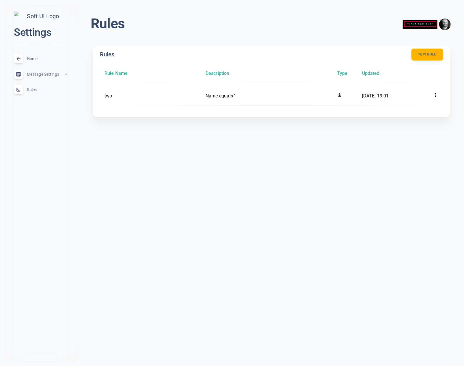
click at [165, 135] on html "close Settings Home expand_less Message Settings expand_less Rules expand_less …" at bounding box center [232, 67] width 464 height 135
click at [295, 135] on html "close Settings Home expand_less Message Settings expand_less Rules expand_less …" at bounding box center [232, 67] width 464 height 135
click at [430, 52] on button "New rule" at bounding box center [427, 55] width 32 height 12
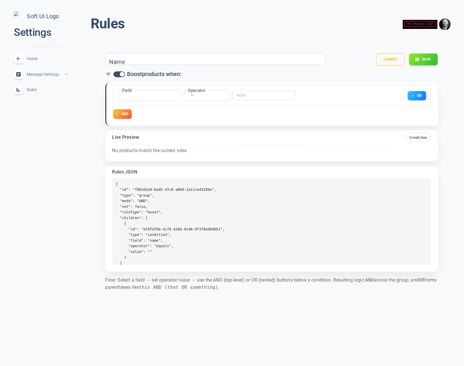
click at [177, 58] on div "Name" at bounding box center [215, 59] width 220 height 12
type input "three"
click at [432, 60] on button "Save" at bounding box center [423, 59] width 29 height 12
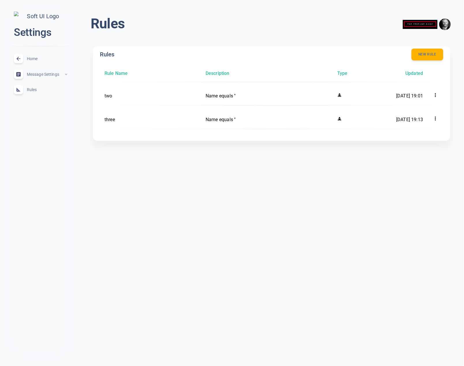
click at [402, 159] on html "close Settings Home expand_less Message Settings expand_less Rules expand_less …" at bounding box center [232, 79] width 464 height 159
click at [431, 55] on button "New rule" at bounding box center [427, 55] width 32 height 12
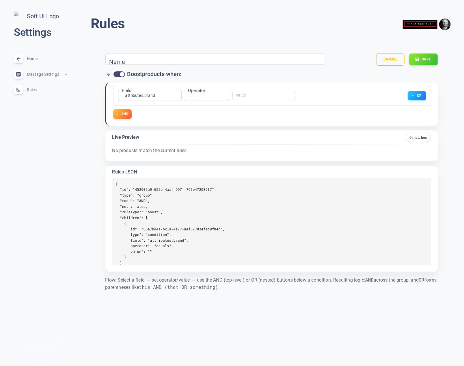
click at [30, 90] on span "Rules" at bounding box center [48, 90] width 42 height 0
click at [32, 59] on span "Home" at bounding box center [48, 59] width 42 height 0
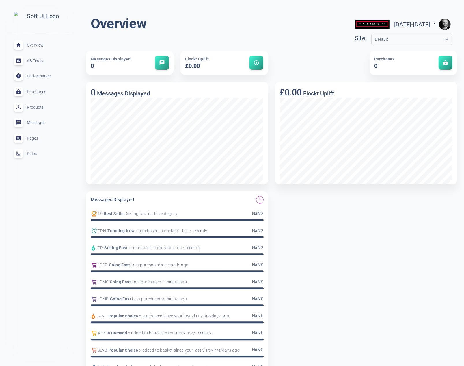
click at [34, 153] on span "Rules" at bounding box center [48, 153] width 42 height 0
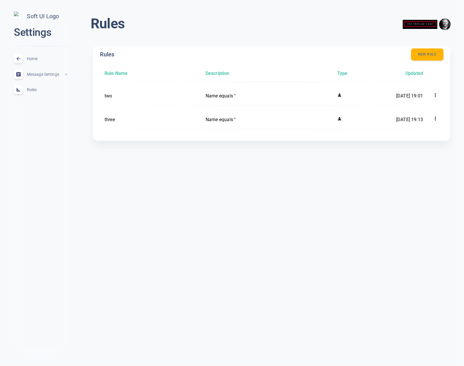
click at [428, 53] on button "New rule" at bounding box center [427, 55] width 32 height 12
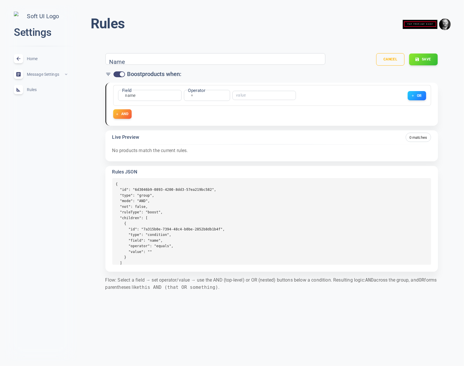
click at [171, 55] on div "Name" at bounding box center [215, 59] width 220 height 12
type input "four"
click at [423, 62] on button "Save" at bounding box center [423, 59] width 29 height 12
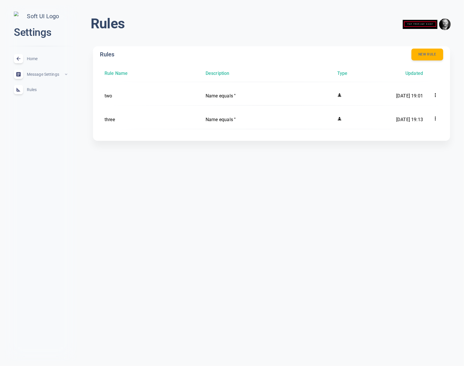
click at [35, 59] on span "Home" at bounding box center [48, 59] width 42 height 0
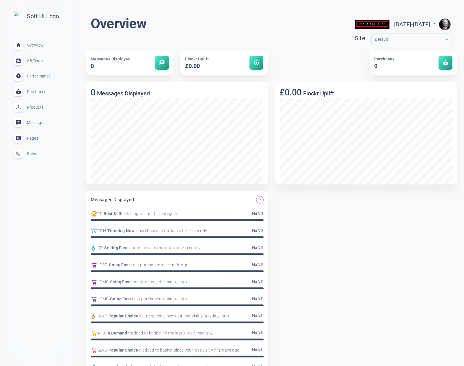
click at [36, 159] on div "Rules expand_less" at bounding box center [40, 154] width 63 height 16
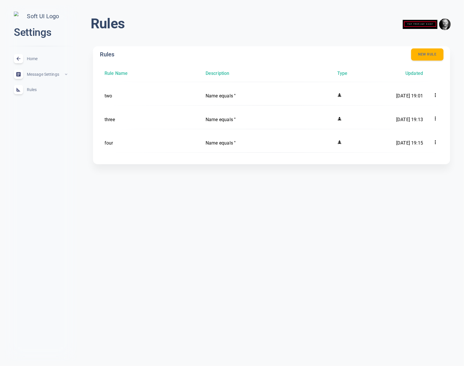
click at [426, 55] on button "New rule" at bounding box center [427, 55] width 32 height 12
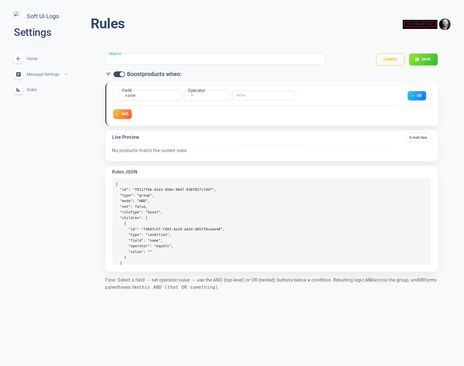
click at [134, 60] on input "Name" at bounding box center [132, 59] width 46 height 6
type input "five"
click at [421, 57] on button "Save" at bounding box center [423, 59] width 29 height 12
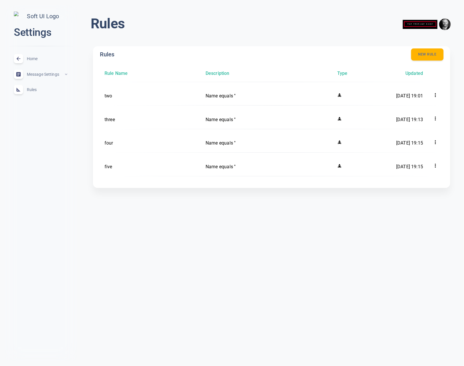
click at [427, 58] on button "New rule" at bounding box center [427, 55] width 32 height 12
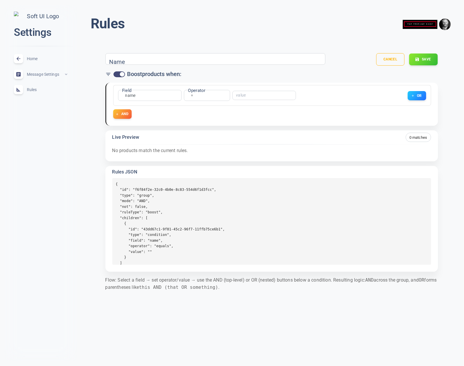
click at [178, 62] on div "Name" at bounding box center [215, 59] width 220 height 12
type input "six"
click at [424, 58] on button "Save" at bounding box center [423, 59] width 29 height 12
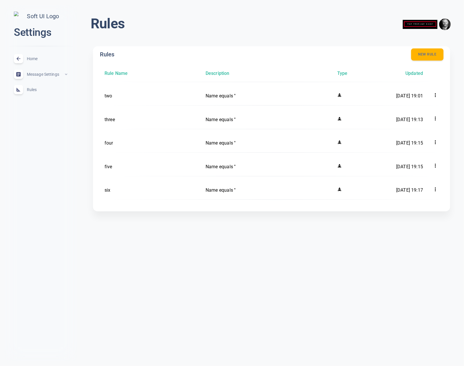
drag, startPoint x: 431, startPoint y: 60, endPoint x: 432, endPoint y: 51, distance: 9.0
click at [431, 58] on div "Rules New rule Rule Name Description Type Updated two Name equals '' 16 Sept 20…" at bounding box center [271, 127] width 343 height 156
click at [432, 51] on button "New rule" at bounding box center [427, 55] width 32 height 12
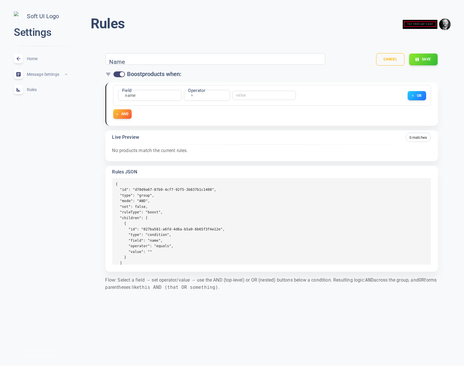
click at [130, 61] on input "Name" at bounding box center [132, 59] width 46 height 6
type input "seven"
click at [423, 61] on button "Save" at bounding box center [423, 59] width 29 height 12
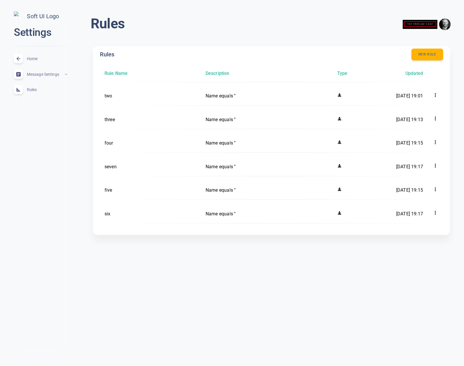
click at [182, 253] on html "close Settings Home expand_less Message Settings expand_less Rules expand_less …" at bounding box center [232, 126] width 464 height 253
click at [425, 53] on button "New rule" at bounding box center [427, 55] width 32 height 12
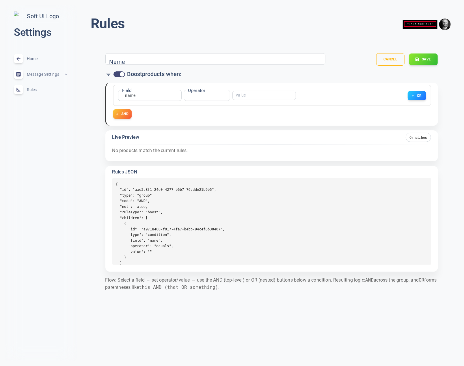
click at [150, 63] on div "Name" at bounding box center [215, 59] width 220 height 12
type input "eight"
click at [429, 60] on button "Save" at bounding box center [423, 59] width 29 height 12
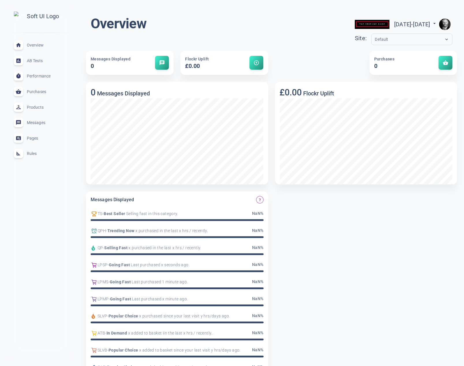
click at [34, 153] on span "Rules" at bounding box center [48, 153] width 42 height 0
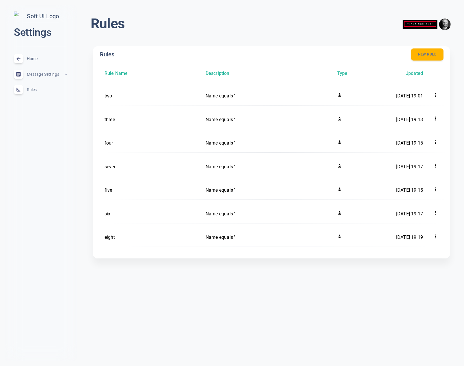
click at [434, 53] on button "New rule" at bounding box center [427, 55] width 32 height 12
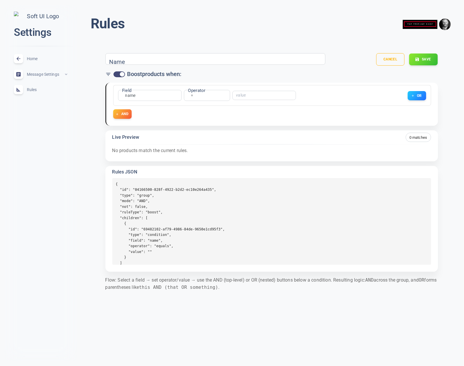
click at [133, 59] on input "Name" at bounding box center [132, 59] width 46 height 6
type input "sssss"
click at [425, 53] on div "Cancel Save" at bounding box center [382, 60] width 112 height 22
click at [423, 56] on button "Save" at bounding box center [423, 59] width 29 height 12
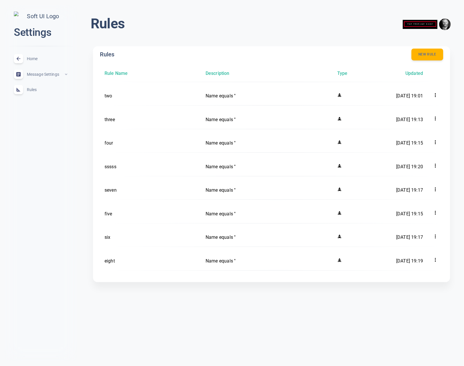
click at [79, 182] on div "Rules menu Rules New rule Rule Name Description Type Updated two Name equals ''…" at bounding box center [271, 153] width 385 height 296
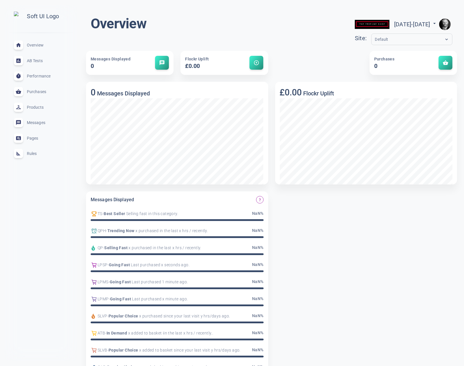
click at [30, 152] on div "Rules expand_less" at bounding box center [40, 154] width 63 height 16
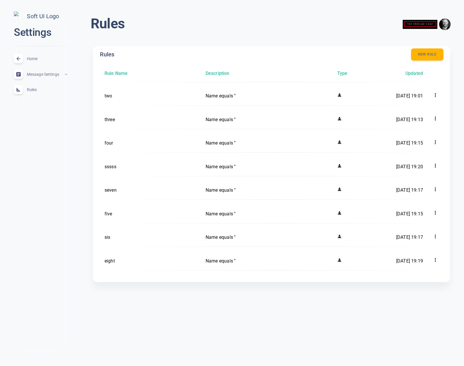
click at [435, 55] on button "New rule" at bounding box center [427, 55] width 32 height 12
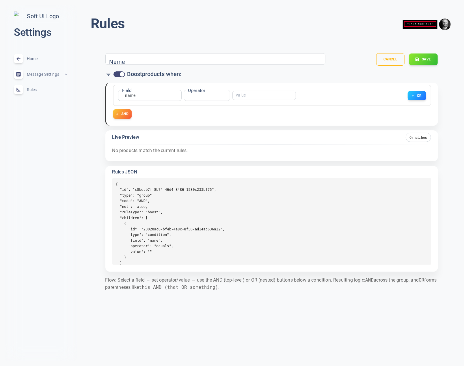
click at [180, 62] on div "Name" at bounding box center [215, 59] width 220 height 12
type input "ddfdfdfdf"
click at [131, 117] on button "AND" at bounding box center [122, 114] width 19 height 10
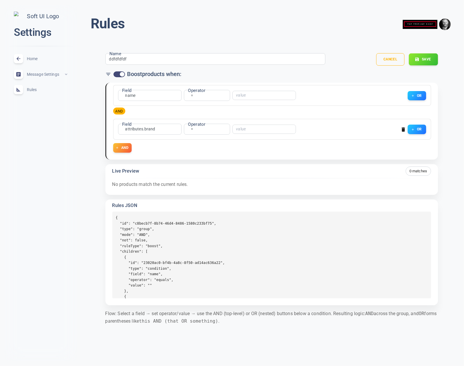
click at [416, 56] on button "Save" at bounding box center [423, 59] width 29 height 12
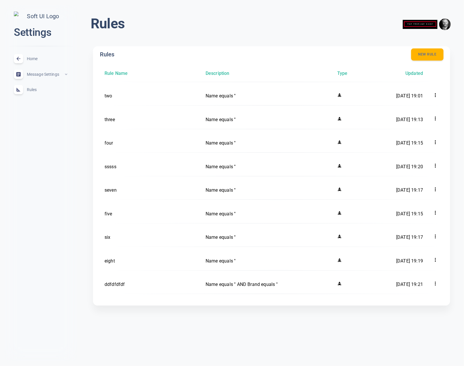
click at [426, 53] on button "New rule" at bounding box center [427, 55] width 32 height 12
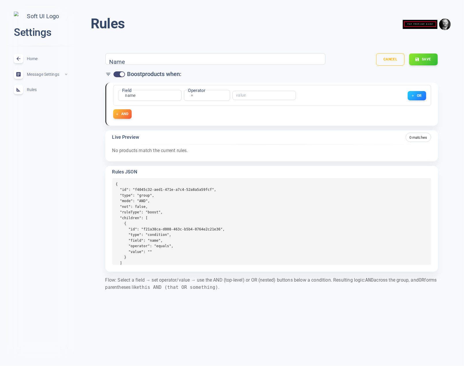
click at [157, 59] on div "Name" at bounding box center [215, 59] width 220 height 12
type input "4654654"
click at [434, 62] on button "Save" at bounding box center [423, 59] width 29 height 12
click at [33, 90] on span "Rules" at bounding box center [48, 90] width 42 height 0
click at [34, 55] on div "Home expand_less" at bounding box center [40, 59] width 63 height 16
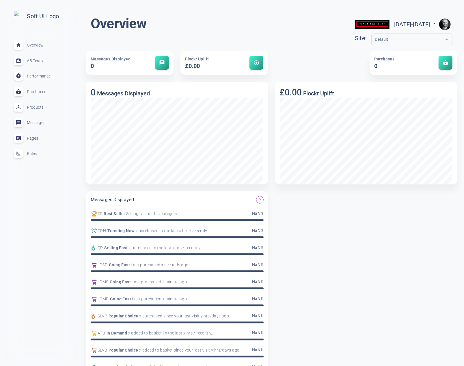
click at [36, 153] on span "Rules" at bounding box center [48, 153] width 42 height 0
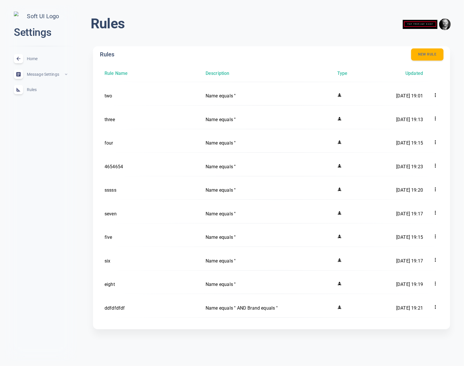
click at [434, 53] on button "New rule" at bounding box center [427, 55] width 32 height 12
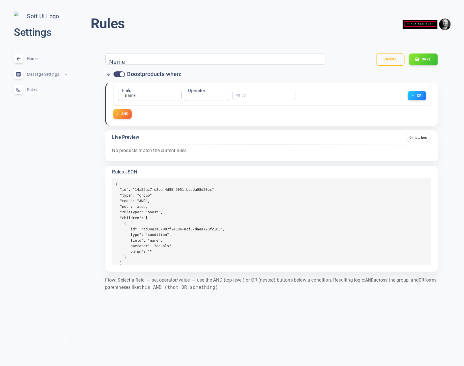
click at [179, 60] on div "Name" at bounding box center [215, 59] width 220 height 12
type input "yrtyr"
click at [418, 63] on button "Save" at bounding box center [423, 59] width 29 height 12
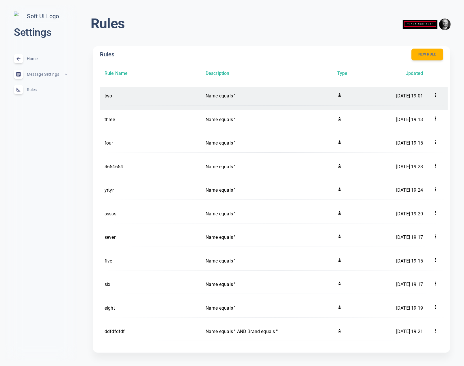
click at [435, 93] on icon at bounding box center [436, 95] width 6 height 6
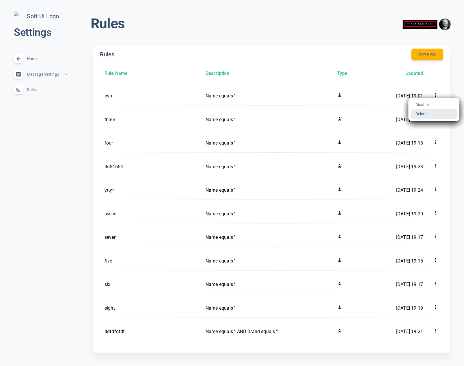
click at [423, 114] on li "Delete" at bounding box center [434, 113] width 46 height 9
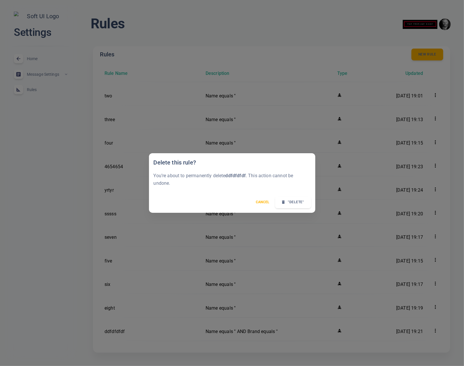
click at [296, 203] on button ""Delete"" at bounding box center [293, 202] width 36 height 12
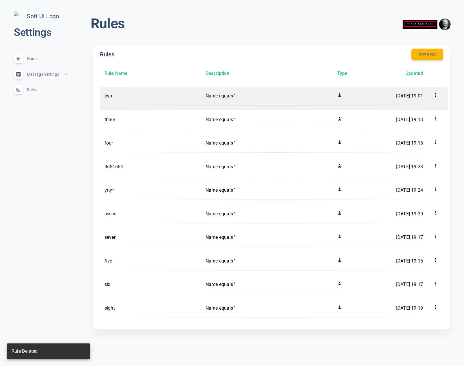
click at [438, 94] on icon at bounding box center [436, 95] width 6 height 6
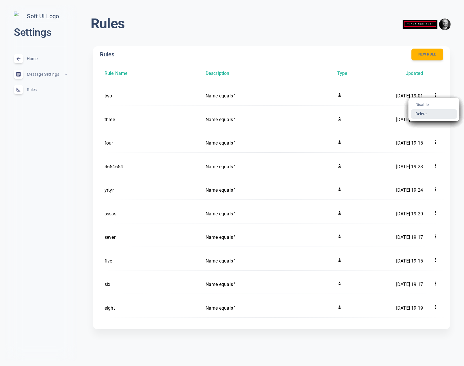
click at [423, 113] on li "Delete" at bounding box center [434, 113] width 46 height 9
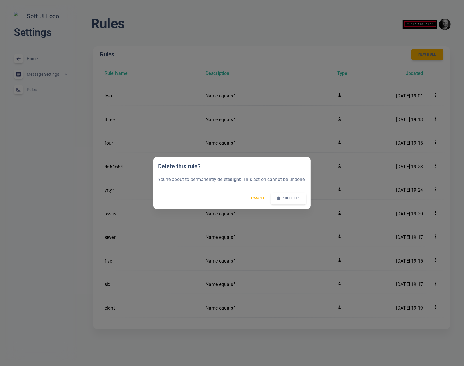
click at [292, 199] on button ""Delete"" at bounding box center [289, 198] width 36 height 12
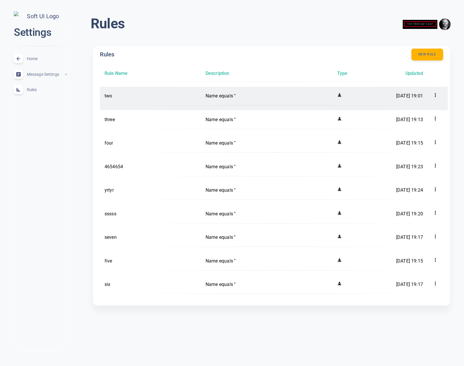
click at [436, 94] on icon at bounding box center [436, 95] width 6 height 6
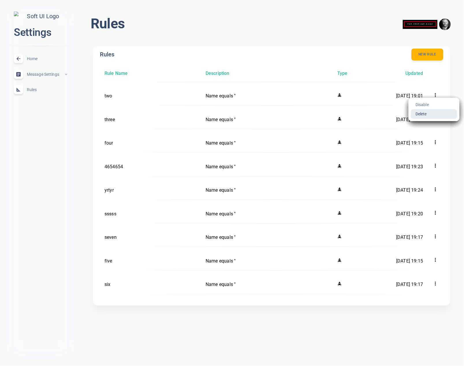
click at [426, 113] on li "Delete" at bounding box center [434, 113] width 46 height 9
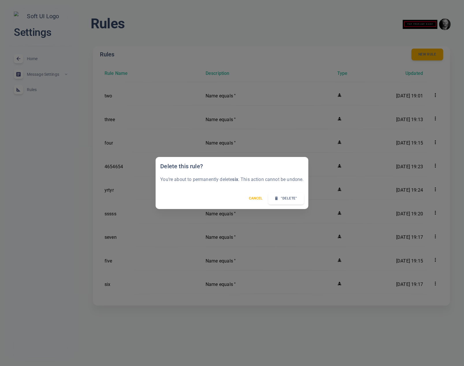
click at [288, 198] on button ""Delete"" at bounding box center [286, 198] width 36 height 12
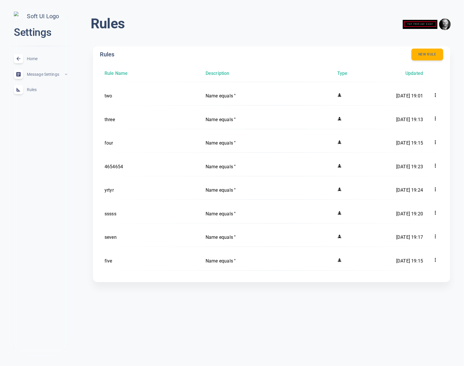
click at [40, 60] on div "Home expand_less" at bounding box center [40, 59] width 63 height 16
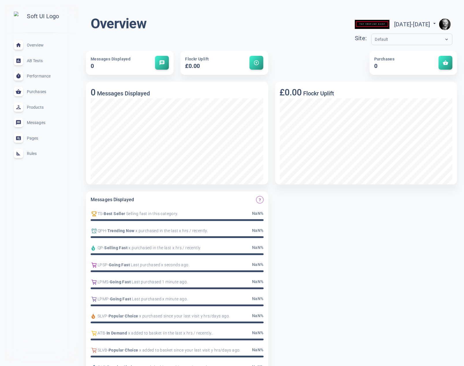
click at [32, 153] on span "Rules" at bounding box center [48, 153] width 42 height 0
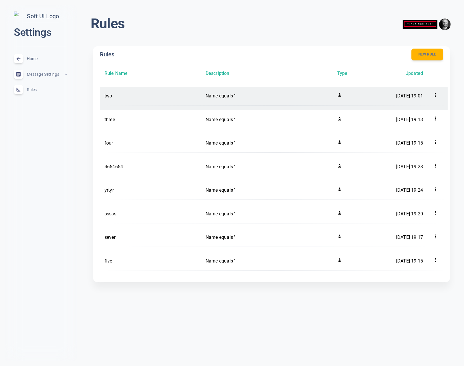
click at [436, 94] on icon at bounding box center [436, 95] width 6 height 6
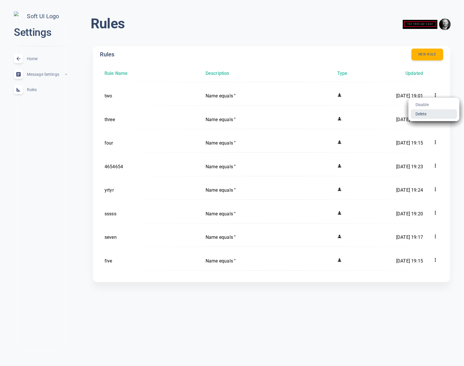
click at [423, 113] on li "Delete" at bounding box center [434, 113] width 46 height 9
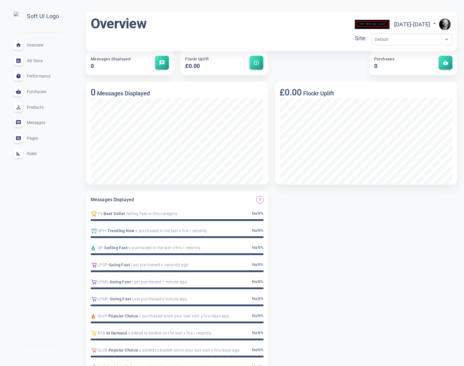
click at [23, 152] on div "Rules expand_less" at bounding box center [40, 154] width 63 height 16
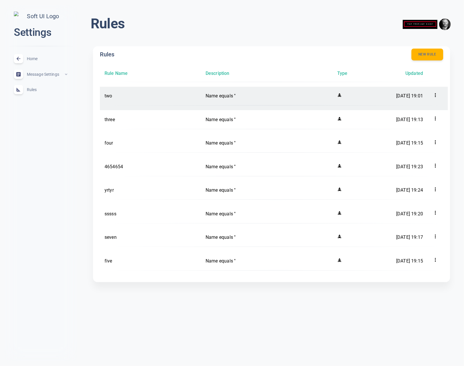
click at [434, 94] on icon at bounding box center [436, 95] width 6 height 6
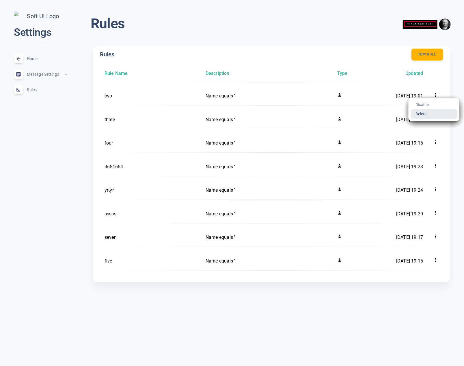
click at [421, 114] on li "Delete" at bounding box center [434, 113] width 46 height 9
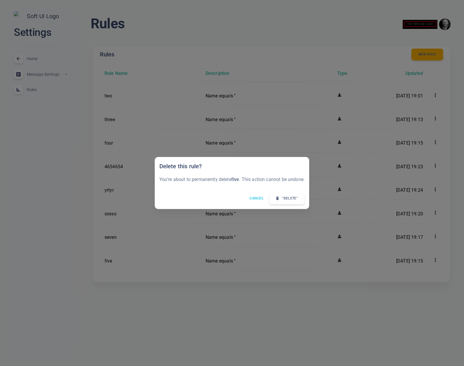
click at [260, 198] on button "Cancel" at bounding box center [256, 198] width 21 height 8
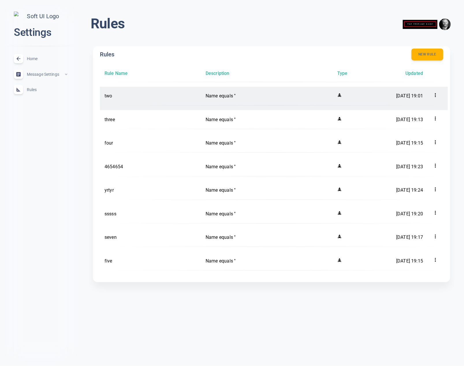
click at [439, 93] on div at bounding box center [440, 96] width 15 height 10
click at [434, 94] on icon at bounding box center [436, 95] width 6 height 6
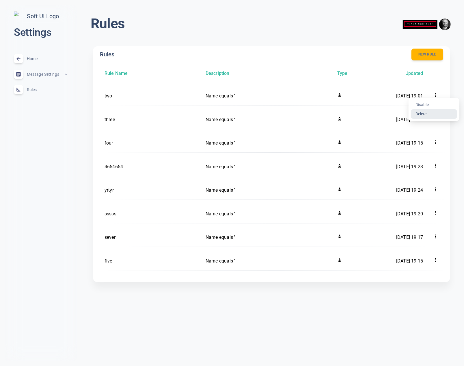
click at [426, 115] on li "Delete" at bounding box center [434, 113] width 46 height 9
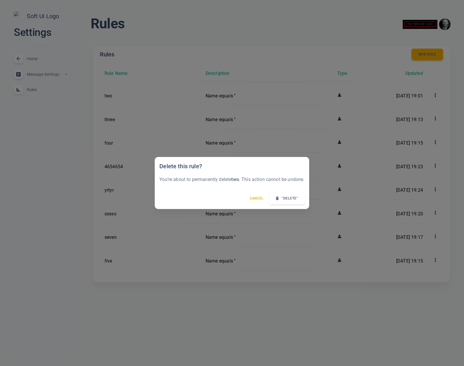
click at [291, 198] on button ""Delete"" at bounding box center [287, 198] width 36 height 12
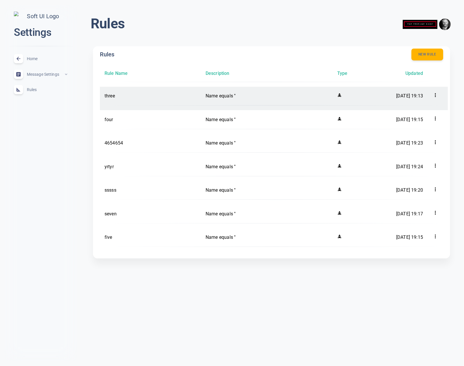
click at [436, 96] on icon at bounding box center [436, 95] width 6 height 6
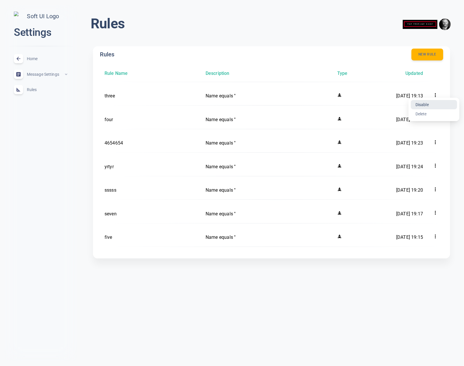
click at [430, 103] on li "Disable" at bounding box center [434, 104] width 46 height 9
click at [31, 59] on span "Home" at bounding box center [48, 59] width 42 height 0
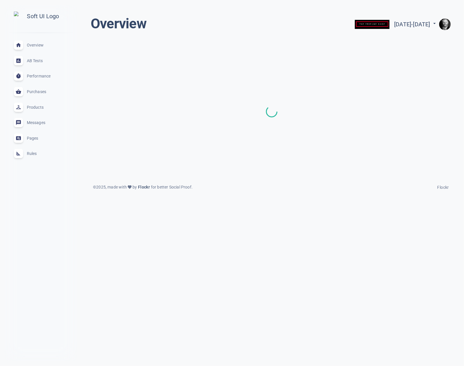
click at [34, 153] on span "Rules" at bounding box center [48, 153] width 42 height 0
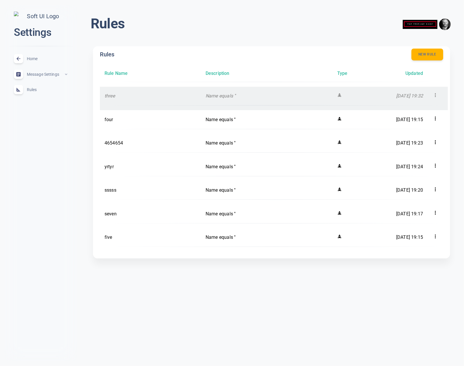
click at [435, 94] on icon at bounding box center [436, 95] width 6 height 6
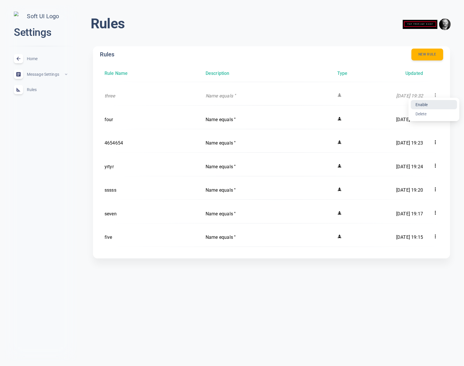
click at [428, 103] on li "Enable" at bounding box center [434, 104] width 46 height 9
click at [27, 90] on span "Rules" at bounding box center [48, 90] width 42 height 0
click at [39, 56] on div "Home expand_less" at bounding box center [40, 59] width 63 height 16
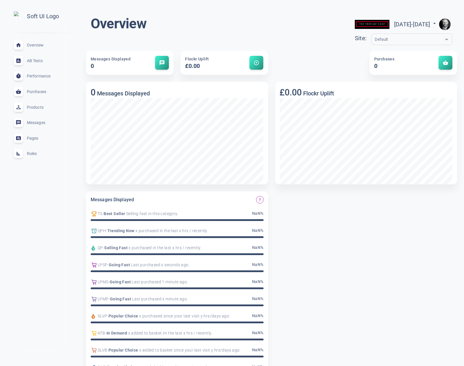
click at [36, 153] on span "Rules" at bounding box center [48, 153] width 42 height 0
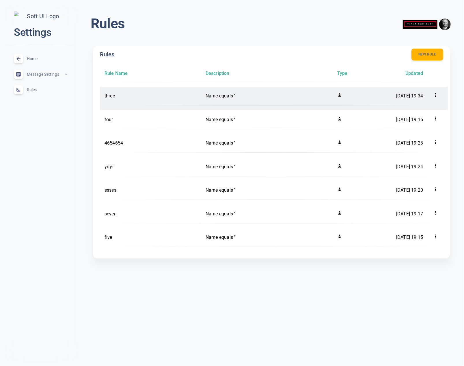
click at [435, 95] on icon at bounding box center [436, 95] width 6 height 6
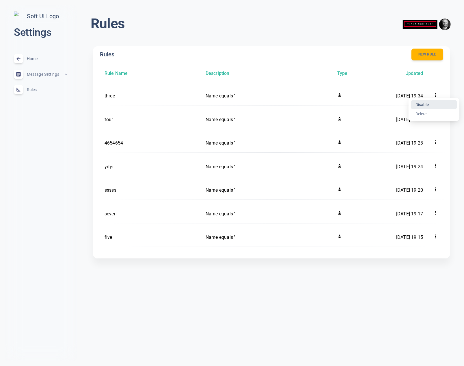
click at [427, 103] on li "Disable" at bounding box center [434, 104] width 46 height 9
click at [38, 62] on div "Home expand_less" at bounding box center [40, 59] width 63 height 16
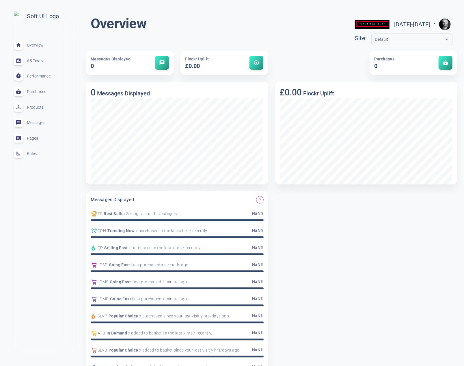
drag, startPoint x: 33, startPoint y: 144, endPoint x: 46, endPoint y: 147, distance: 13.5
click at [33, 144] on div "Pages expand_less" at bounding box center [40, 138] width 63 height 16
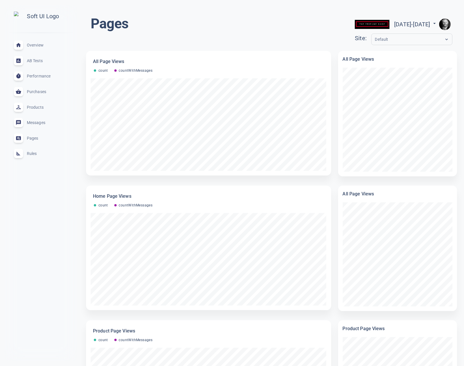
click at [34, 153] on span "Rules" at bounding box center [48, 153] width 42 height 0
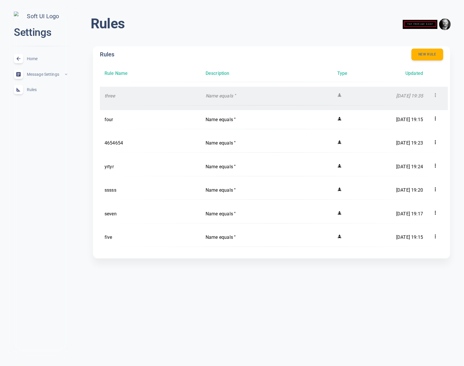
click at [437, 94] on icon at bounding box center [436, 95] width 6 height 6
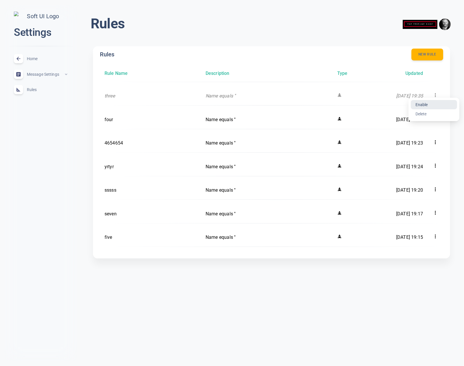
click at [426, 103] on li "Enable" at bounding box center [434, 104] width 46 height 9
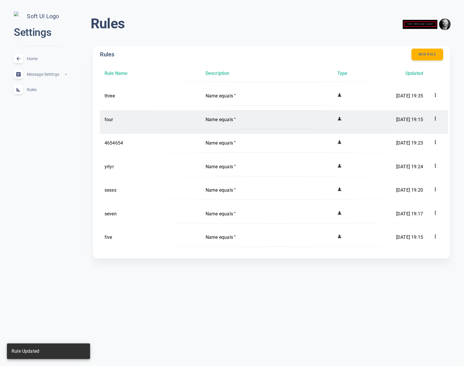
click at [436, 118] on icon at bounding box center [436, 119] width 6 height 6
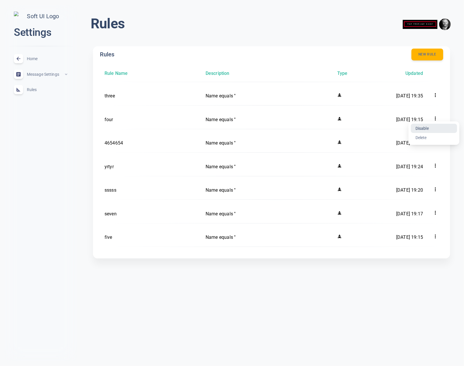
click at [429, 129] on li "Disable" at bounding box center [434, 128] width 46 height 9
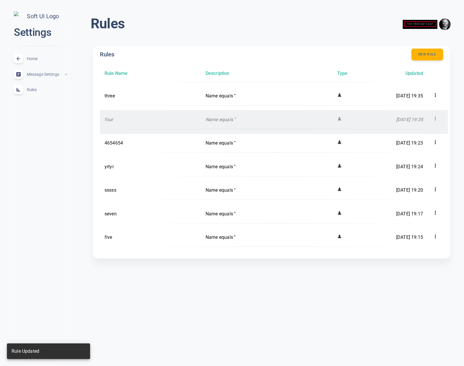
click at [436, 119] on icon at bounding box center [436, 119] width 6 height 6
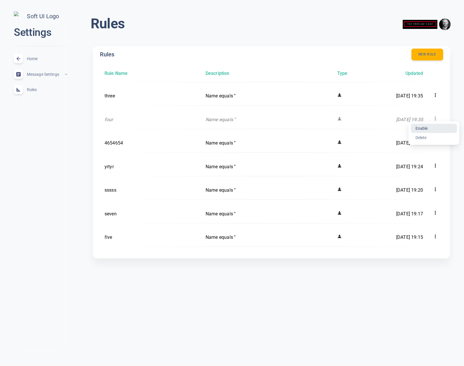
click at [429, 128] on li "Enable" at bounding box center [434, 128] width 46 height 9
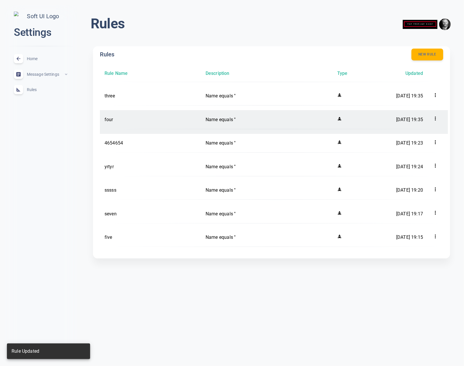
click at [436, 116] on icon at bounding box center [436, 119] width 6 height 6
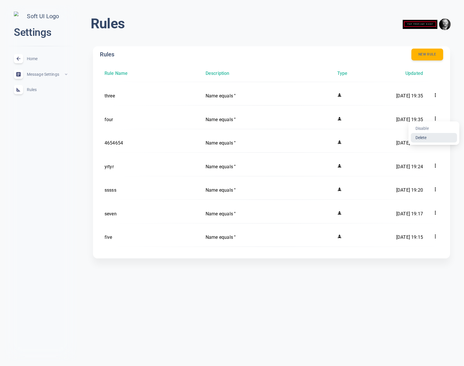
click at [425, 136] on li "Delete" at bounding box center [434, 137] width 46 height 9
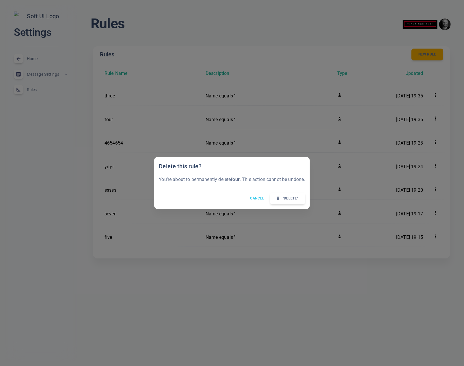
click at [261, 199] on button "Cancel" at bounding box center [257, 198] width 21 height 8
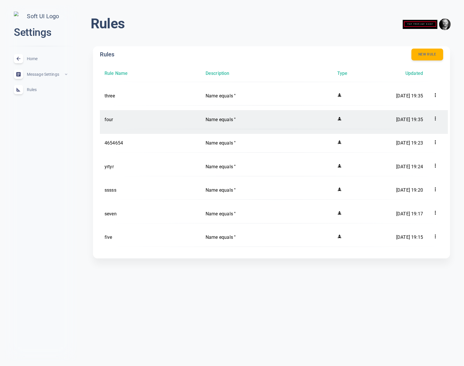
click at [434, 118] on icon at bounding box center [436, 119] width 6 height 6
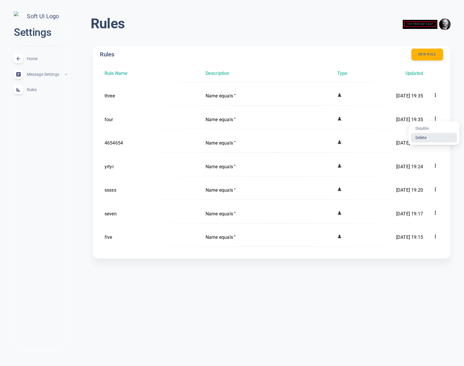
click at [423, 137] on li "Delete" at bounding box center [434, 137] width 46 height 9
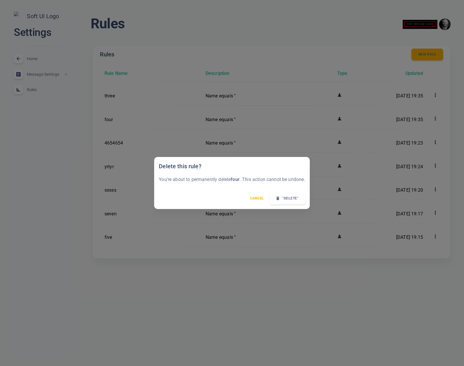
click at [295, 198] on button ""Delete"" at bounding box center [288, 198] width 36 height 12
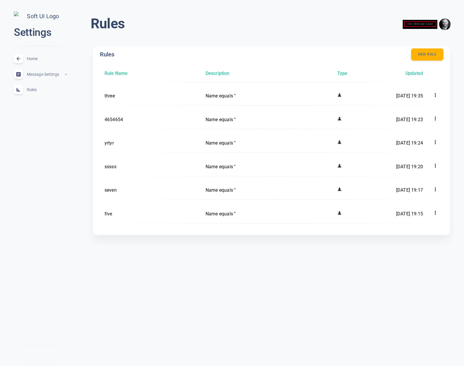
click at [429, 55] on button "New rule" at bounding box center [427, 55] width 32 height 12
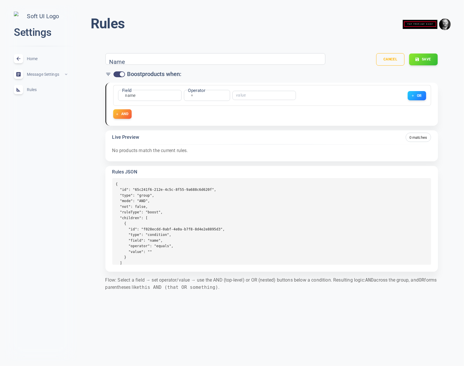
click at [135, 61] on input "Name" at bounding box center [132, 59] width 46 height 6
type input "dfdsfdsfds"
click at [421, 61] on button "Save" at bounding box center [423, 59] width 29 height 12
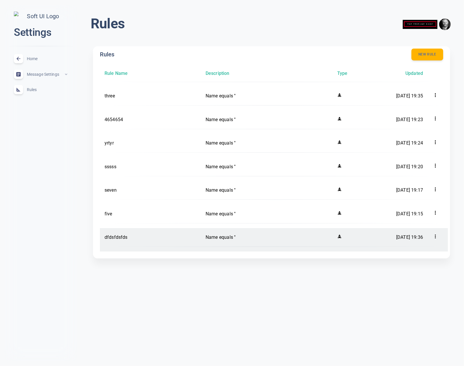
click at [437, 235] on icon at bounding box center [436, 236] width 6 height 6
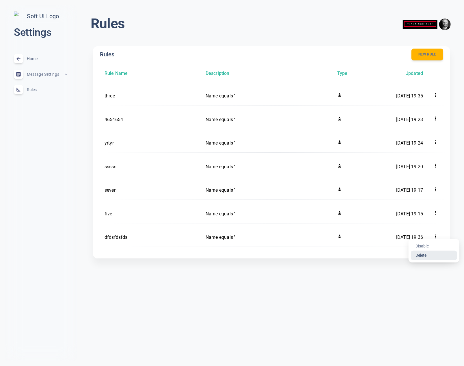
click at [426, 256] on li "Delete" at bounding box center [434, 254] width 46 height 9
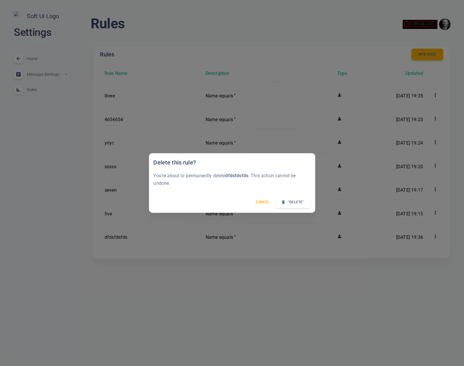
click at [297, 201] on button ""Delete"" at bounding box center [293, 202] width 36 height 12
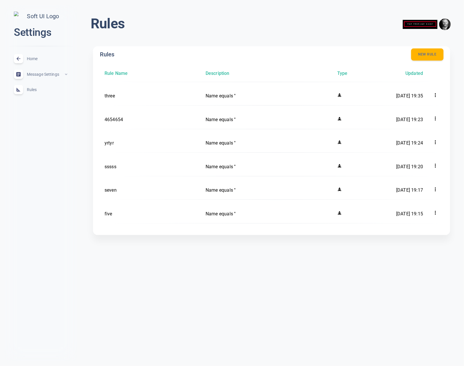
click at [429, 55] on button "New rule" at bounding box center [427, 55] width 32 height 12
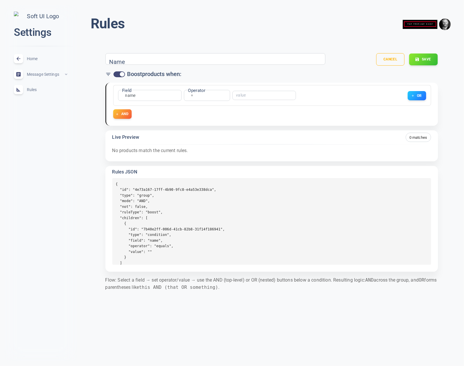
click at [121, 61] on input "Name" at bounding box center [132, 59] width 46 height 6
type input "2"
type input "1111111"
click at [421, 62] on button "Save" at bounding box center [423, 59] width 29 height 12
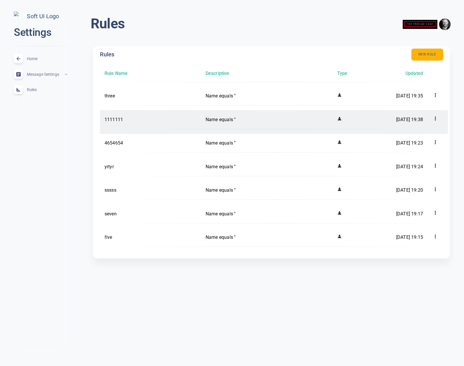
click at [436, 117] on icon at bounding box center [436, 119] width 6 height 6
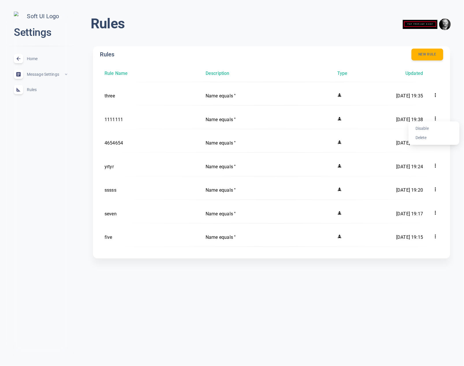
click at [446, 106] on div at bounding box center [232, 183] width 464 height 366
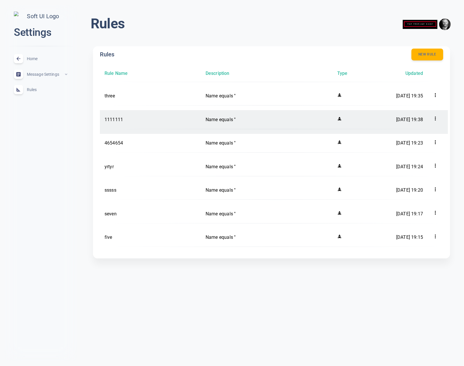
click at [373, 120] on p "[DATE] 19:38" at bounding box center [392, 120] width 61 height 8
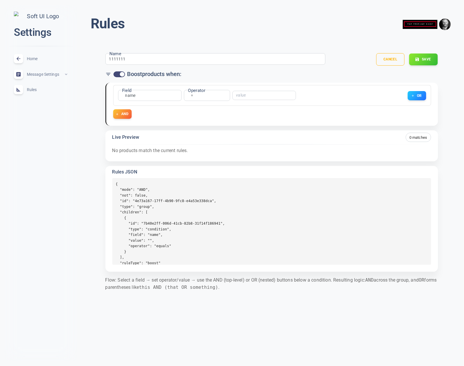
click at [118, 59] on input "1111111" at bounding box center [132, 59] width 46 height 6
type input "22222222"
click at [430, 60] on button "Save" at bounding box center [423, 59] width 29 height 12
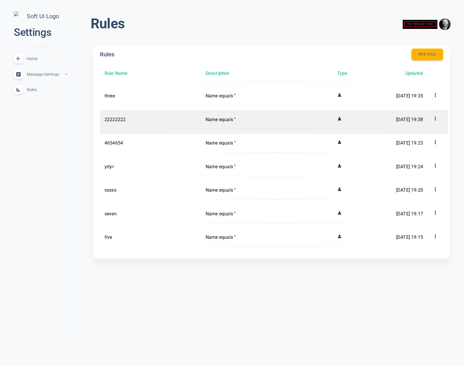
click at [436, 116] on icon at bounding box center [436, 119] width 6 height 6
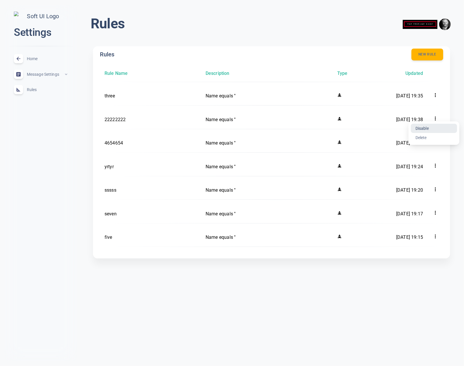
click at [426, 127] on li "Disable" at bounding box center [434, 128] width 46 height 9
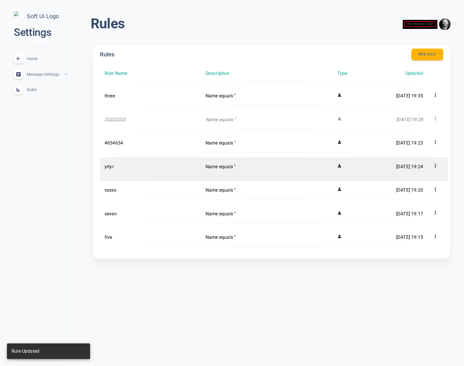
click at [436, 166] on icon at bounding box center [436, 166] width 6 height 6
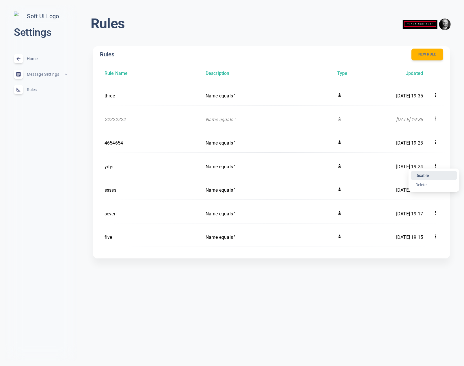
click at [424, 174] on li "Disable" at bounding box center [434, 175] width 46 height 9
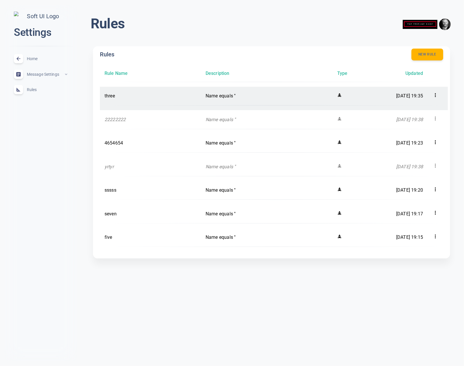
click at [108, 96] on p "three" at bounding box center [151, 96] width 92 height 8
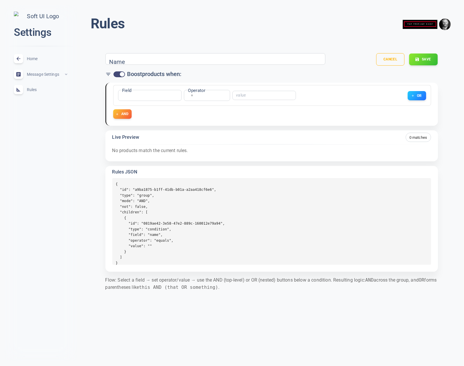
type input "three"
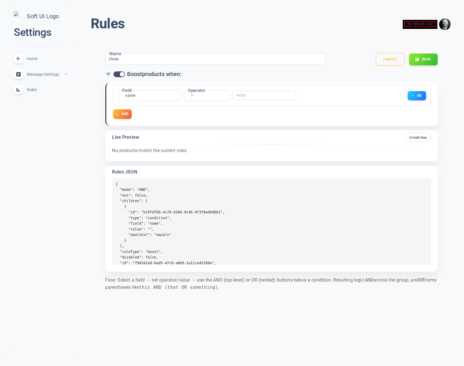
click at [388, 63] on button "Cancel" at bounding box center [390, 59] width 29 height 13
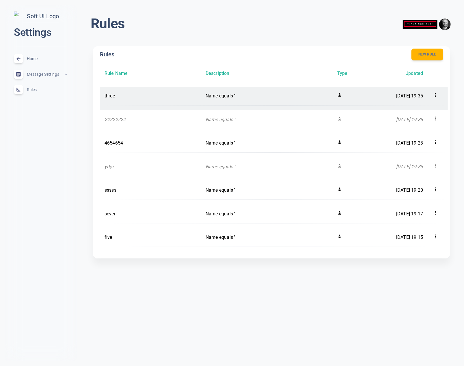
click at [228, 98] on p "Name equals ''" at bounding box center [267, 96] width 122 height 8
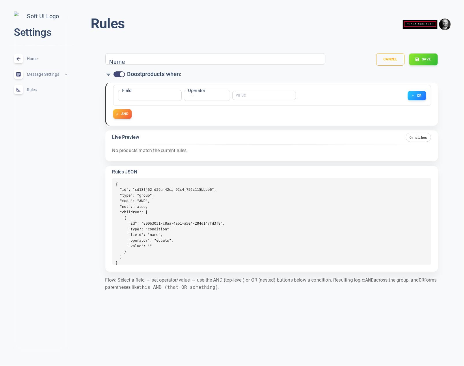
type input "three"
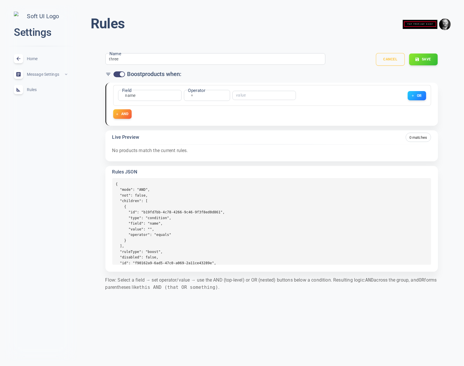
click at [382, 60] on button "Cancel" at bounding box center [390, 59] width 29 height 13
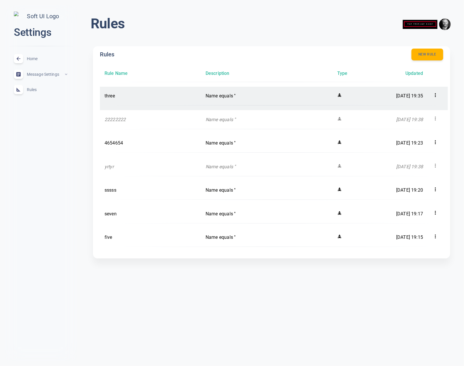
click at [437, 94] on icon at bounding box center [436, 95] width 6 height 6
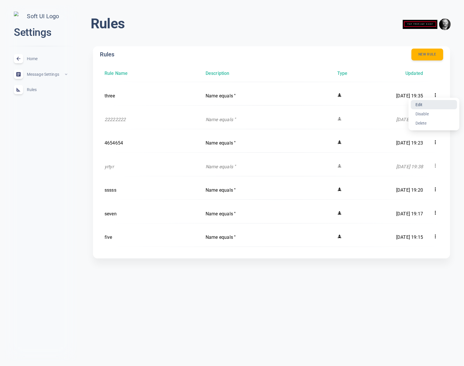
click at [423, 103] on li "Edit" at bounding box center [434, 104] width 46 height 9
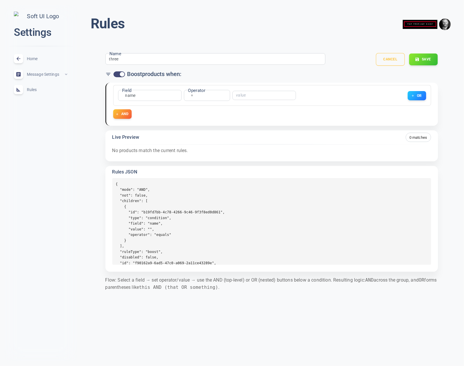
click at [390, 60] on button "Cancel" at bounding box center [390, 59] width 29 height 13
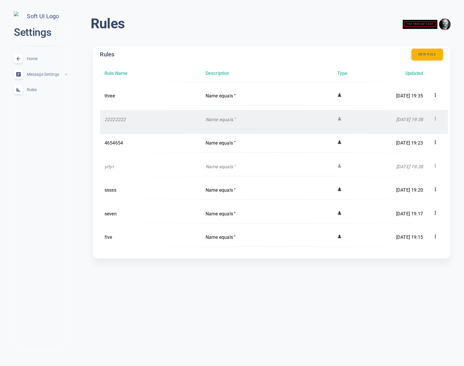
click at [434, 118] on icon at bounding box center [436, 119] width 6 height 6
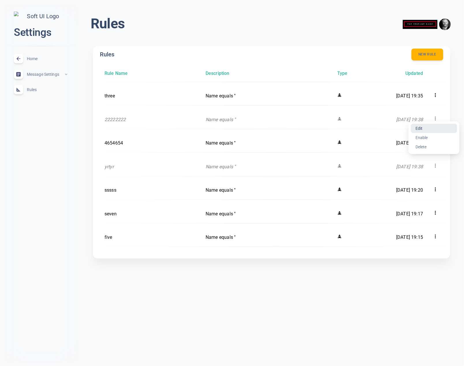
click at [423, 127] on li "Edit" at bounding box center [434, 128] width 46 height 9
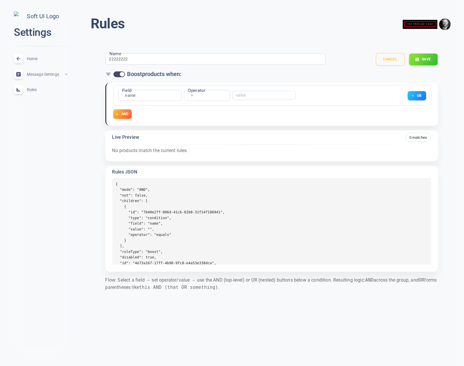
click at [384, 57] on button "Cancel" at bounding box center [390, 59] width 29 height 13
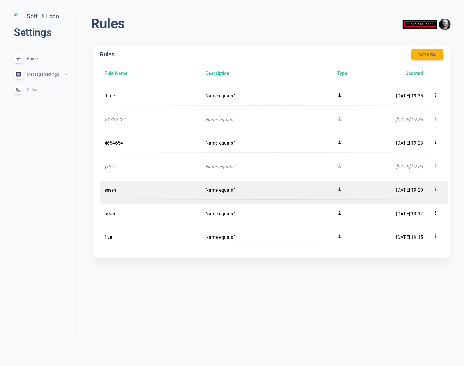
click at [435, 189] on icon at bounding box center [436, 189] width 6 height 6
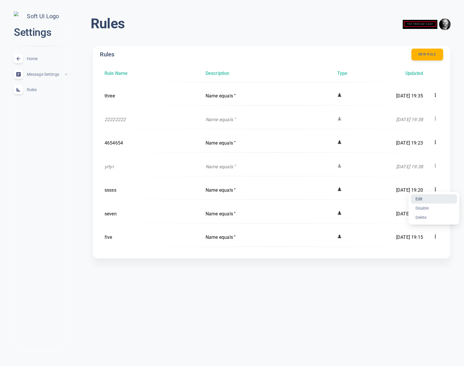
click at [426, 198] on li "Edit" at bounding box center [434, 198] width 46 height 9
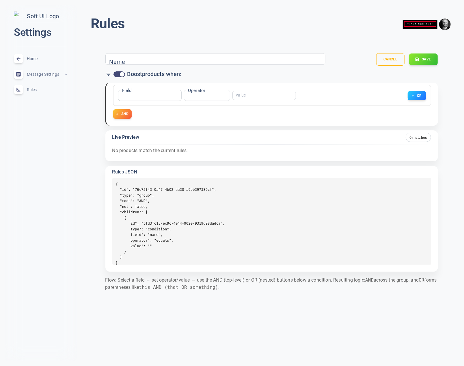
type input "sssss"
click at [392, 60] on button "Cancel" at bounding box center [390, 59] width 29 height 13
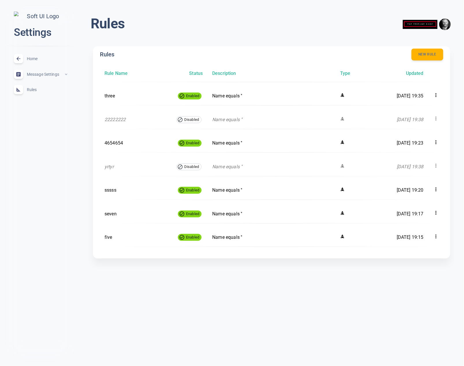
click at [63, 158] on div "close Settings Home expand_less Message Settings expand_less Rules expand_less" at bounding box center [41, 183] width 72 height 356
click at [70, 177] on div "close Settings Home expand_less Message Settings expand_less Rules expand_less" at bounding box center [41, 183] width 72 height 356
click at [43, 157] on div "close Settings Home expand_less Message Settings expand_less Rules expand_less" at bounding box center [41, 183] width 72 height 356
click at [223, 269] on div "Rules New rule Rule Name Status Description Type Updated three Enabled Name equ…" at bounding box center [271, 154] width 371 height 231
click at [218, 274] on div "Rules menu Rules New rule Rule Name Status Description Type Updated three Enabl…" at bounding box center [271, 141] width 385 height 272
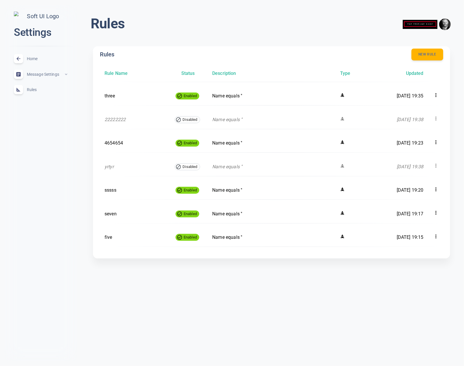
click at [237, 277] on html "close Settings Home expand_less Message Settings expand_less Rules expand_less …" at bounding box center [232, 138] width 464 height 277
click at [249, 277] on html "close Settings Home expand_less Message Settings expand_less Rules expand_less …" at bounding box center [232, 138] width 464 height 277
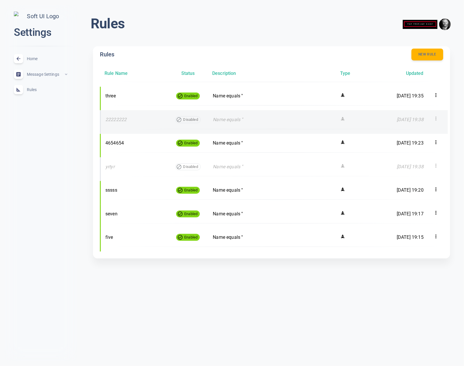
click at [434, 117] on icon at bounding box center [436, 119] width 6 height 6
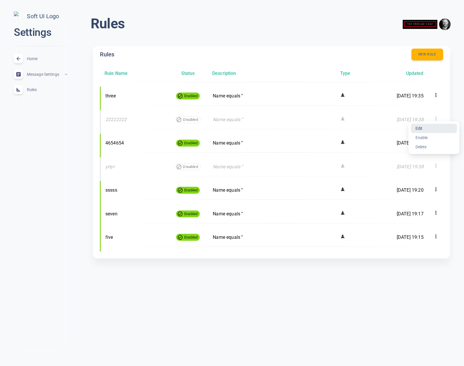
click at [426, 127] on li "Edit" at bounding box center [434, 128] width 46 height 9
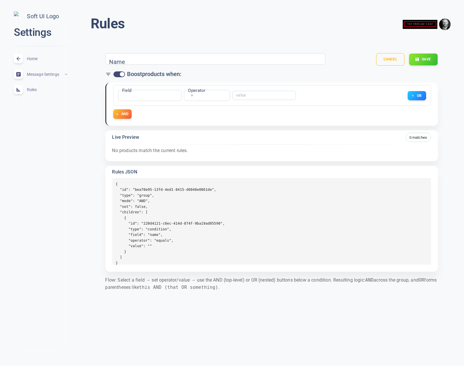
type input "22222222"
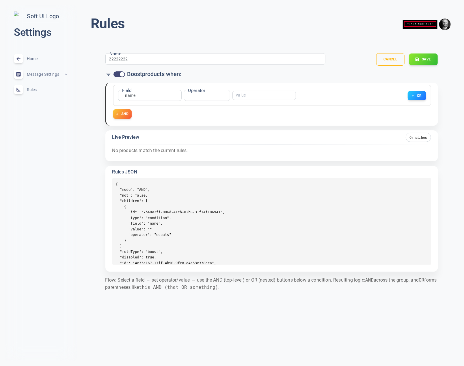
click at [120, 75] on input "checkbox" at bounding box center [122, 74] width 14 height 5
checkbox input "false"
click at [420, 58] on button "Save" at bounding box center [423, 59] width 29 height 12
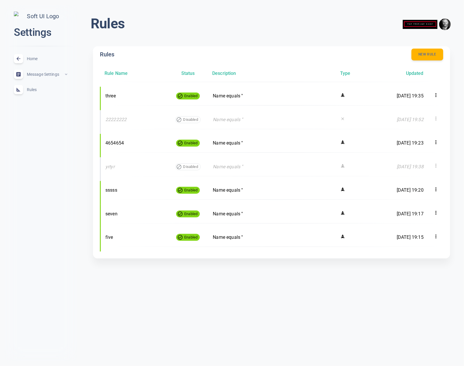
click at [231, 277] on html "close Settings Home expand_less Message Settings expand_less Rules expand_less …" at bounding box center [232, 138] width 464 height 277
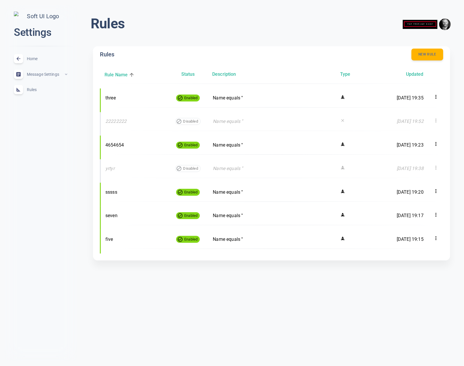
click at [131, 75] on icon at bounding box center [132, 75] width 6 height 6
click at [130, 76] on icon at bounding box center [132, 75] width 6 height 6
click at [180, 75] on h6 "Status" at bounding box center [183, 74] width 14 height 8
click at [184, 75] on h6 "Status" at bounding box center [183, 74] width 14 height 8
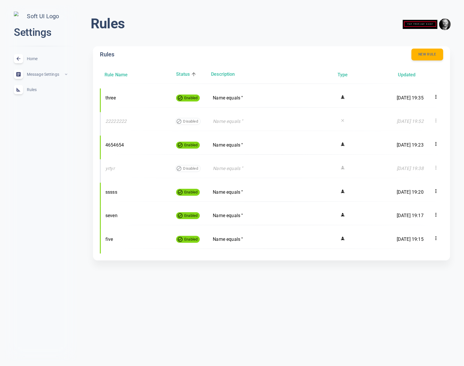
click at [184, 75] on h6 "Status" at bounding box center [183, 74] width 14 height 8
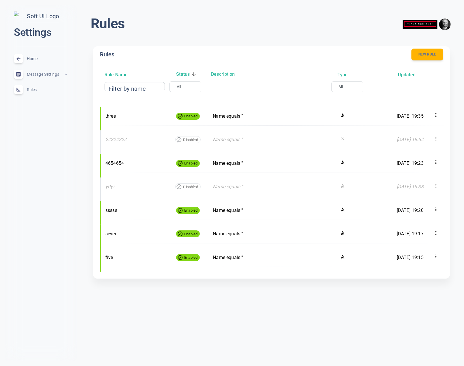
click at [144, 88] on input "Filter by name" at bounding box center [131, 87] width 46 height 4
click at [137, 86] on input "Filter by name" at bounding box center [131, 87] width 46 height 4
click at [121, 87] on input "Filter by name" at bounding box center [131, 87] width 46 height 4
click at [77, 97] on div "Rules menu Rules New rule Rule Name Status Description Type Updated Filter by n…" at bounding box center [229, 148] width 469 height 297
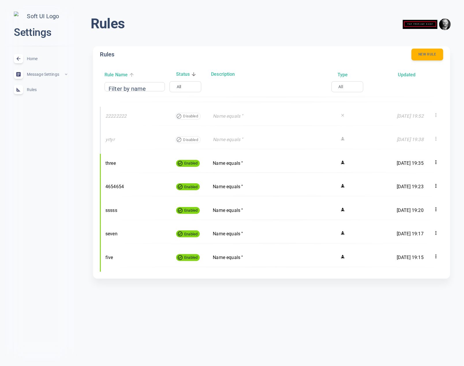
click at [122, 75] on h6 "Rule Name" at bounding box center [116, 75] width 23 height 8
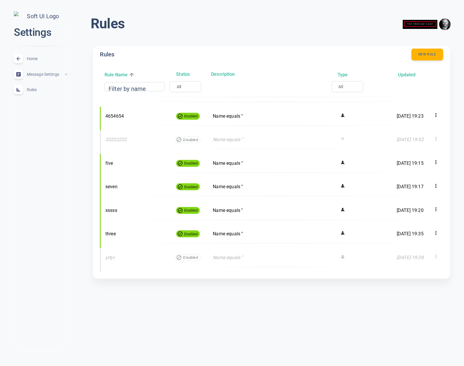
click at [122, 74] on h6 "Rule Name" at bounding box center [116, 75] width 23 height 8
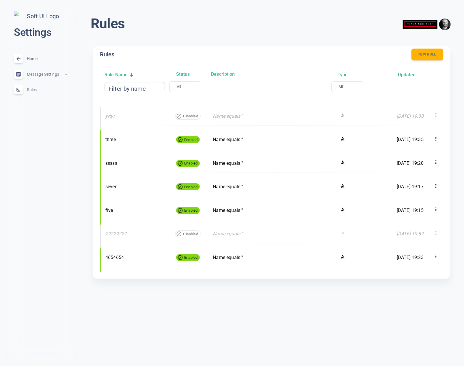
click at [122, 74] on h6 "Rule Name" at bounding box center [116, 75] width 23 height 8
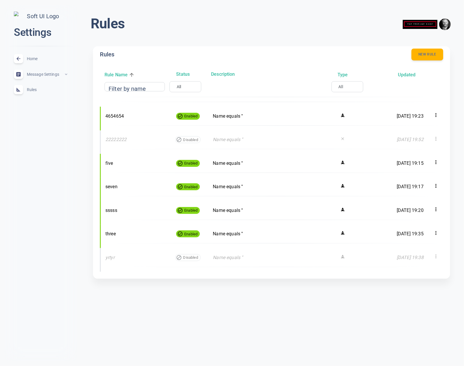
click at [122, 74] on h6 "Rule Name" at bounding box center [116, 75] width 23 height 8
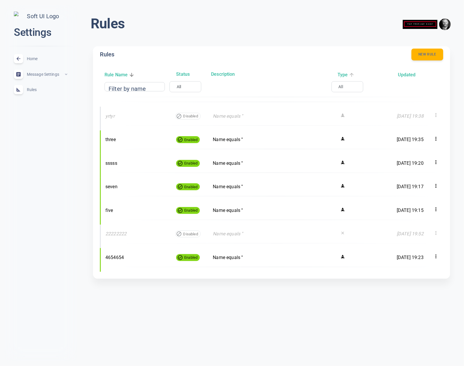
click at [342, 77] on h6 "Type" at bounding box center [343, 75] width 10 height 8
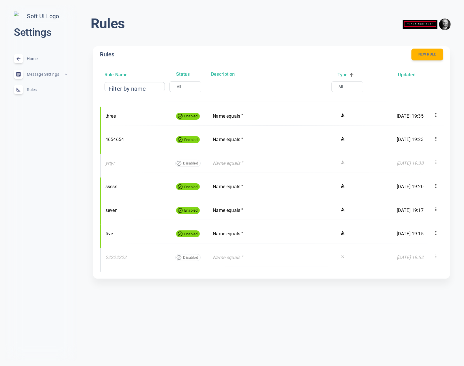
click at [343, 77] on h6 "Type" at bounding box center [343, 75] width 10 height 8
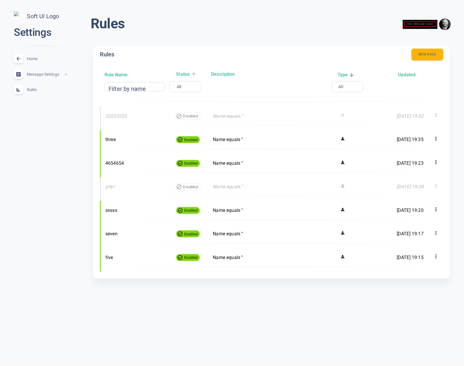
click at [185, 75] on h6 "Status" at bounding box center [183, 74] width 14 height 8
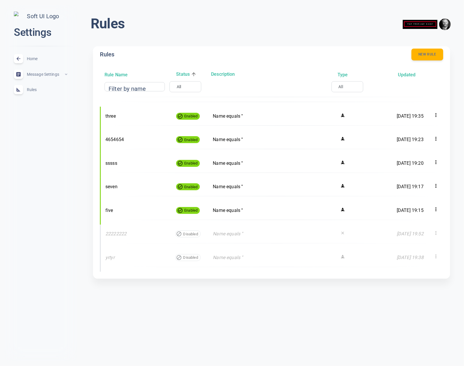
click at [185, 75] on h6 "Status" at bounding box center [183, 74] width 14 height 8
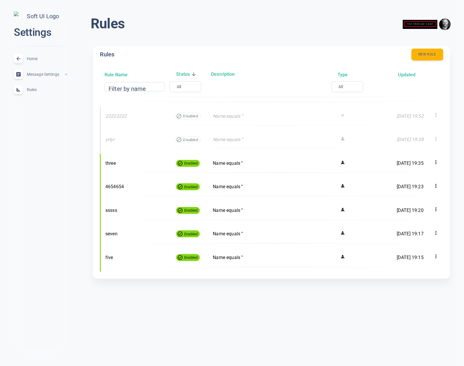
click at [185, 75] on h6 "Status" at bounding box center [183, 74] width 14 height 8
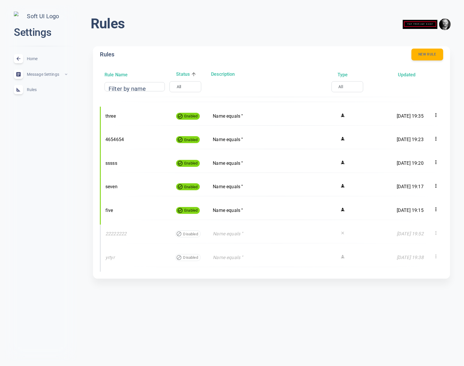
drag, startPoint x: 184, startPoint y: 81, endPoint x: 187, endPoint y: 85, distance: 5.7
click at [184, 81] on div "Rule Name Status Description Type Updated Filter by name Filter by name All all…" at bounding box center [274, 86] width 348 height 42
click at [186, 86] on div "All all ​" at bounding box center [186, 86] width 32 height 11
click at [251, 53] on div "Rules New rule" at bounding box center [271, 55] width 343 height 12
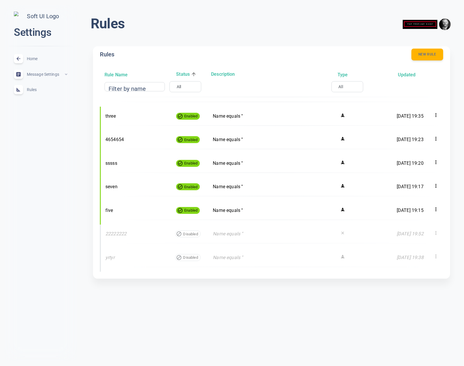
click at [77, 186] on div "Rules menu Rules New rule Rule Name Status Description Type Updated Filter by n…" at bounding box center [229, 148] width 469 height 297
click at [38, 59] on span "Home" at bounding box center [48, 59] width 42 height 0
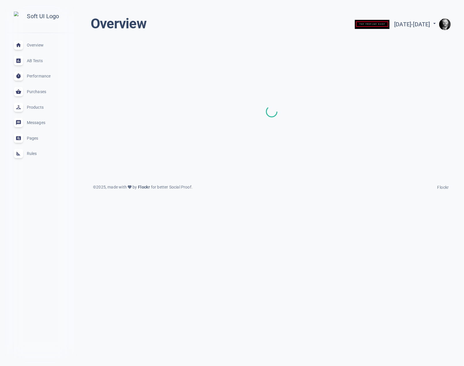
click at [36, 153] on span "Rules" at bounding box center [48, 153] width 42 height 0
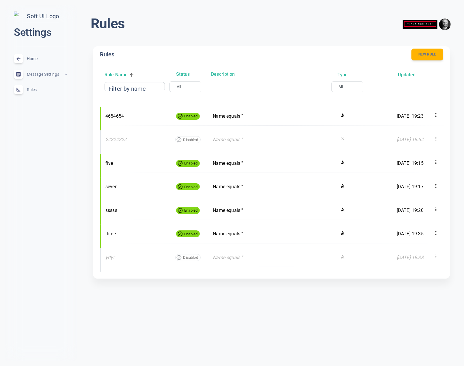
click at [115, 74] on h6 "Rule Name" at bounding box center [116, 75] width 23 height 8
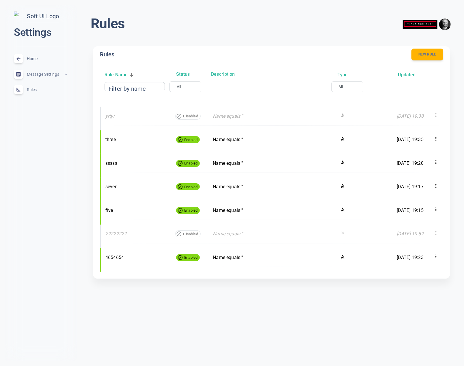
click at [115, 74] on h6 "Rule Name" at bounding box center [116, 75] width 23 height 8
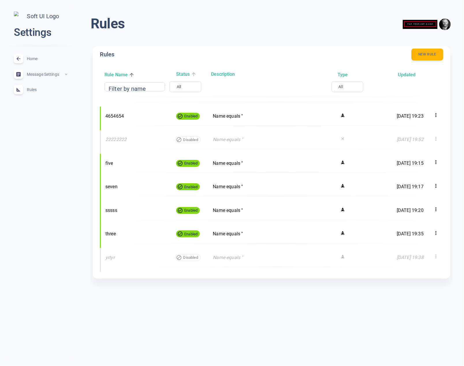
click at [185, 73] on h6 "Status" at bounding box center [183, 74] width 14 height 8
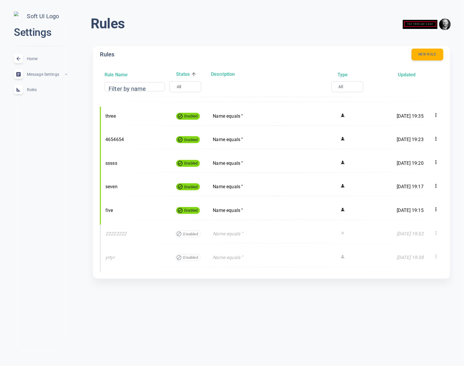
click at [184, 73] on h6 "Status" at bounding box center [183, 74] width 14 height 8
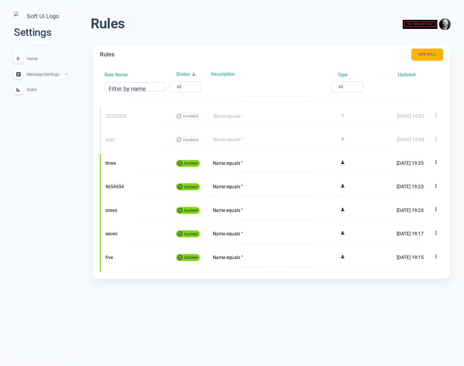
click at [184, 73] on h6 "Status" at bounding box center [183, 74] width 14 height 8
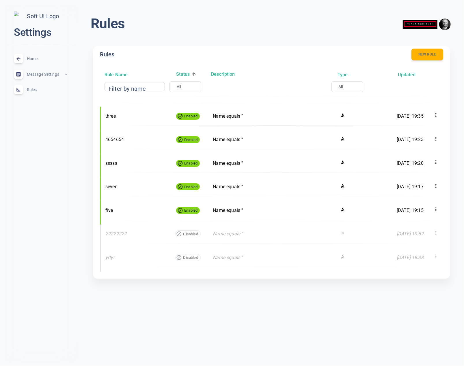
click at [184, 73] on h6 "Status" at bounding box center [183, 74] width 14 height 8
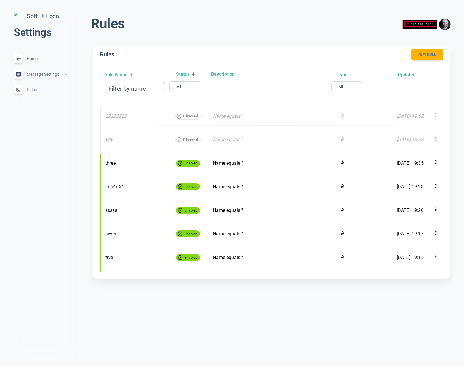
click at [121, 74] on h6 "Rule Name" at bounding box center [116, 75] width 23 height 8
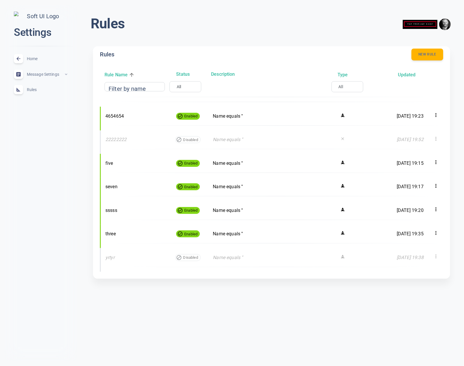
click at [118, 74] on h6 "Rule Name" at bounding box center [116, 75] width 23 height 8
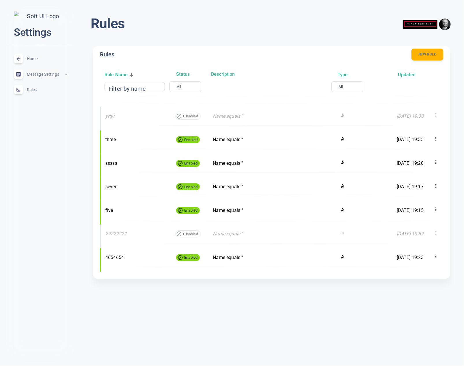
click at [84, 140] on div "Rules menu Rules New rule Rule Name Status Description Type Updated Filter by n…" at bounding box center [271, 151] width 385 height 292
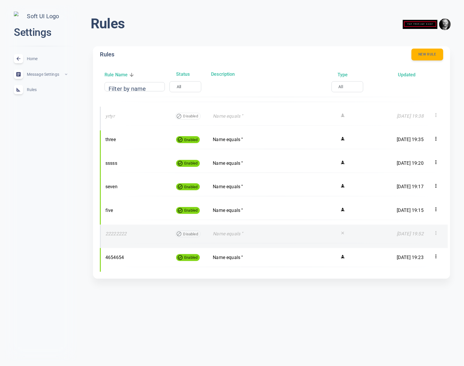
click at [438, 235] on icon at bounding box center [436, 233] width 6 height 6
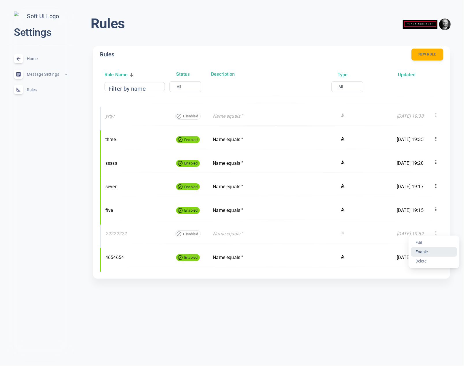
click at [437, 252] on li "Enable" at bounding box center [434, 251] width 46 height 9
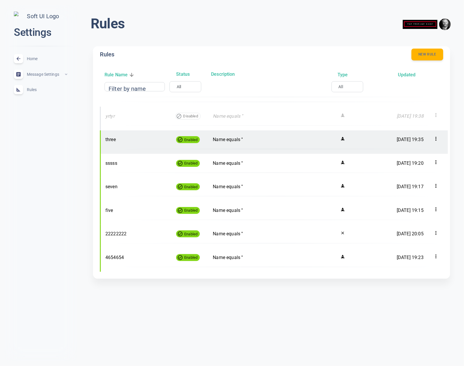
click at [438, 139] on icon at bounding box center [436, 139] width 6 height 6
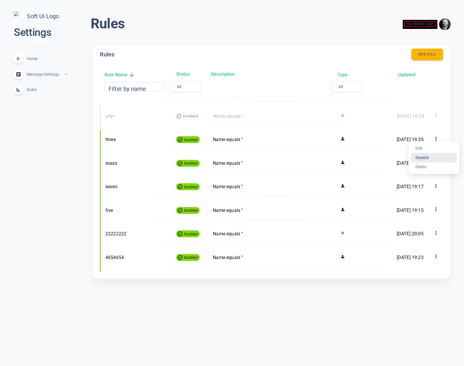
click at [425, 157] on li "Disable" at bounding box center [434, 157] width 46 height 9
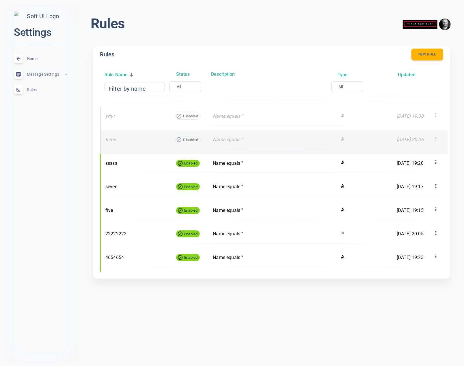
click at [437, 136] on icon at bounding box center [436, 139] width 6 height 6
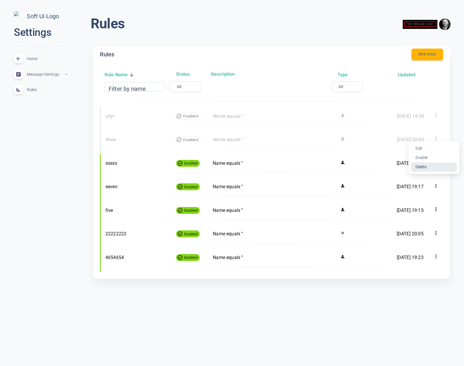
click at [426, 166] on li "Delete" at bounding box center [434, 166] width 46 height 9
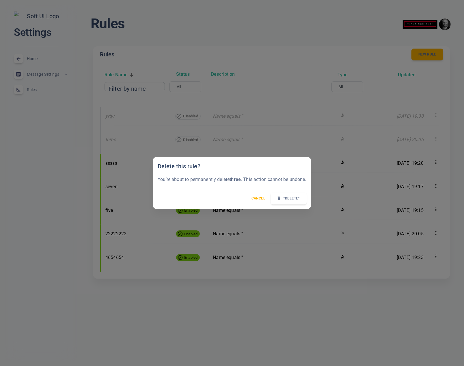
click at [294, 198] on button ""Delete"" at bounding box center [289, 198] width 36 height 12
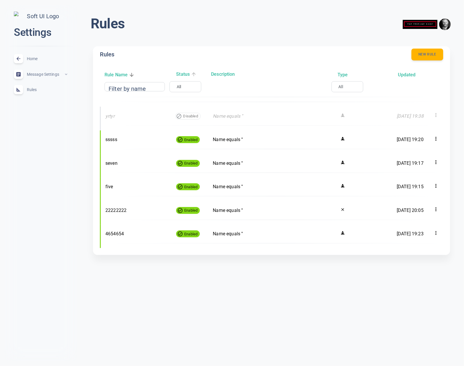
click at [182, 75] on h6 "Status" at bounding box center [183, 74] width 14 height 8
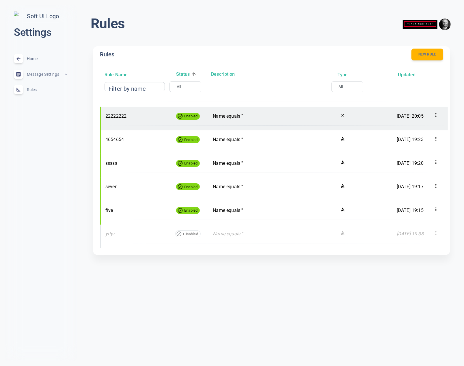
click at [436, 116] on icon at bounding box center [436, 115] width 1 height 4
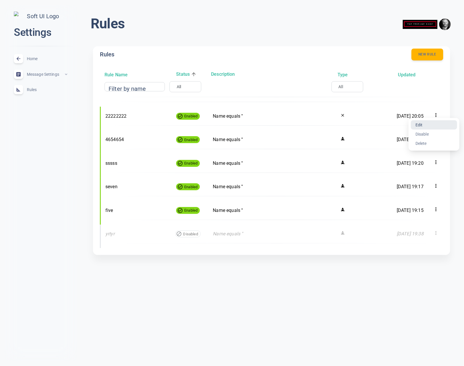
click at [423, 128] on li "Edit" at bounding box center [434, 124] width 46 height 9
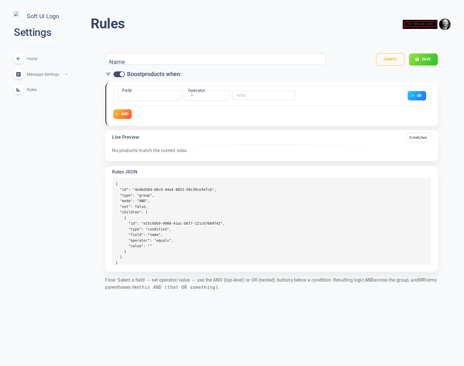
type input "22222222"
checkbox input "false"
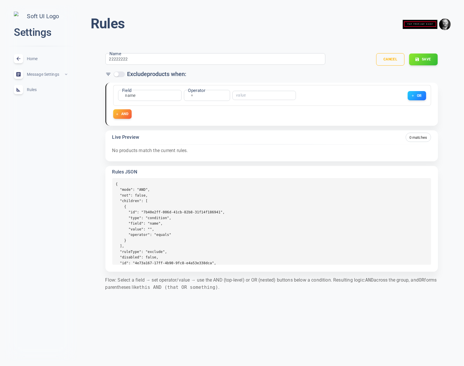
click at [132, 94] on body "close Settings Home expand_less Message Settings expand_less Rules expand_less …" at bounding box center [232, 153] width 464 height 316
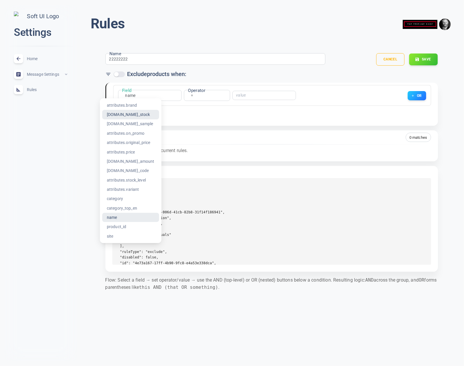
drag, startPoint x: 134, startPoint y: 115, endPoint x: 194, endPoint y: 98, distance: 62.5
click at [134, 115] on li "[DOMAIN_NAME]_stock" at bounding box center [130, 114] width 57 height 9
type input "[DOMAIN_NAME]_stock"
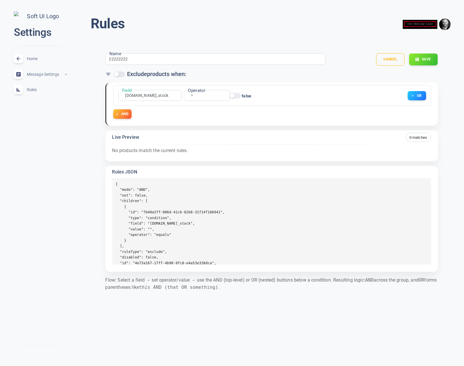
click at [191, 94] on body "close Settings Home expand_less Message Settings expand_less Rules expand_less …" at bounding box center [232, 153] width 464 height 316
drag, startPoint x: 187, startPoint y: 123, endPoint x: 251, endPoint y: 102, distance: 66.8
click at [190, 122] on li "=" at bounding box center [192, 123] width 46 height 9
click at [233, 96] on input "false" at bounding box center [232, 95] width 14 height 5
checkbox input "true"
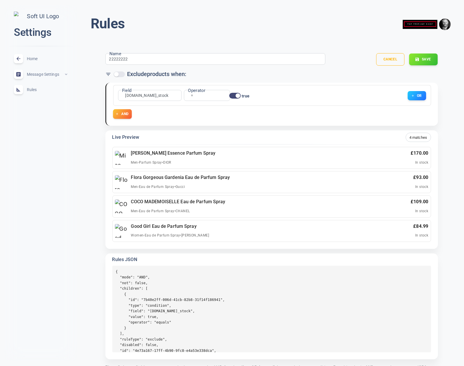
click at [117, 114] on icon "button" at bounding box center [117, 113] width 3 height 3
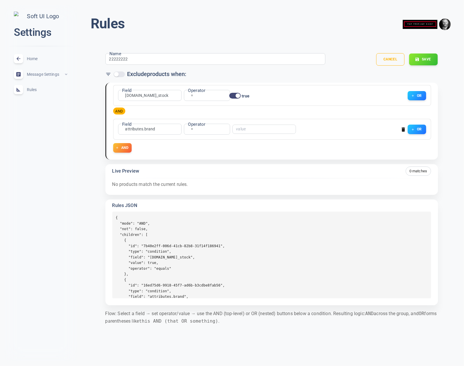
click at [144, 129] on body "close Settings Home expand_less Message Settings expand_less Rules expand_less …" at bounding box center [232, 170] width 464 height 350
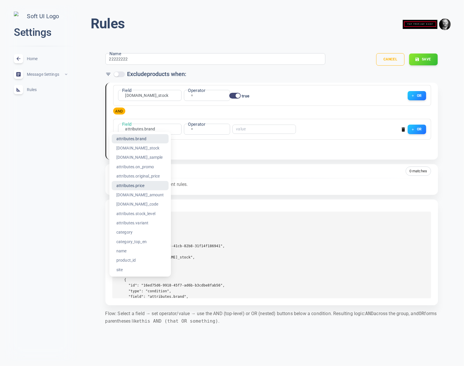
click at [136, 184] on li "attributes.price" at bounding box center [140, 185] width 57 height 9
type input "attributes.price"
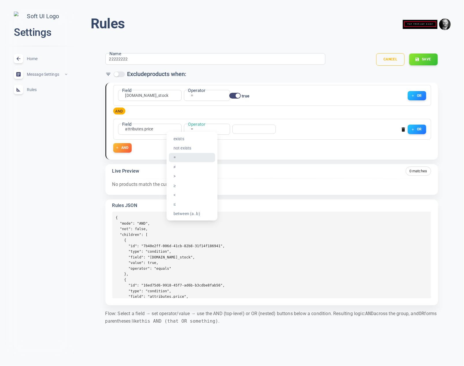
click at [194, 129] on body "close Settings Home expand_less Message Settings expand_less Rules expand_less …" at bounding box center [232, 170] width 464 height 350
click at [183, 174] on li ">" at bounding box center [192, 175] width 46 height 9
type input "gt"
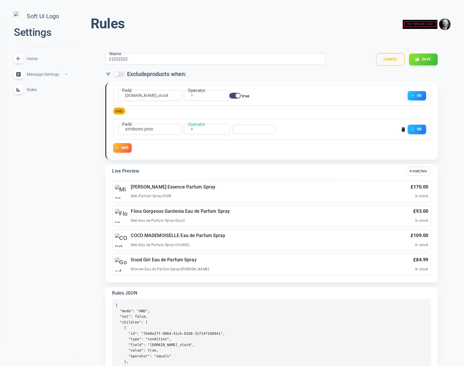
click at [247, 130] on input "number" at bounding box center [251, 129] width 31 height 4
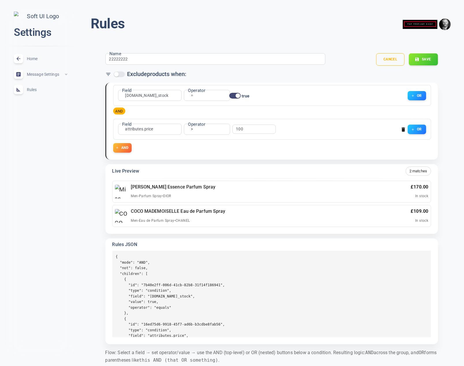
type input "100"
click at [425, 61] on button "Save" at bounding box center [423, 59] width 29 height 12
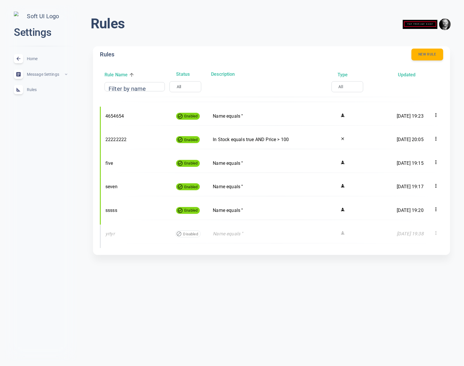
click at [305, 273] on html "close Settings Home expand_less Message Settings expand_less Rules expand_less …" at bounding box center [232, 136] width 464 height 273
click at [139, 88] on div "Filter by name Filter by name" at bounding box center [135, 86] width 60 height 9
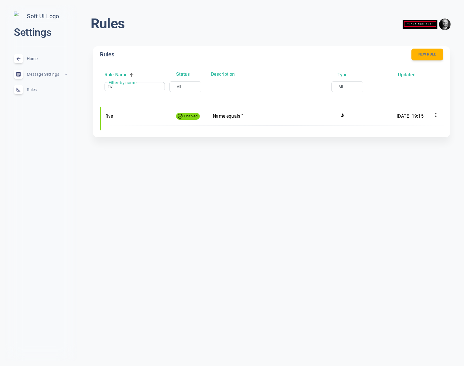
type input "five"
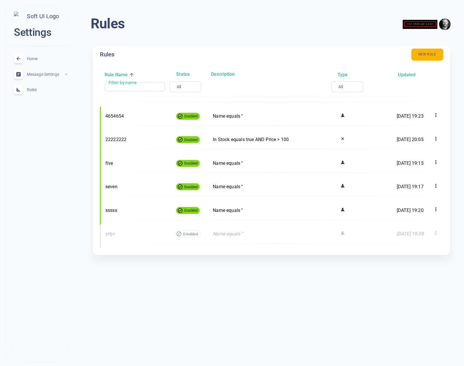
click at [181, 88] on body "close Settings Home expand_less Message Settings expand_less Rules expand_less …" at bounding box center [232, 134] width 464 height 278
click at [183, 86] on div at bounding box center [232, 183] width 464 height 366
click at [183, 86] on body "close Settings Home expand_less Message Settings expand_less Rules expand_less …" at bounding box center [232, 134] width 464 height 278
click at [173, 105] on li "Enabled" at bounding box center [179, 105] width 46 height 9
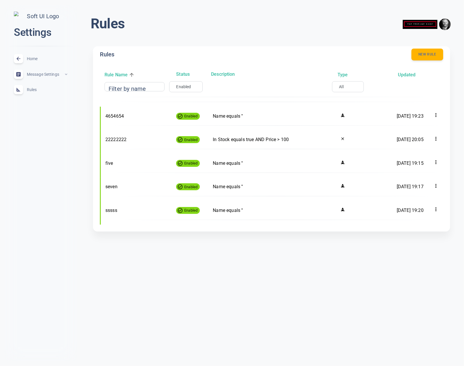
click at [184, 87] on body "close Settings Home expand_less Message Settings expand_less Rules expand_less …" at bounding box center [232, 122] width 464 height 254
click at [166, 94] on li "All" at bounding box center [184, 96] width 46 height 9
type input "all"
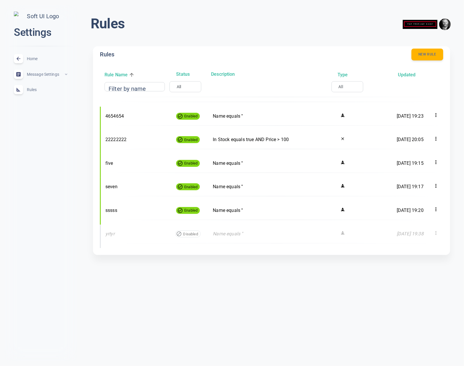
click at [343, 87] on body "close Settings Home expand_less Message Settings expand_less Rules expand_less …" at bounding box center [232, 134] width 464 height 278
click at [332, 105] on li "Boost" at bounding box center [341, 105] width 46 height 9
type input "boost"
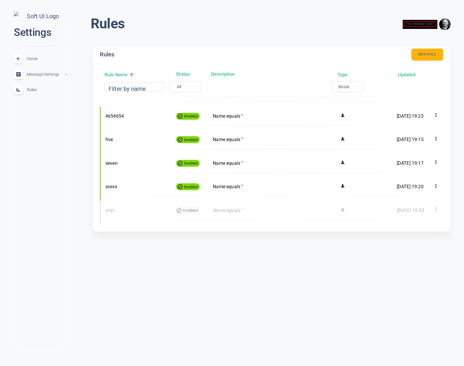
click at [180, 88] on body "close Settings Home expand_less Message Settings expand_less Rules expand_less …" at bounding box center [232, 122] width 464 height 254
click at [226, 89] on div at bounding box center [232, 183] width 464 height 366
click at [123, 250] on html "close Settings Home expand_less Message Settings expand_less Rules expand_less …" at bounding box center [232, 125] width 464 height 250
click at [118, 250] on html "close Settings Home expand_less Message Settings expand_less Rules expand_less …" at bounding box center [232, 125] width 464 height 250
click at [86, 231] on div "Rules New rule Rule Name Status Description Type Updated Filter by name Filter …" at bounding box center [271, 141] width 371 height 204
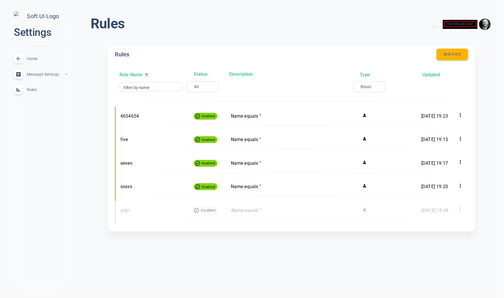
click at [80, 159] on div "Rules menu Rules New rule Rule Name Status Description Type Updated Filter by n…" at bounding box center [291, 127] width 425 height 245
click at [453, 53] on button "New rule" at bounding box center [452, 55] width 32 height 12
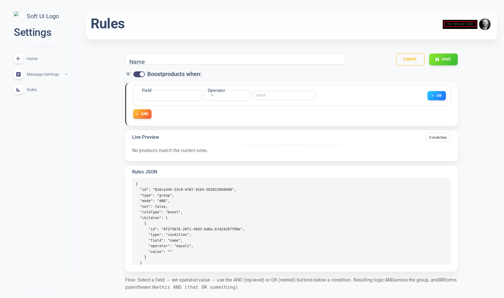
scroll to position [14, 0]
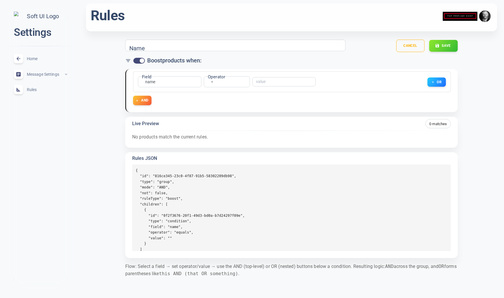
click at [140, 59] on input "checkbox" at bounding box center [142, 60] width 14 height 5
click at [140, 59] on input "checkbox" at bounding box center [136, 60] width 14 height 5
checkbox input "true"
click at [154, 46] on input "Name" at bounding box center [152, 45] width 46 height 6
type input "Dior"
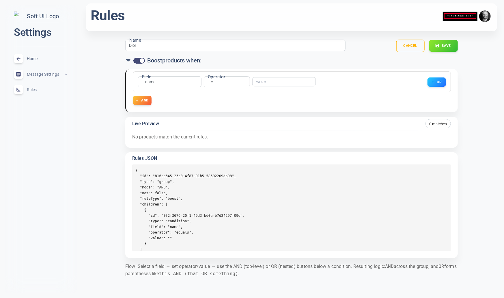
click at [180, 89] on div "Field name name Field Operator = equals Operator ​ OR" at bounding box center [292, 81] width 318 height 21
click at [168, 80] on div "name name Field" at bounding box center [170, 81] width 64 height 11
click at [151, 84] on body "close Settings Home expand_less Message Settings expand_less Rules expand_less …" at bounding box center [252, 140] width 504 height 316
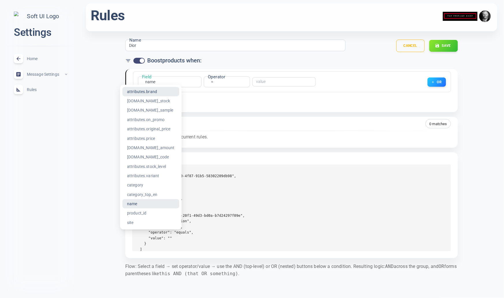
click at [147, 92] on li "attributes.brand" at bounding box center [150, 91] width 57 height 9
type input "attributes.brand"
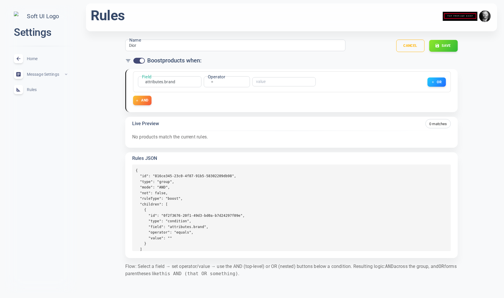
click at [211, 81] on body "close Settings Home expand_less Message Settings expand_less Rules expand_less …" at bounding box center [252, 140] width 504 height 316
click at [206, 126] on li "contains" at bounding box center [212, 128] width 46 height 9
type input "contains"
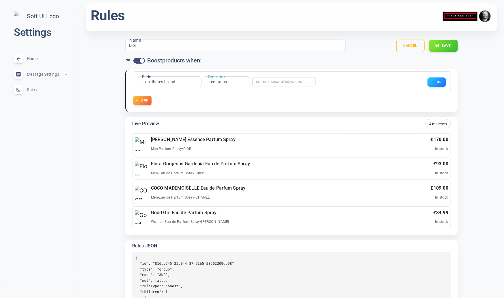
click at [269, 81] on input "text" at bounding box center [279, 82] width 46 height 4
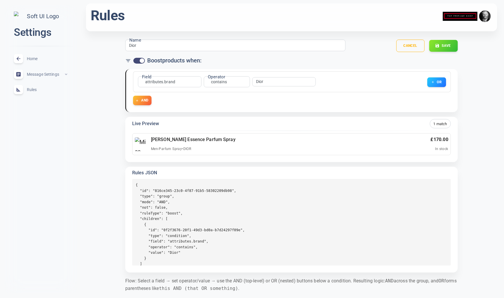
type input "Dior"
click at [438, 78] on button "OR" at bounding box center [436, 82] width 19 height 10
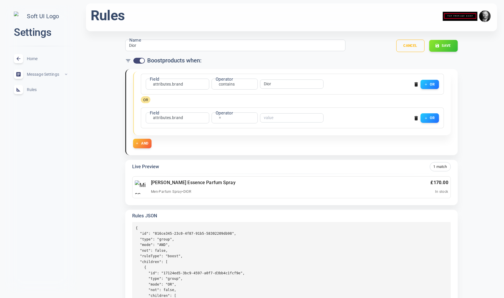
click at [175, 114] on div "attributes.brand attributes.brand Field" at bounding box center [178, 117] width 64 height 11
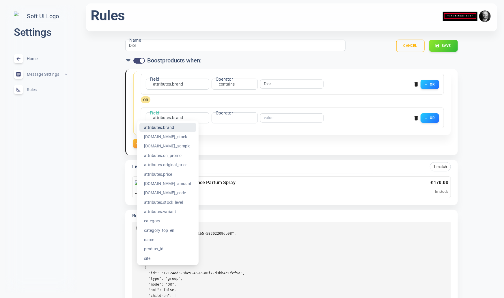
click at [170, 118] on body "close Settings Home expand_less Message Settings expand_less Rules expand_less …" at bounding box center [252, 169] width 504 height 374
click at [175, 136] on li "[DOMAIN_NAME]_stock" at bounding box center [168, 136] width 57 height 9
type input "[DOMAIN_NAME]_stock"
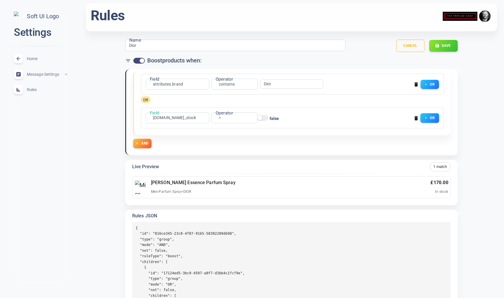
click at [424, 116] on icon "button" at bounding box center [425, 117] width 3 height 3
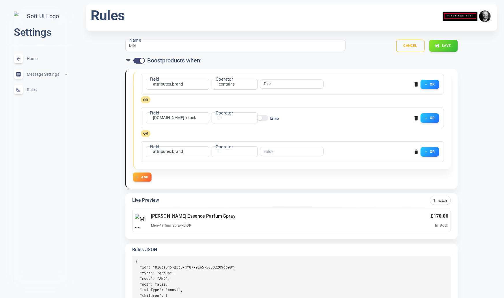
click at [161, 149] on body "close Settings Home expand_less Message Settings expand_less Rules expand_less …" at bounding box center [252, 186] width 504 height 408
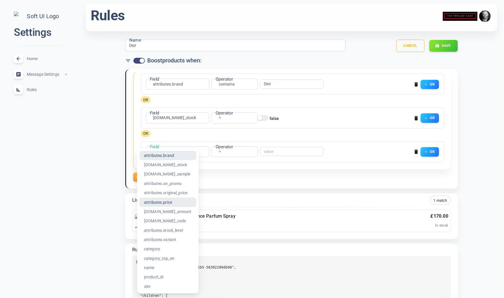
click at [170, 203] on li "attributes.price" at bounding box center [168, 202] width 57 height 9
type input "attributes.price"
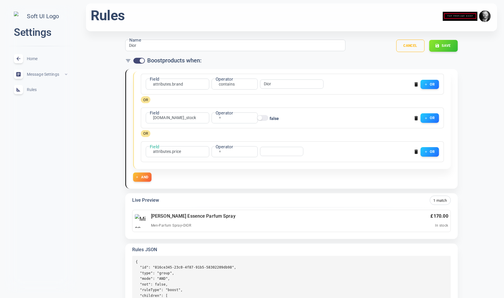
click at [220, 151] on body "close Settings Home expand_less Message Settings expand_less Rules expand_less …" at bounding box center [252, 186] width 504 height 408
click at [212, 200] on li ">" at bounding box center [220, 198] width 46 height 9
type input "gt"
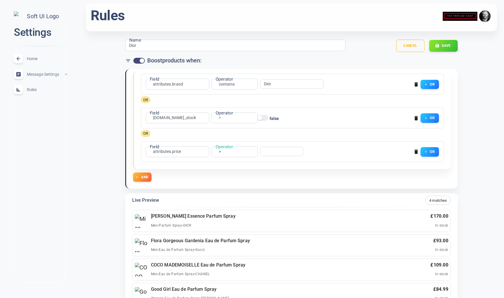
click at [272, 152] on input "number" at bounding box center [279, 151] width 31 height 4
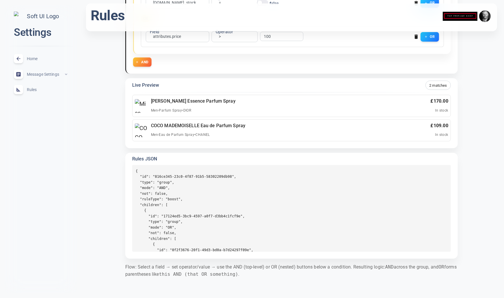
scroll to position [0, 0]
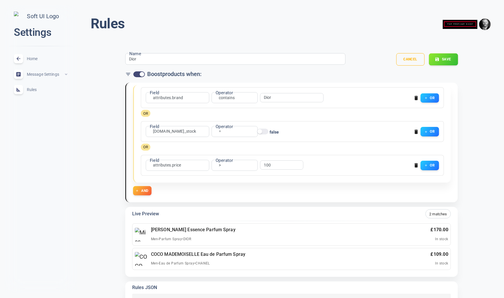
type input "100"
click at [444, 61] on button "Save" at bounding box center [443, 59] width 29 height 12
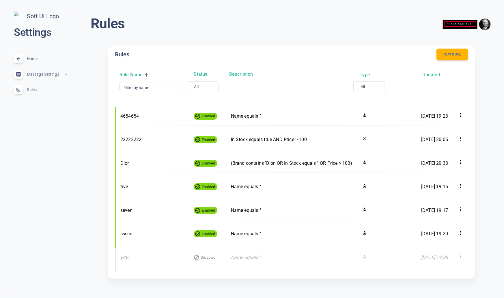
click at [148, 73] on icon at bounding box center [147, 75] width 6 height 6
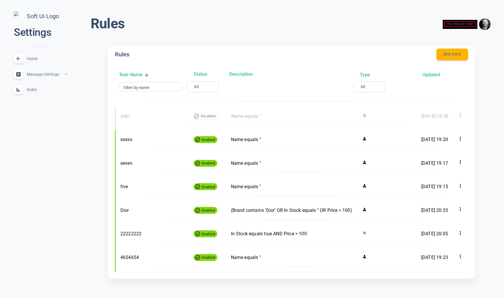
click at [148, 73] on icon at bounding box center [147, 75] width 6 height 6
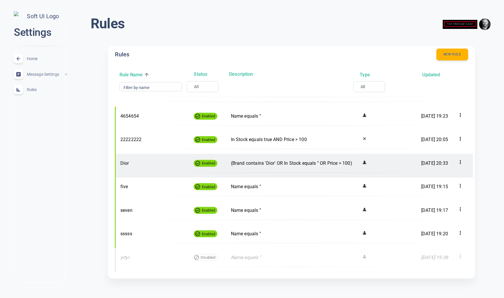
click at [459, 161] on icon at bounding box center [461, 162] width 6 height 6
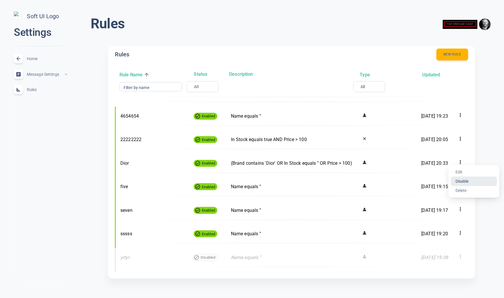
click at [464, 183] on li "Disable" at bounding box center [474, 180] width 46 height 9
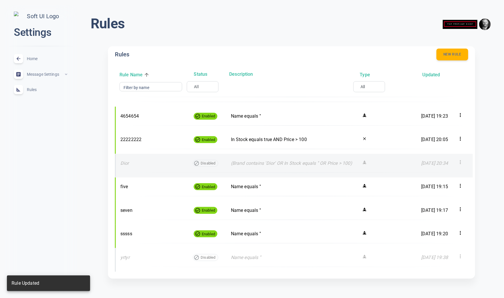
click at [462, 162] on icon at bounding box center [461, 162] width 6 height 6
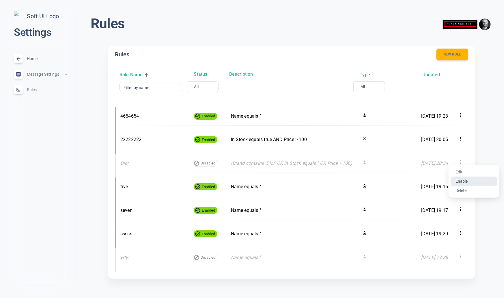
click at [464, 181] on li "Enable" at bounding box center [474, 180] width 46 height 9
